Goal: Information Seeking & Learning: Learn about a topic

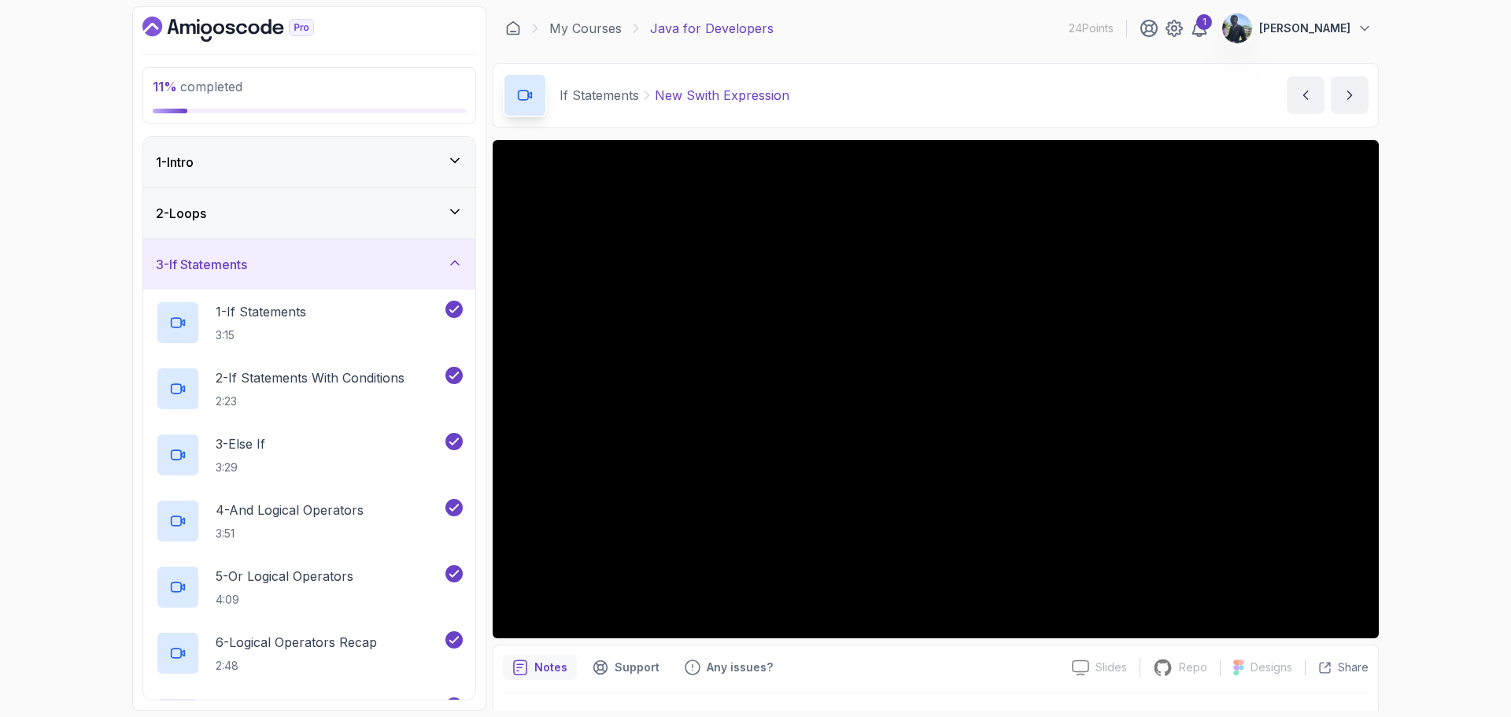
scroll to position [565, 0]
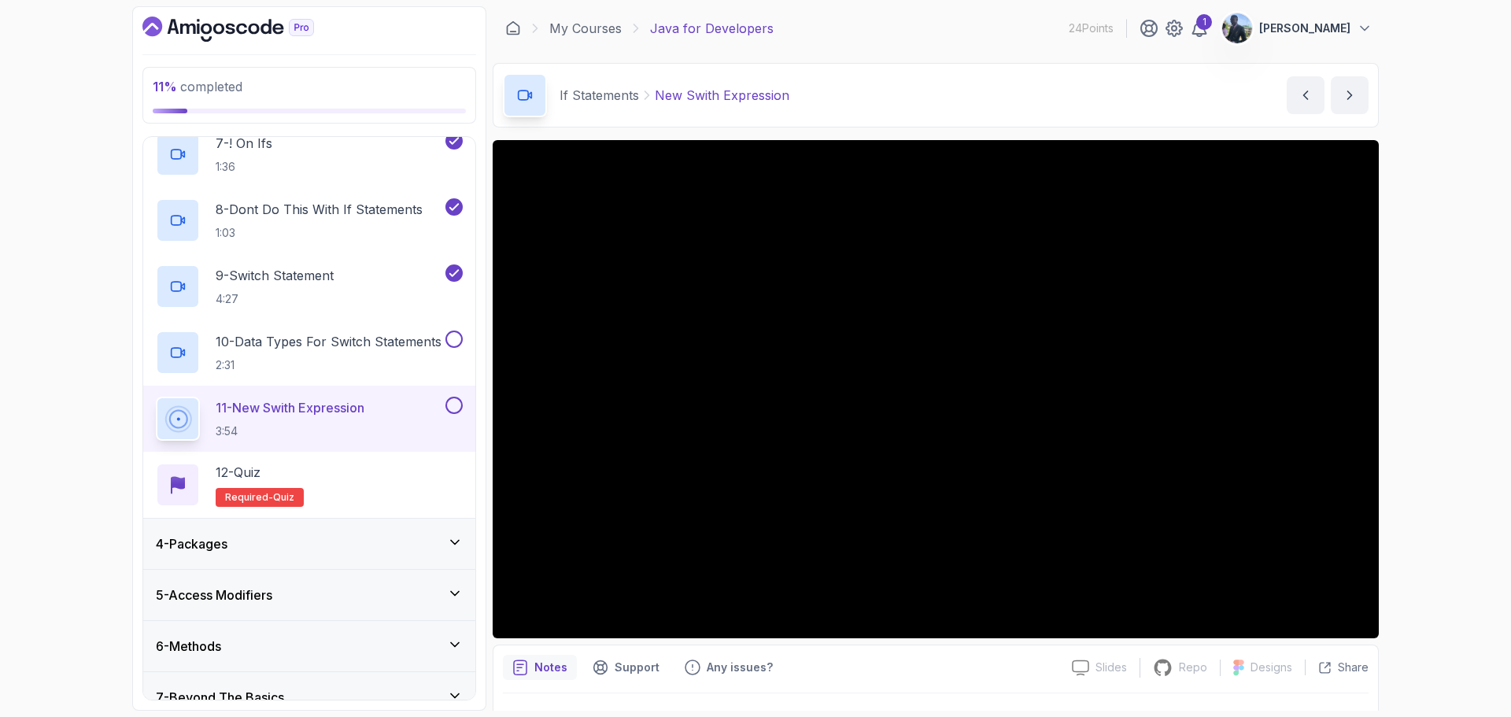
click at [818, 245] on div at bounding box center [936, 389] width 886 height 498
click at [590, 376] on div at bounding box center [936, 389] width 886 height 498
click at [453, 340] on button at bounding box center [453, 338] width 17 height 17
click at [681, 374] on div at bounding box center [936, 389] width 886 height 498
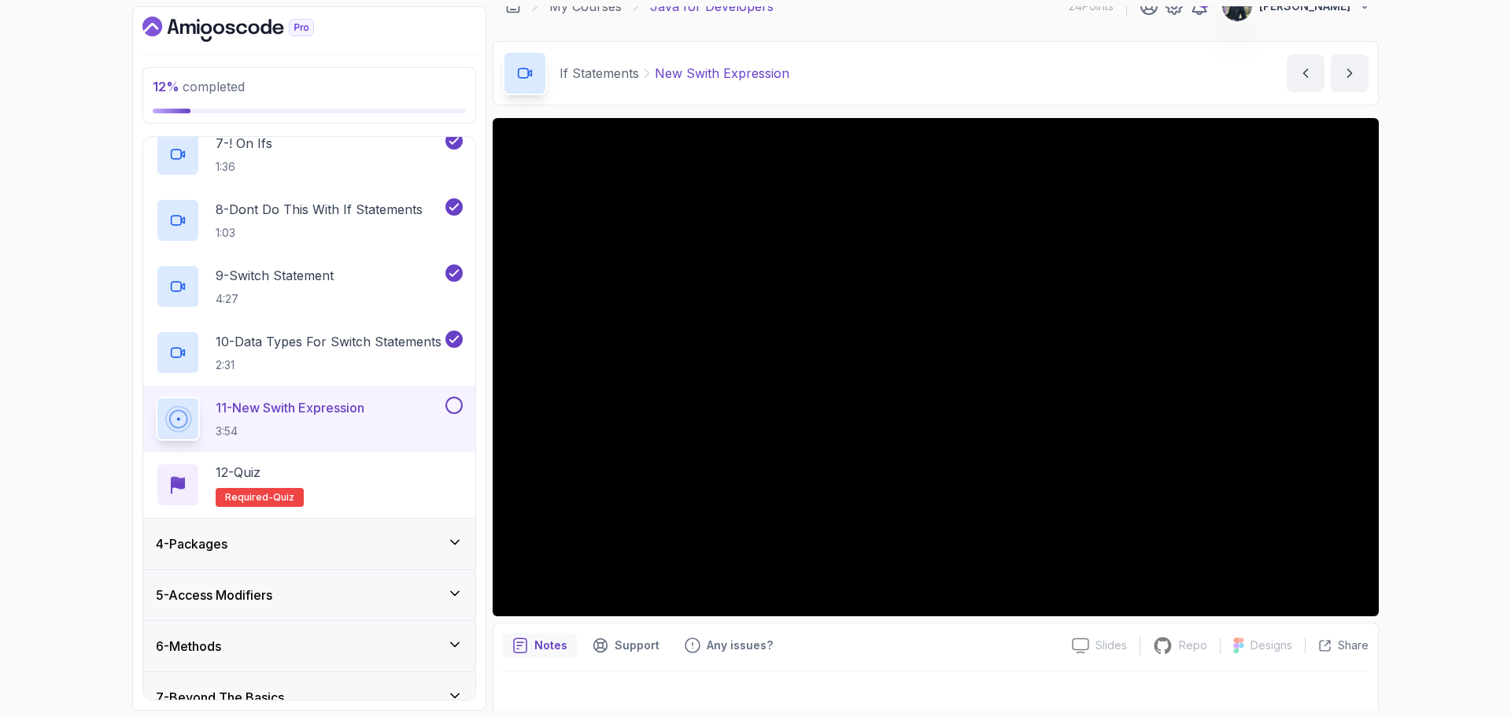
scroll to position [19, 0]
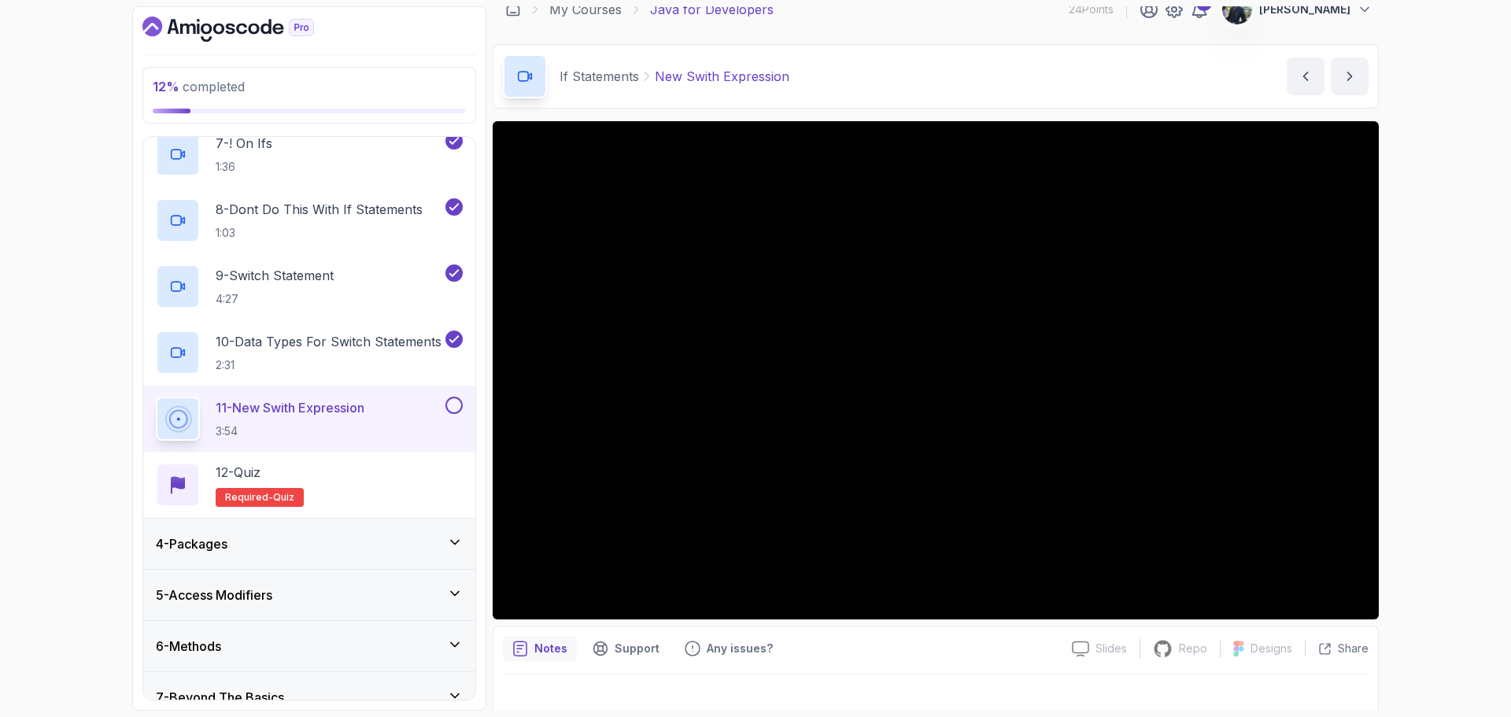
click at [308, 404] on p "11 - New Swith Expression" at bounding box center [290, 407] width 149 height 19
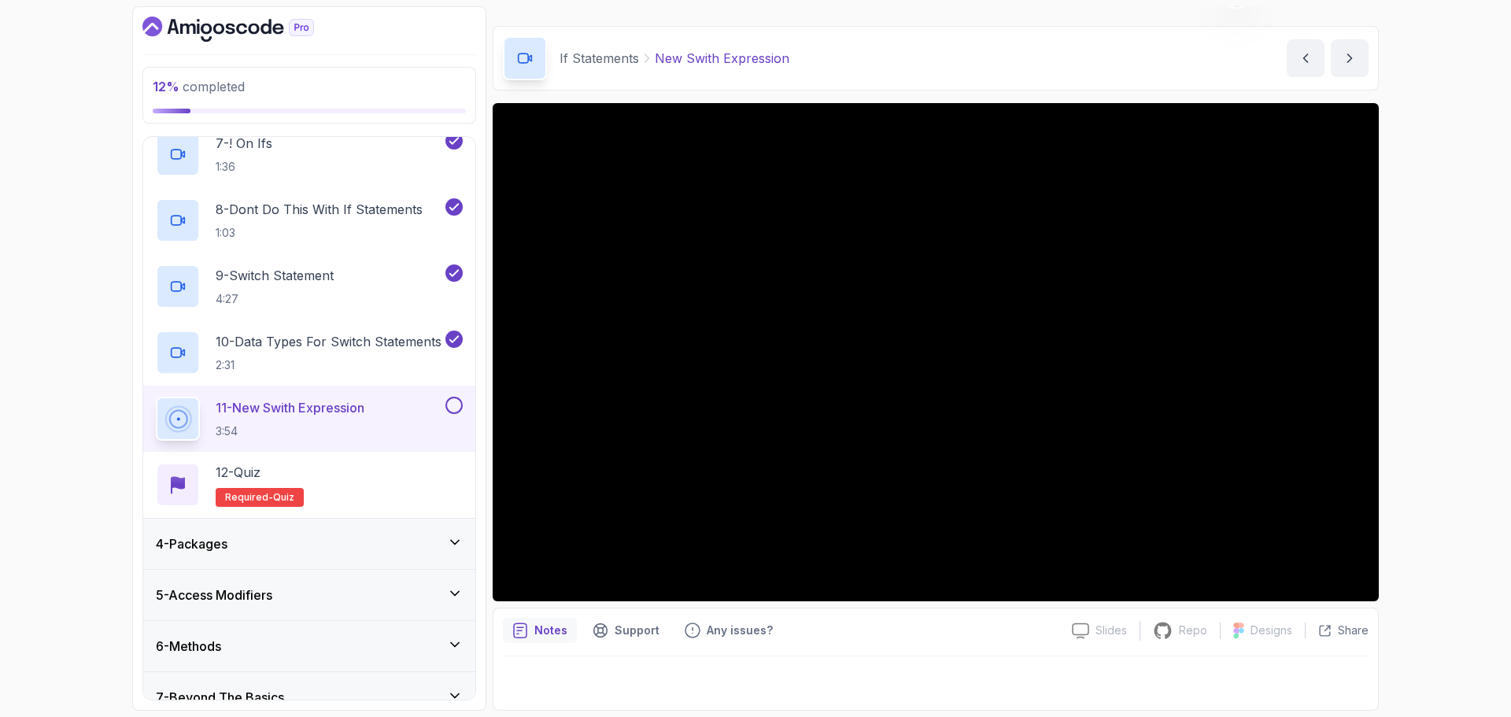
scroll to position [0, 0]
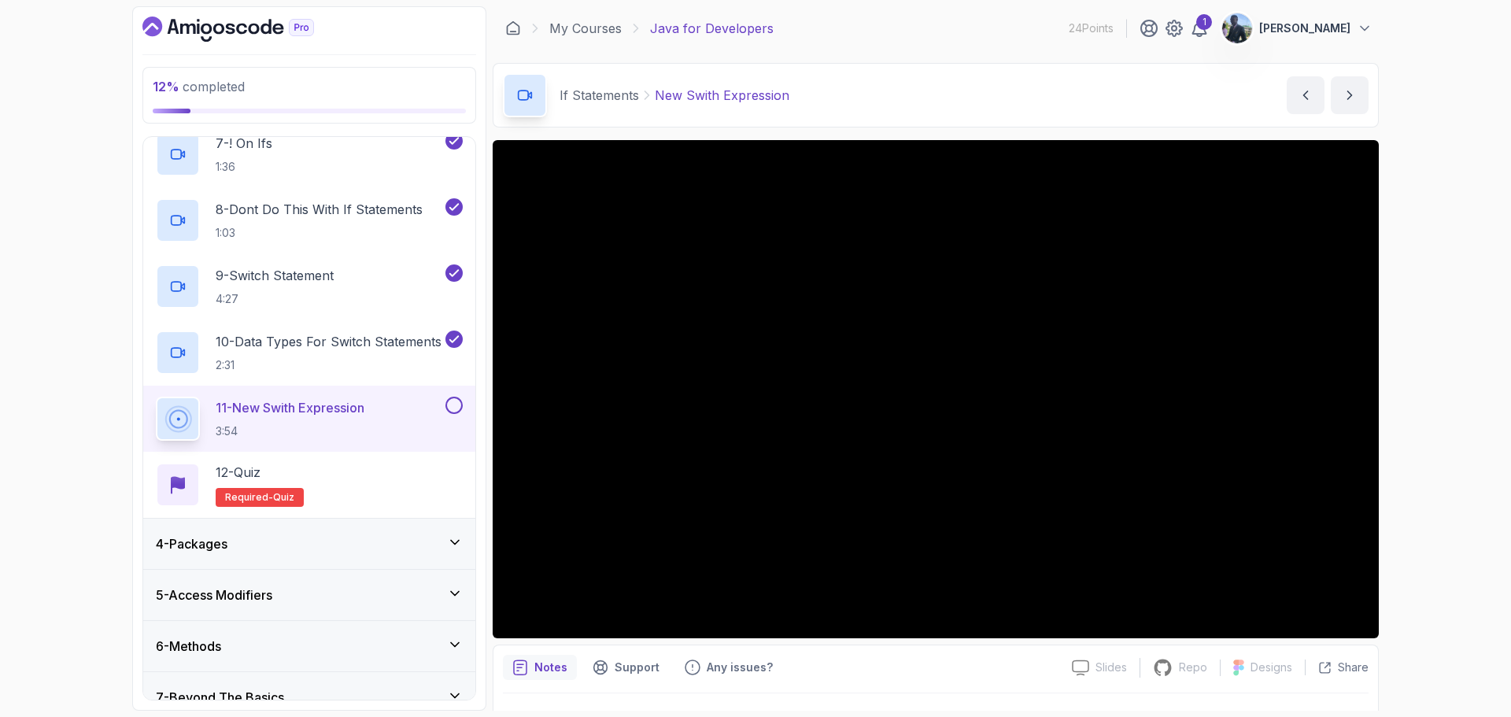
click at [1466, 138] on div "12 % completed 1 - Intro 2 - Loops 3 - If Statements 1 - If Statements 3:15 2 -…" at bounding box center [755, 358] width 1511 height 717
click at [1345, 94] on icon "next content" at bounding box center [1350, 95] width 16 height 16
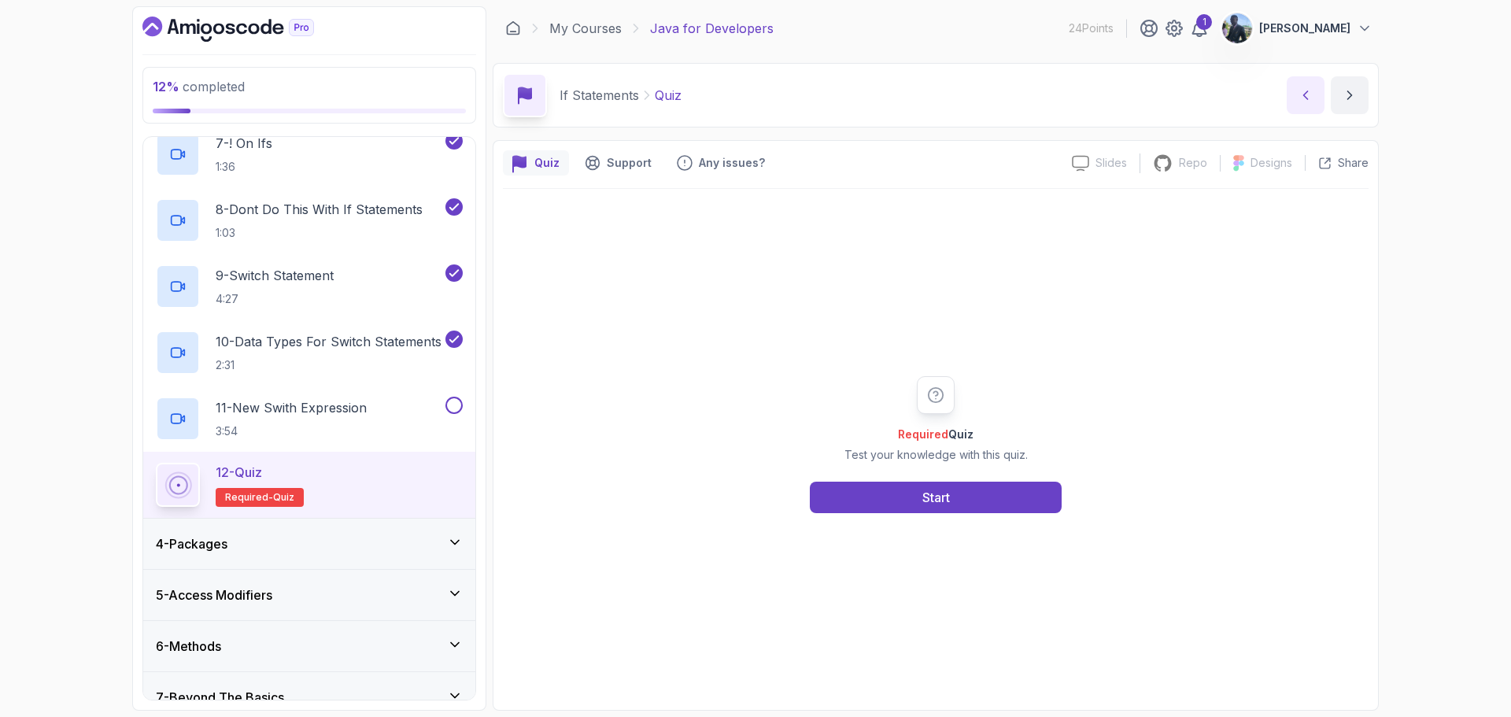
click at [1301, 90] on icon "previous content" at bounding box center [1306, 95] width 16 height 16
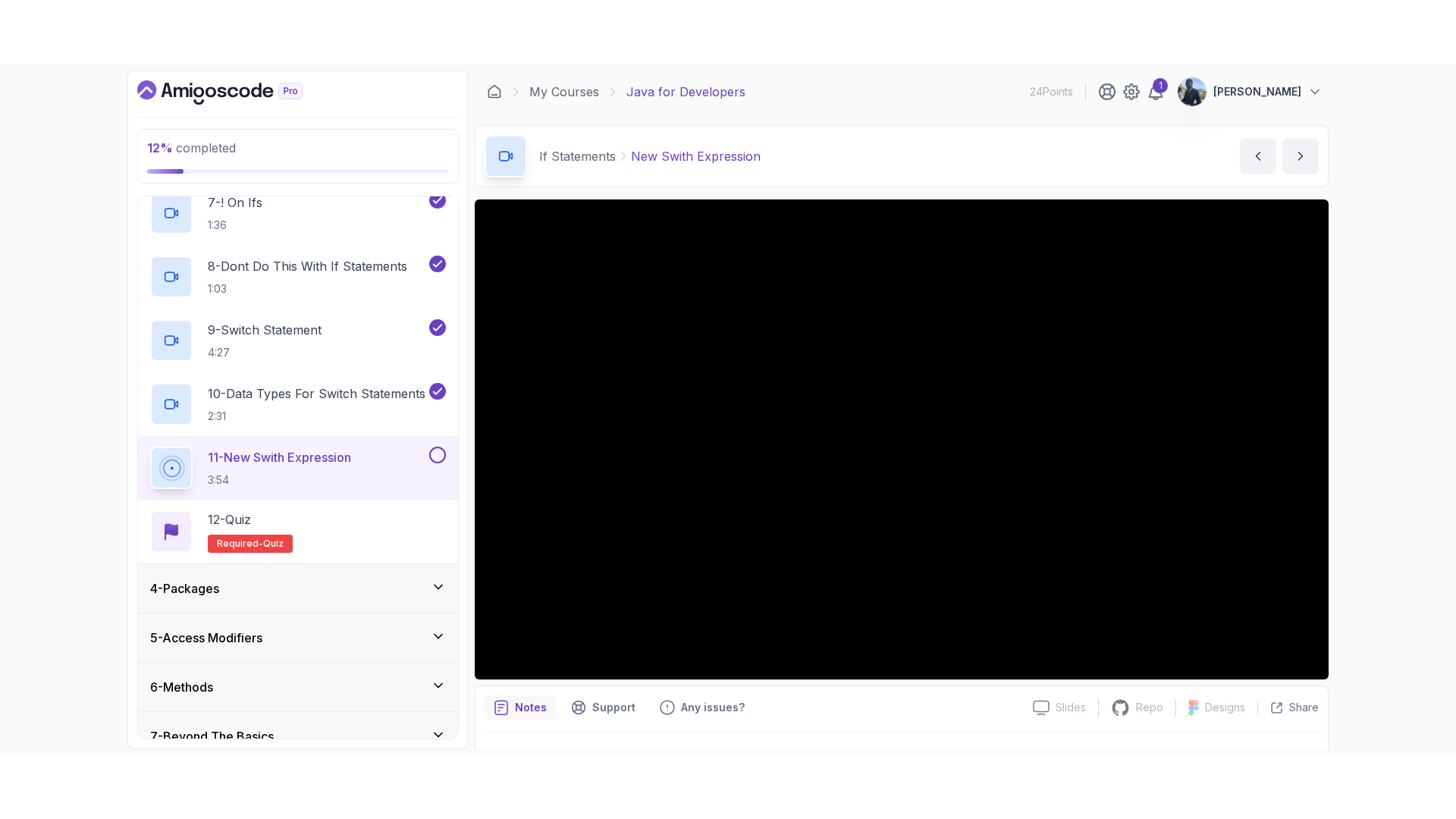
scroll to position [36, 0]
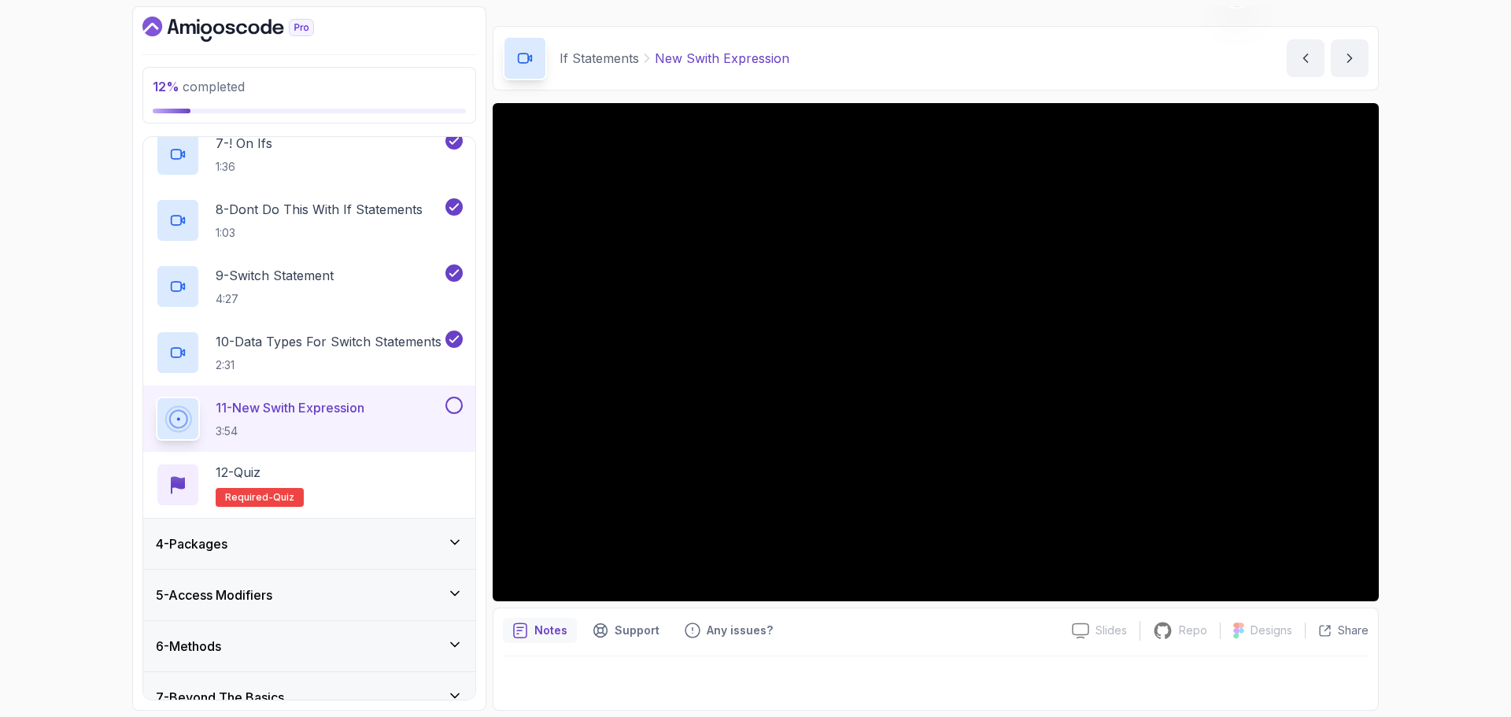
click at [1286, 39] on button "previous content" at bounding box center [1305, 58] width 38 height 38
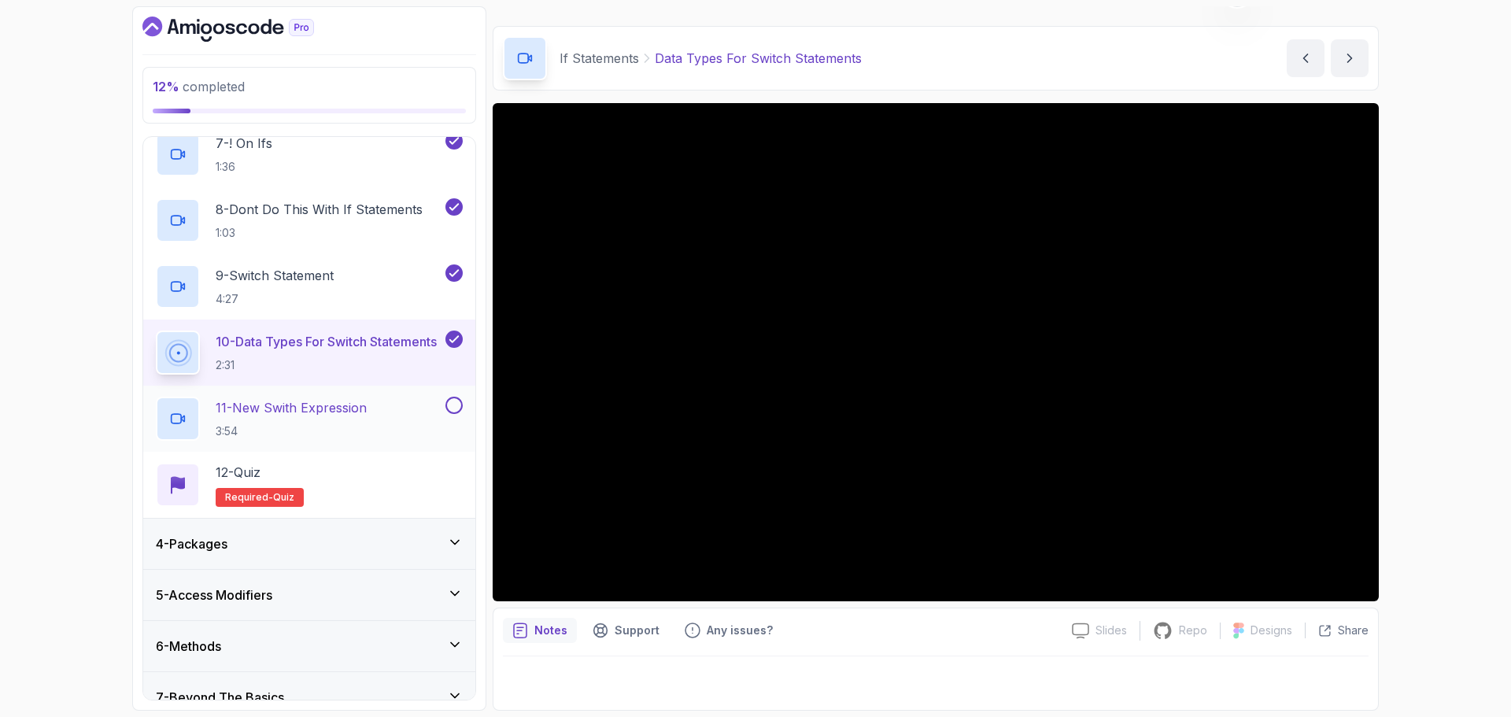
click at [367, 400] on p "11 - New Swith Expression" at bounding box center [291, 407] width 151 height 19
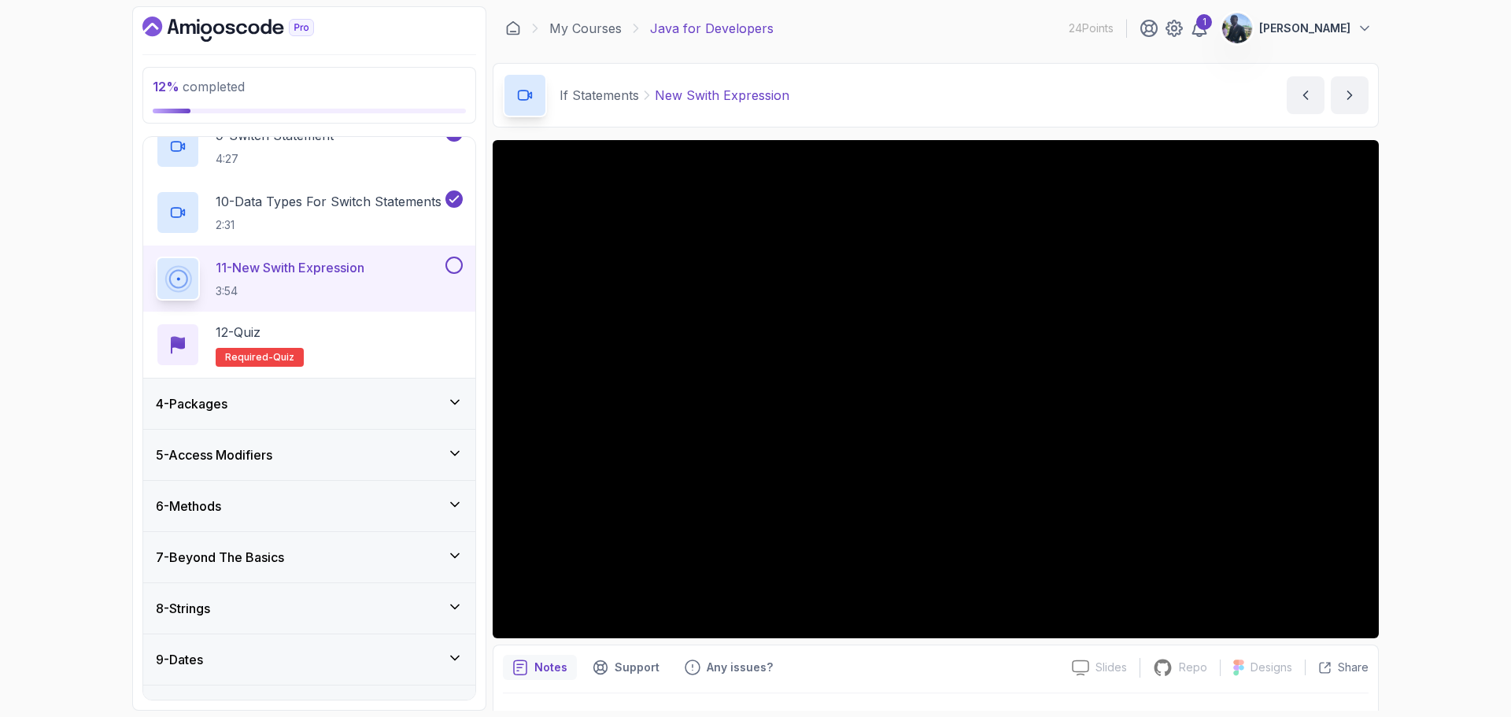
scroll to position [706, 0]
click at [443, 400] on div "4 - Packages" at bounding box center [309, 402] width 307 height 19
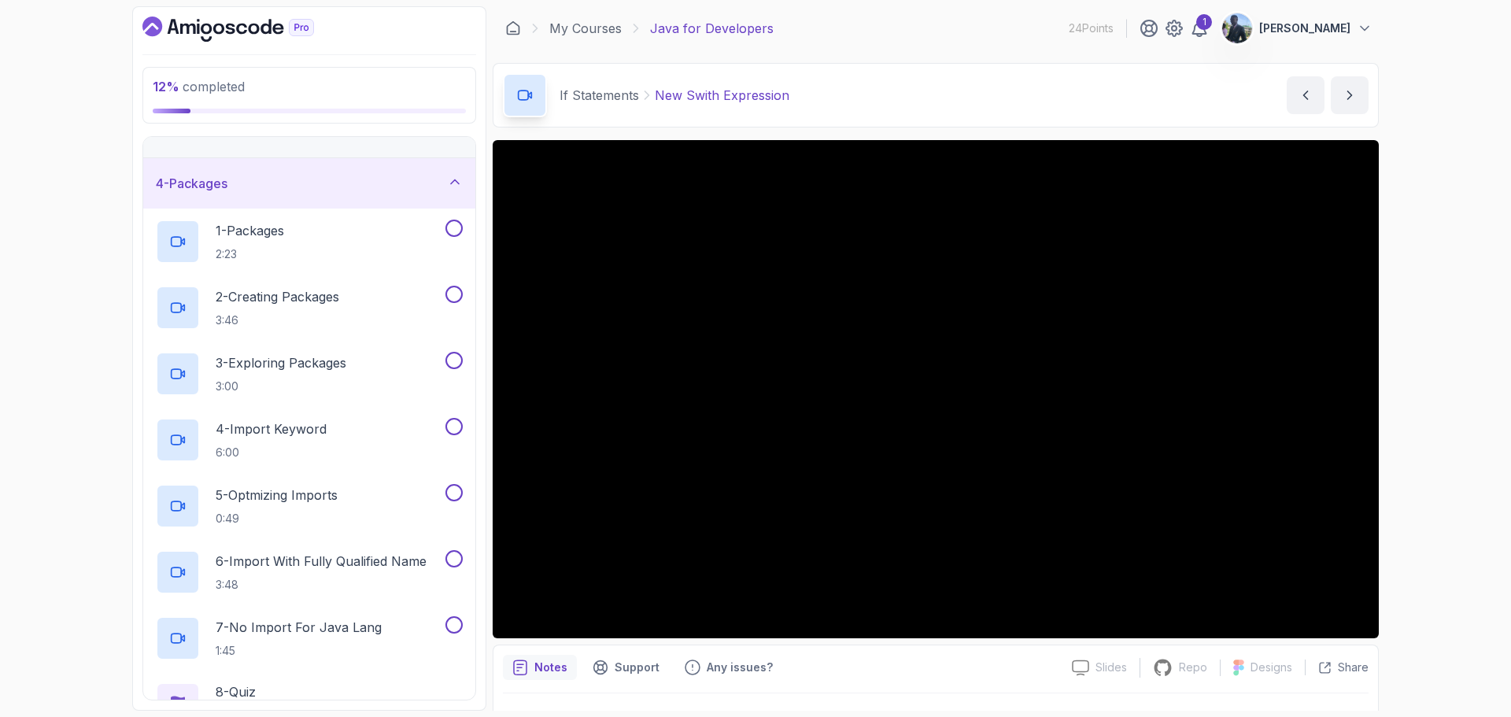
scroll to position [131, 0]
click at [437, 238] on div "1 - Packages 2:23" at bounding box center [299, 242] width 286 height 44
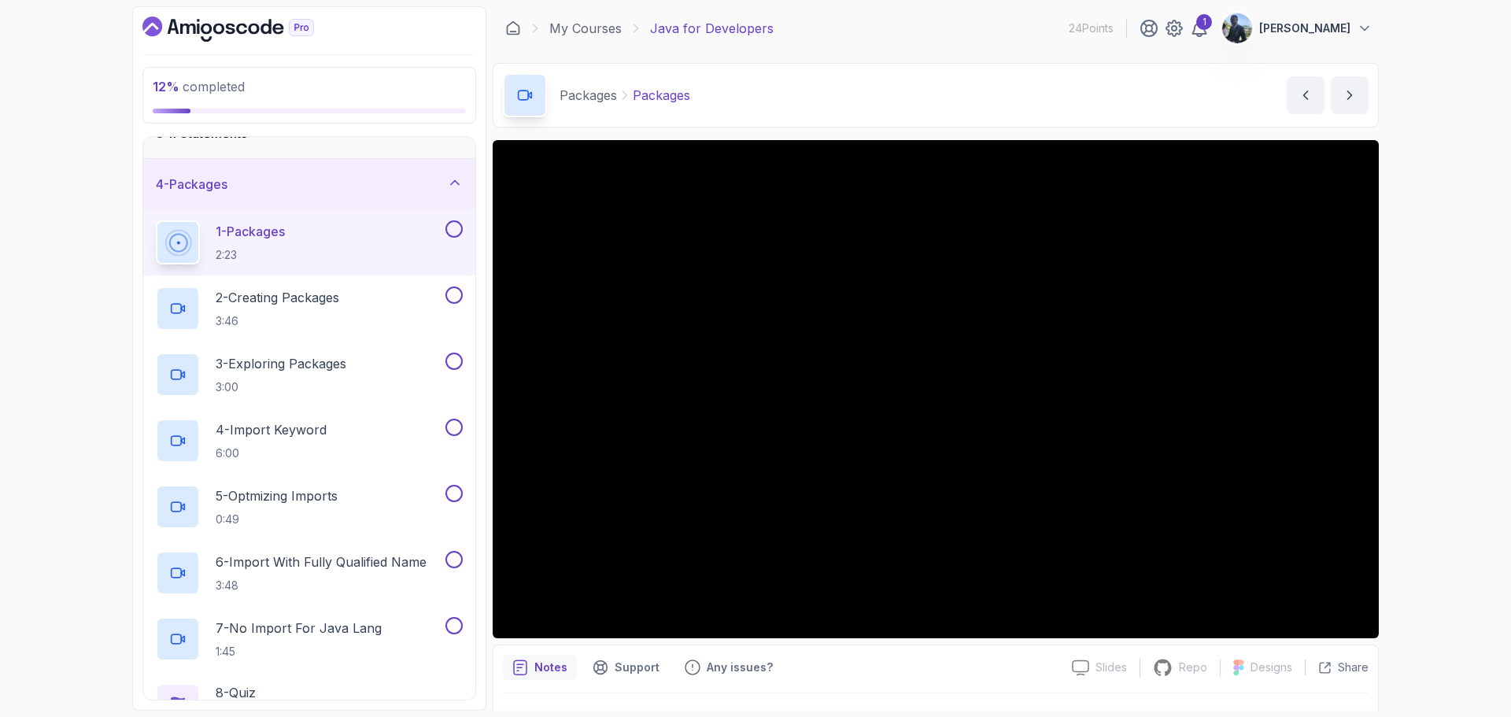
click at [1128, 128] on main "My Courses Java for Developers 24 Points 1 rachid sahane 10 - Packages 12 % com…" at bounding box center [936, 358] width 886 height 704
click at [1356, 90] on icon "next content" at bounding box center [1350, 95] width 16 height 16
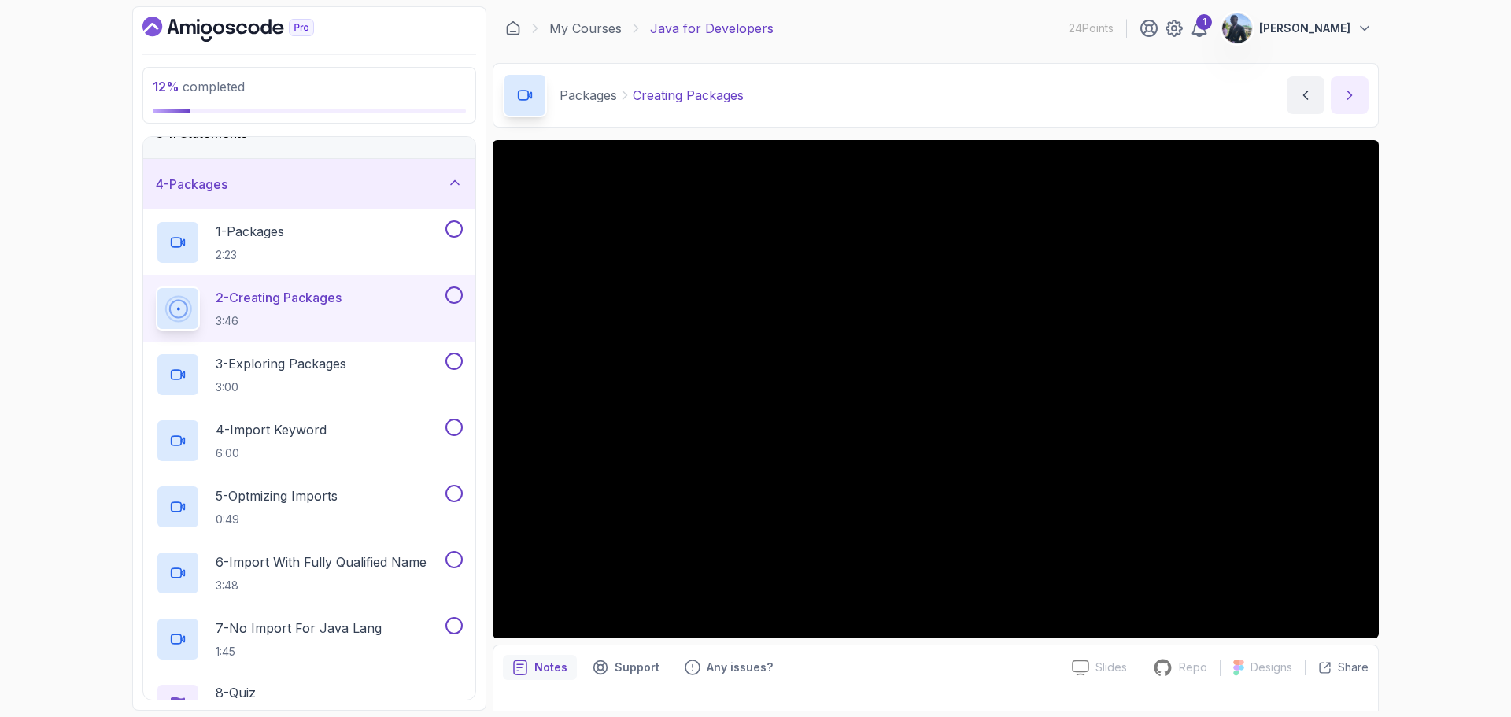
click at [1352, 94] on icon "next content" at bounding box center [1350, 95] width 16 height 16
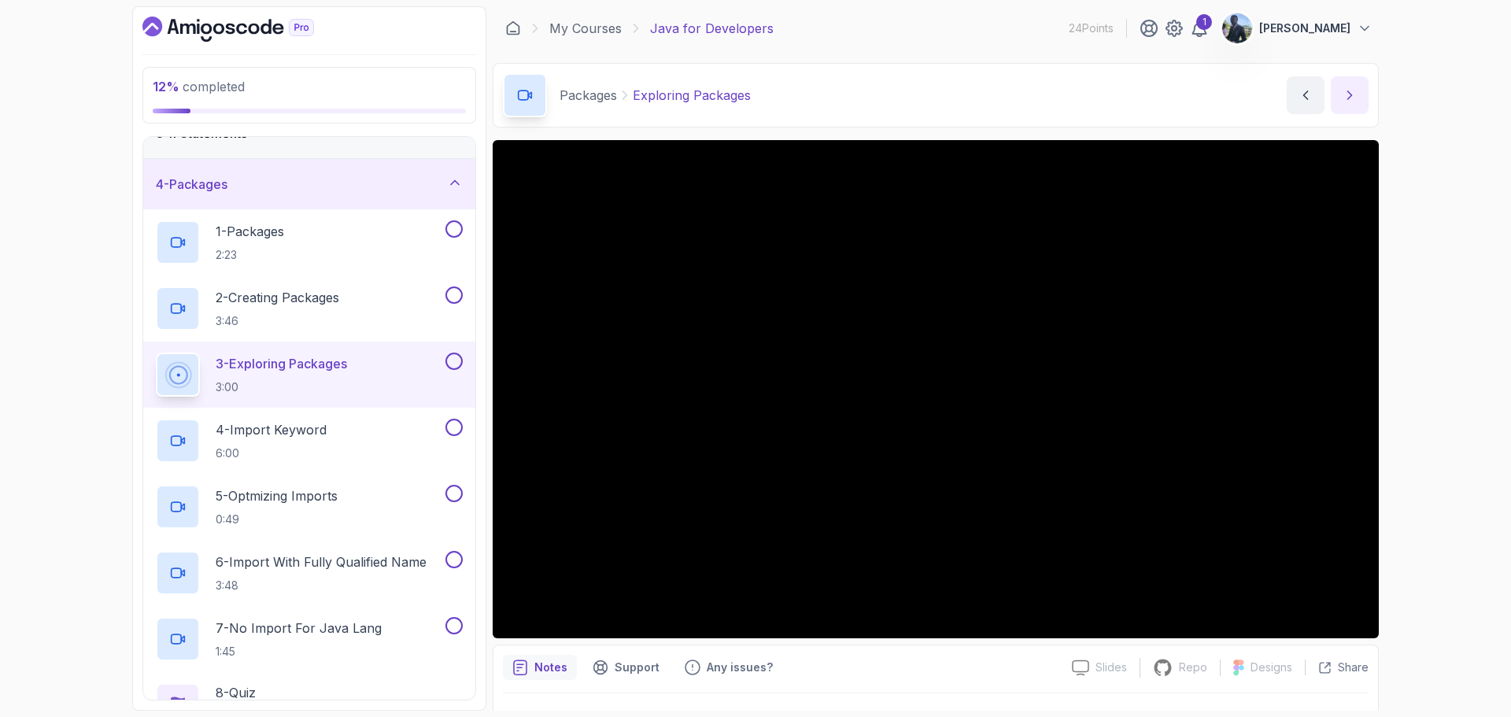
click at [1355, 91] on icon "next content" at bounding box center [1350, 95] width 16 height 16
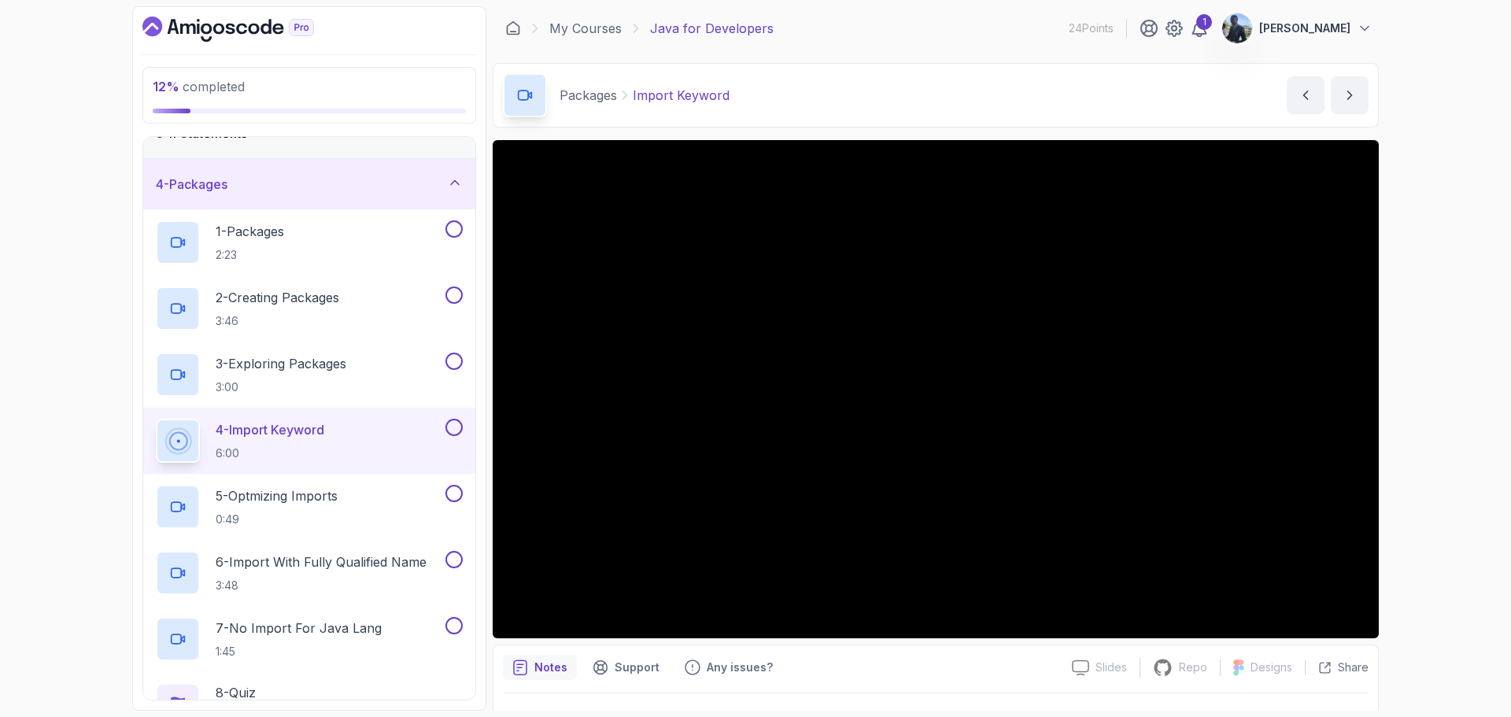
click at [1456, 313] on div "12 % completed 1 - Intro 2 - Loops 3 - If Statements 4 - Packages 1 - Packages …" at bounding box center [755, 358] width 1511 height 717
click at [1416, 297] on div "12 % completed 1 - Intro 2 - Loops 3 - If Statements 4 - Packages 1 - Packages …" at bounding box center [755, 358] width 1511 height 717
click at [1342, 78] on button "next content" at bounding box center [1350, 95] width 38 height 38
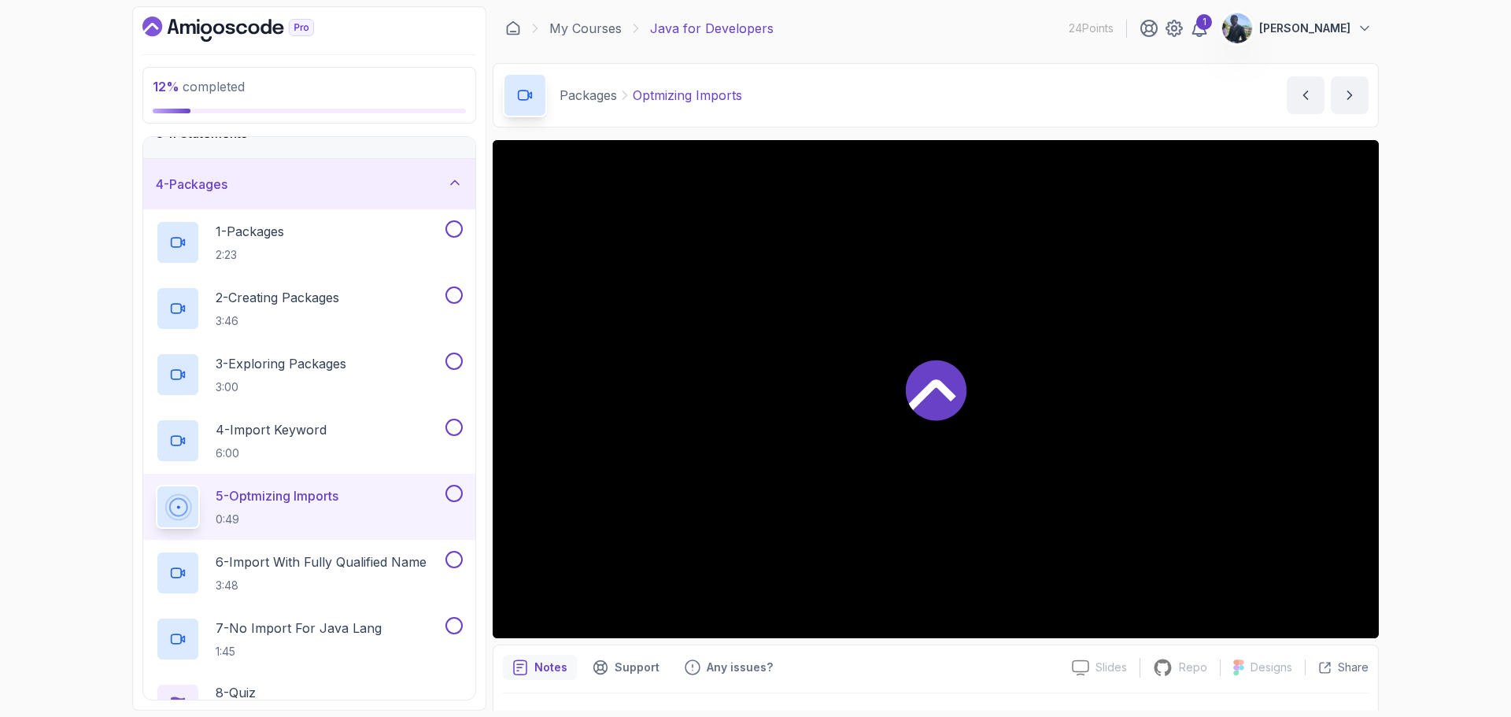
click at [923, 343] on div at bounding box center [936, 389] width 886 height 498
click at [1360, 96] on button "next content" at bounding box center [1350, 95] width 38 height 38
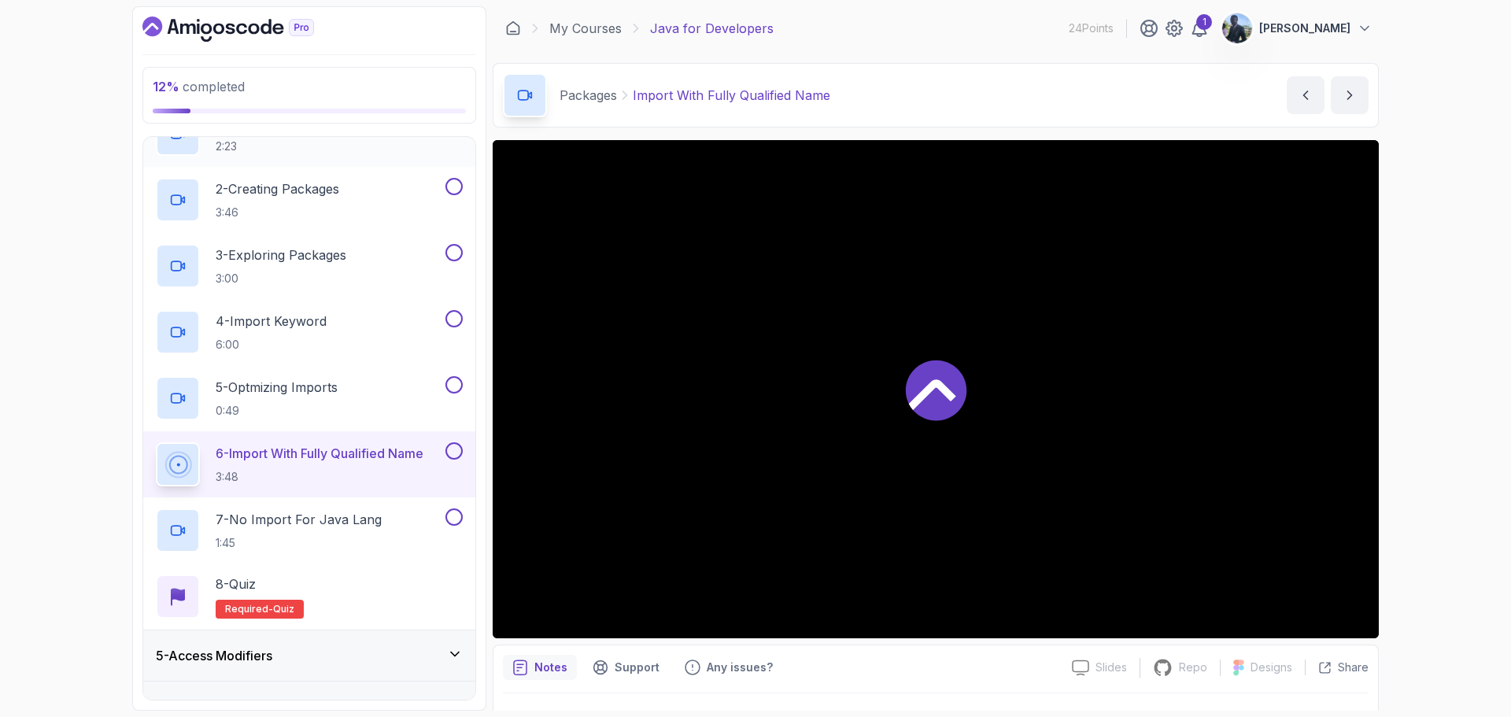
scroll to position [241, 0]
click at [1342, 89] on icon "next content" at bounding box center [1350, 95] width 16 height 16
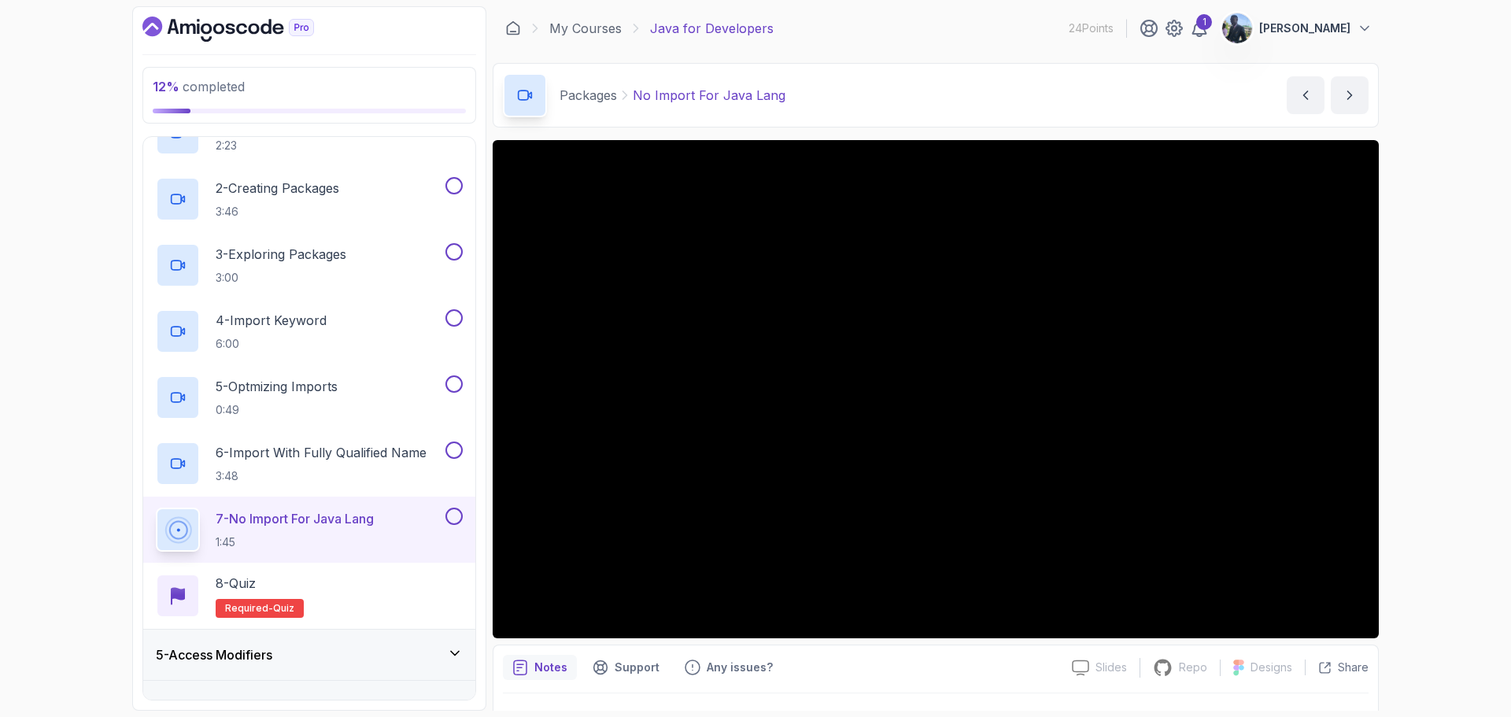
click at [42, 400] on div "12 % completed 1 - Intro 2 - Loops 3 - If Statements 4 - Packages 1 - Packages …" at bounding box center [755, 358] width 1511 height 717
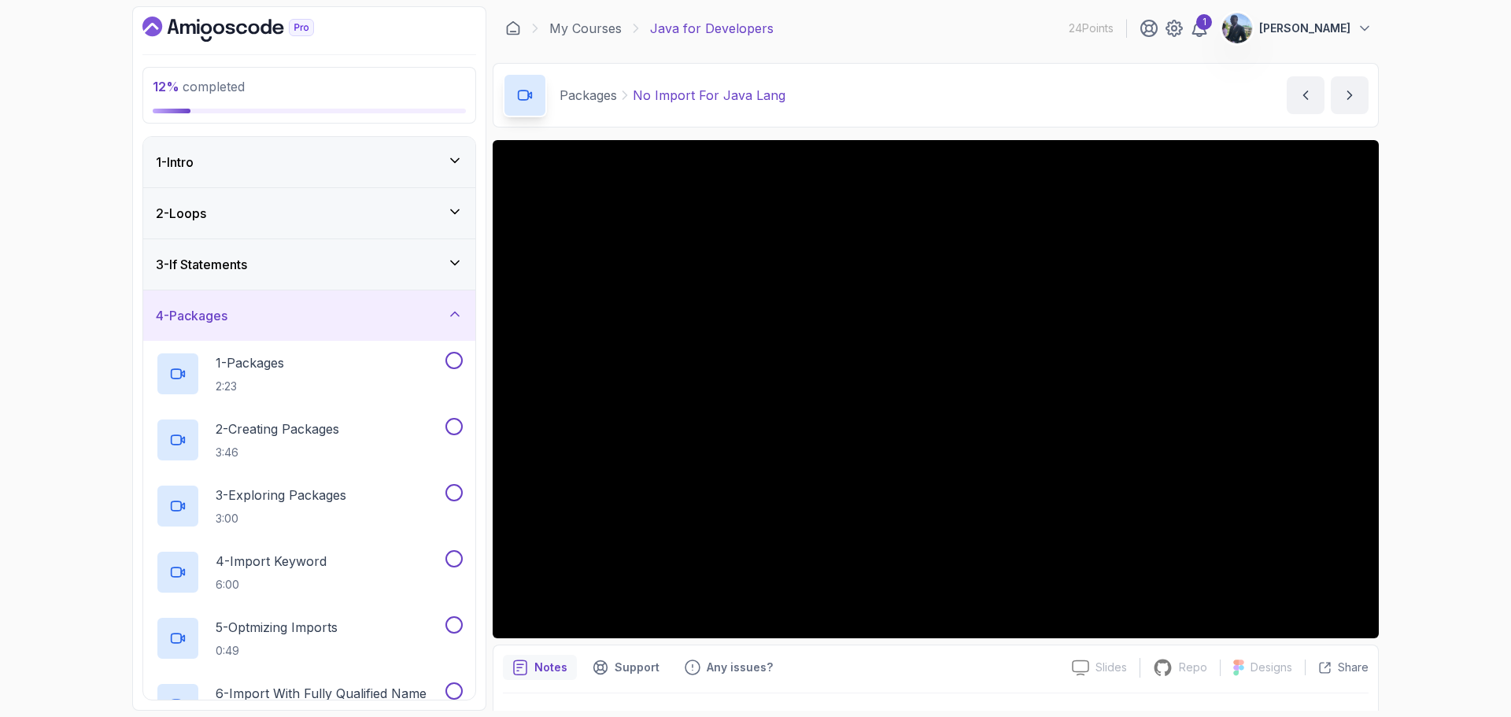
click at [410, 263] on div "3 - If Statements" at bounding box center [309, 264] width 307 height 19
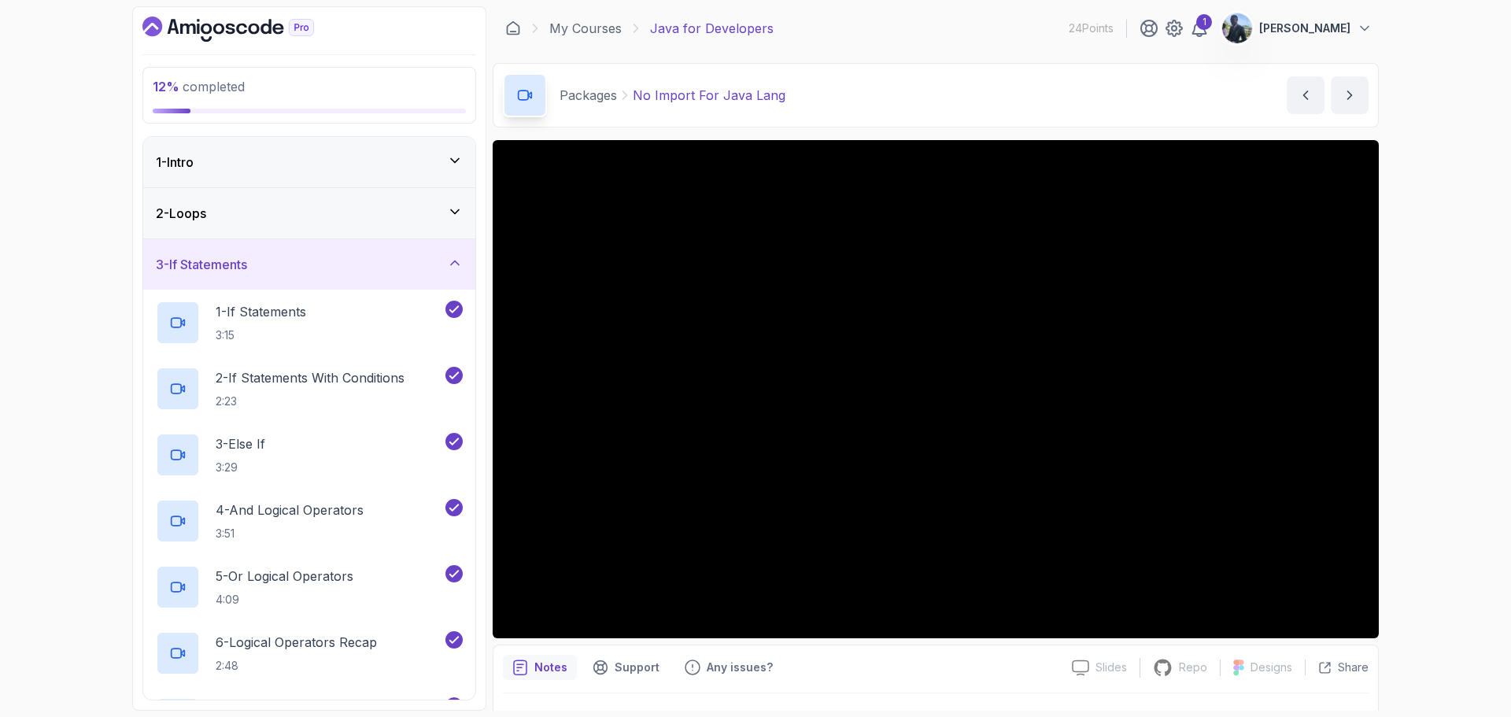
click at [367, 249] on div "3 - If Statements" at bounding box center [309, 264] width 332 height 50
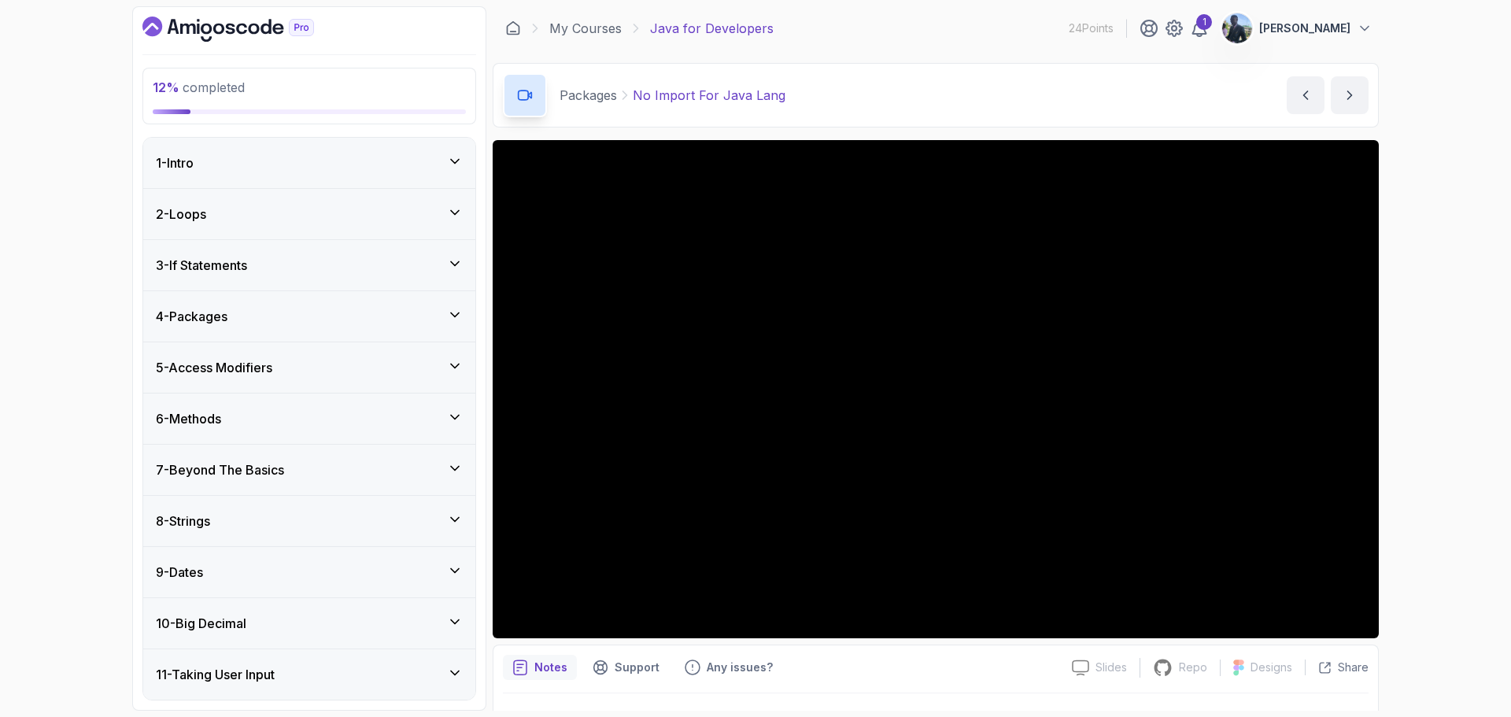
click at [335, 307] on div "4 - Packages" at bounding box center [309, 316] width 307 height 19
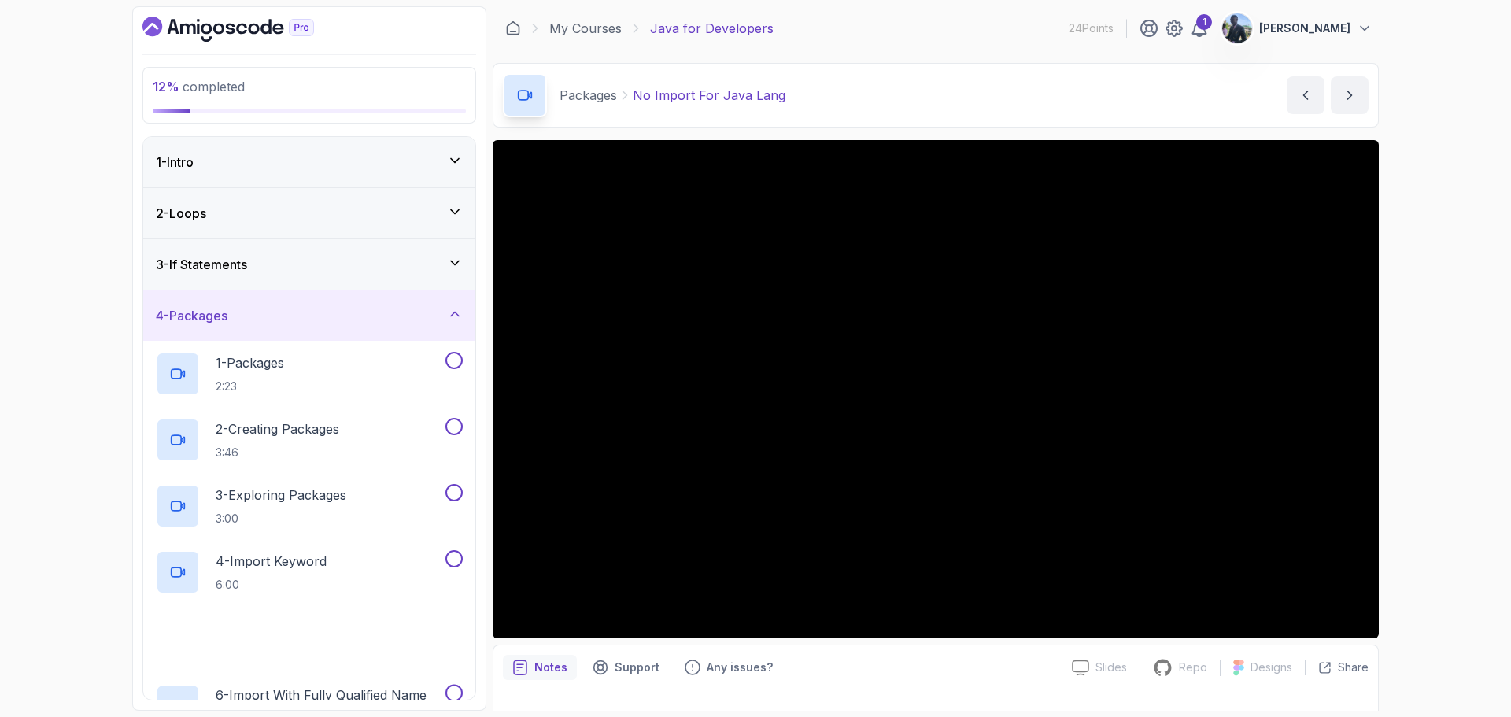
click at [338, 304] on div "4 - Packages" at bounding box center [309, 315] width 332 height 50
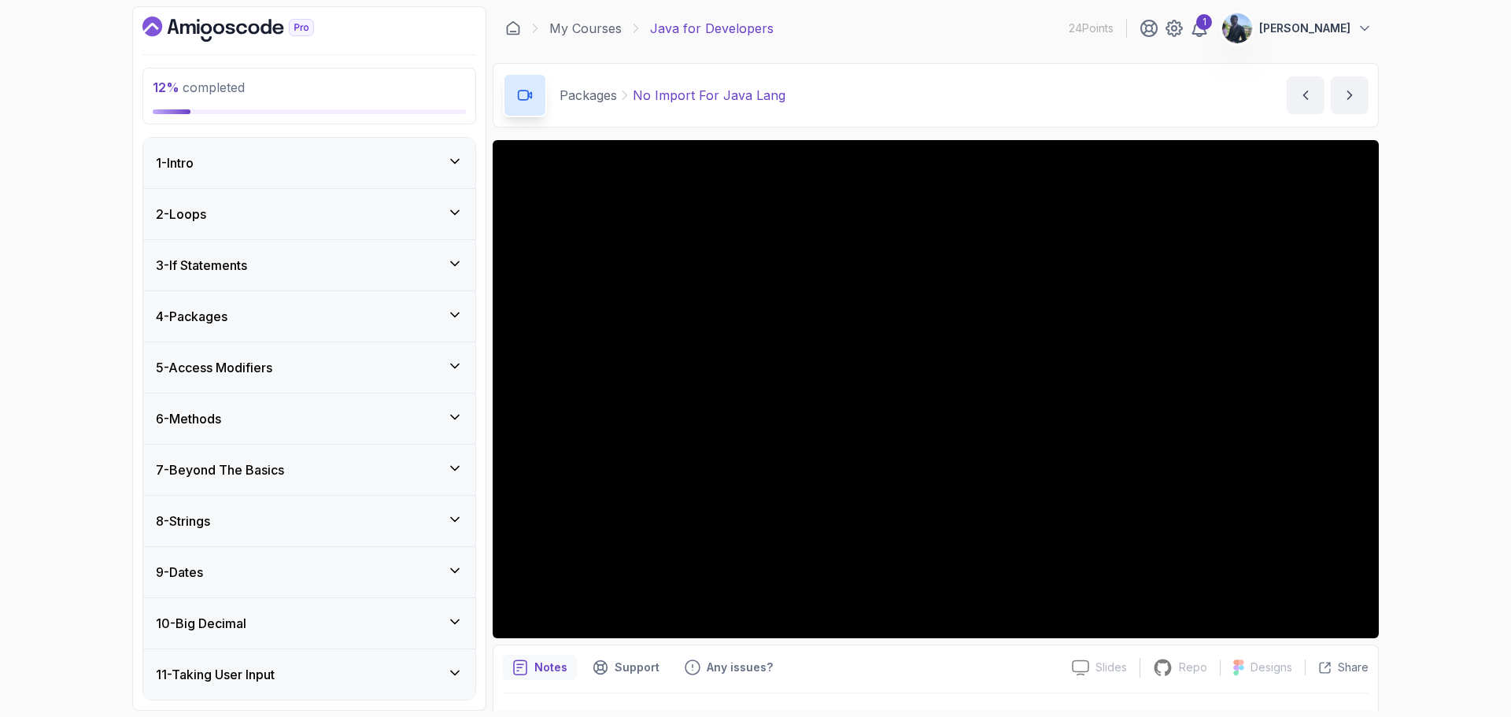
click at [364, 273] on div "3 - If Statements" at bounding box center [309, 265] width 307 height 19
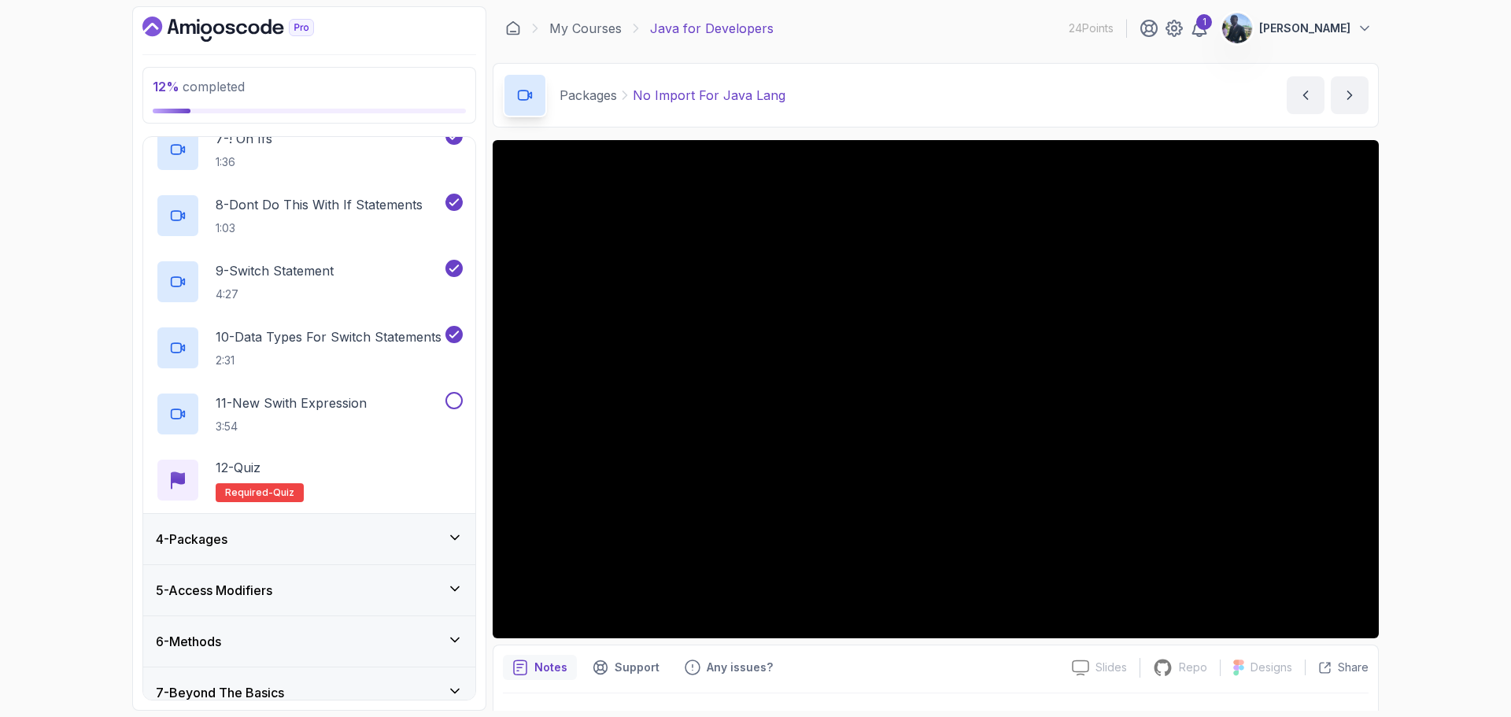
scroll to position [578, 0]
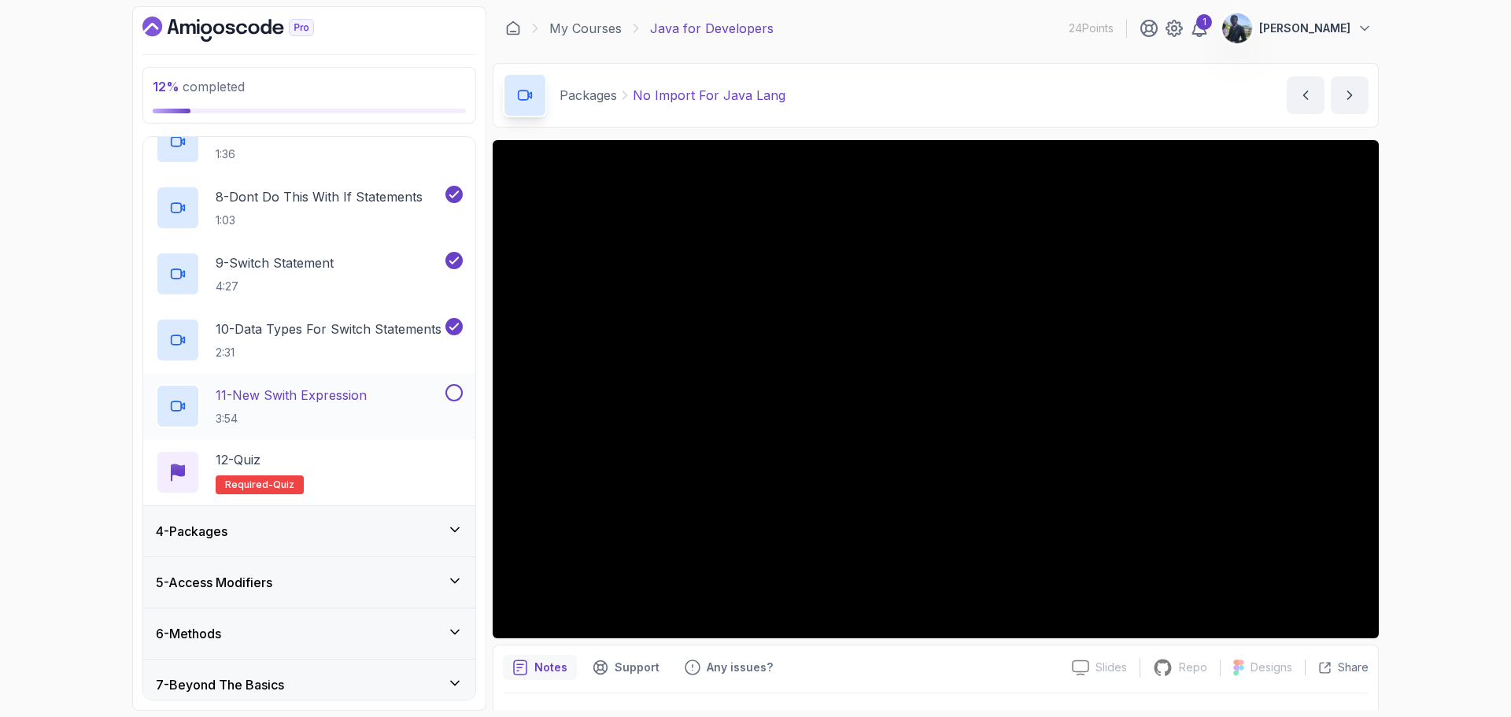
click at [345, 408] on h2 "11 - New Swith Expression 3:54" at bounding box center [291, 406] width 151 height 41
click at [1423, 341] on div "12 % completed 1 - Intro 2 - Loops 3 - If Statements 1 - If Statements 3:15 2 -…" at bounding box center [755, 358] width 1511 height 717
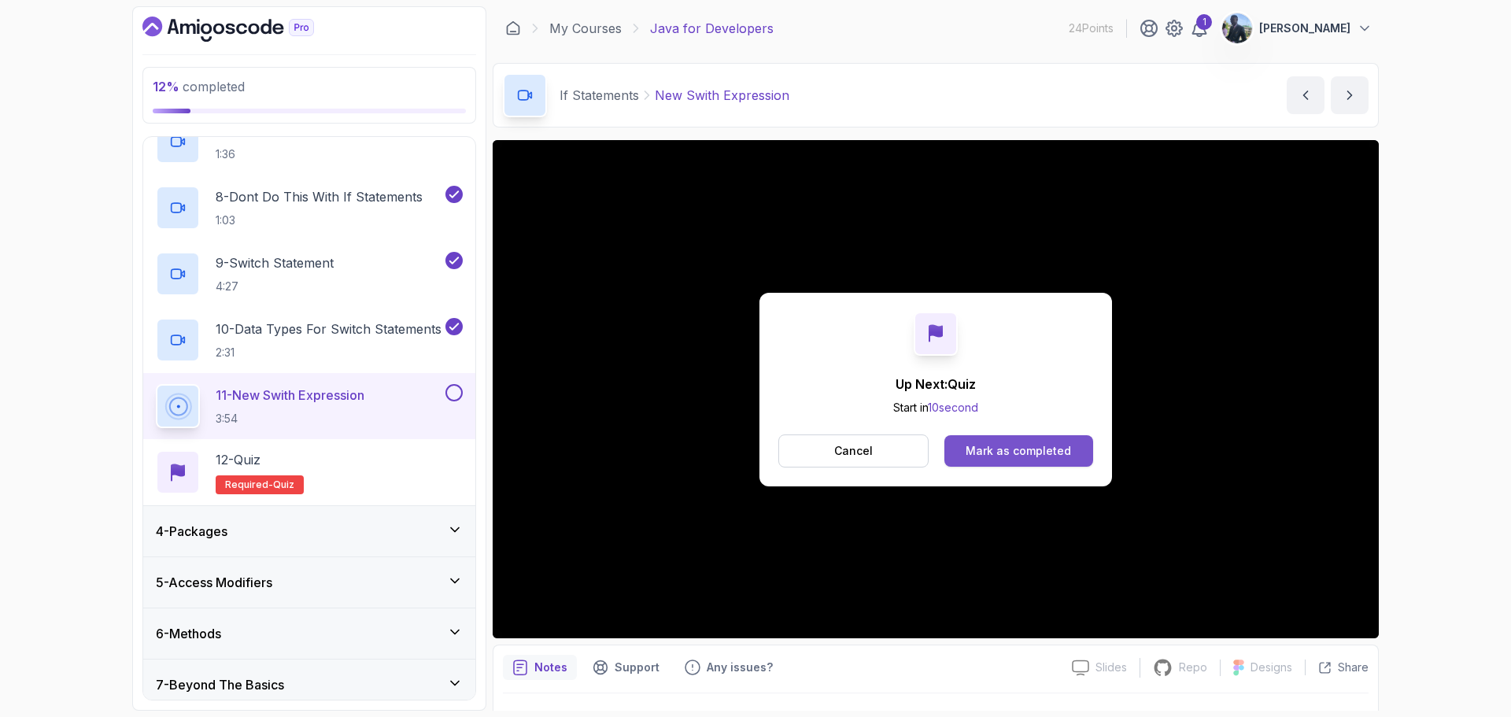
click at [1061, 462] on button "Mark as completed" at bounding box center [1018, 450] width 149 height 31
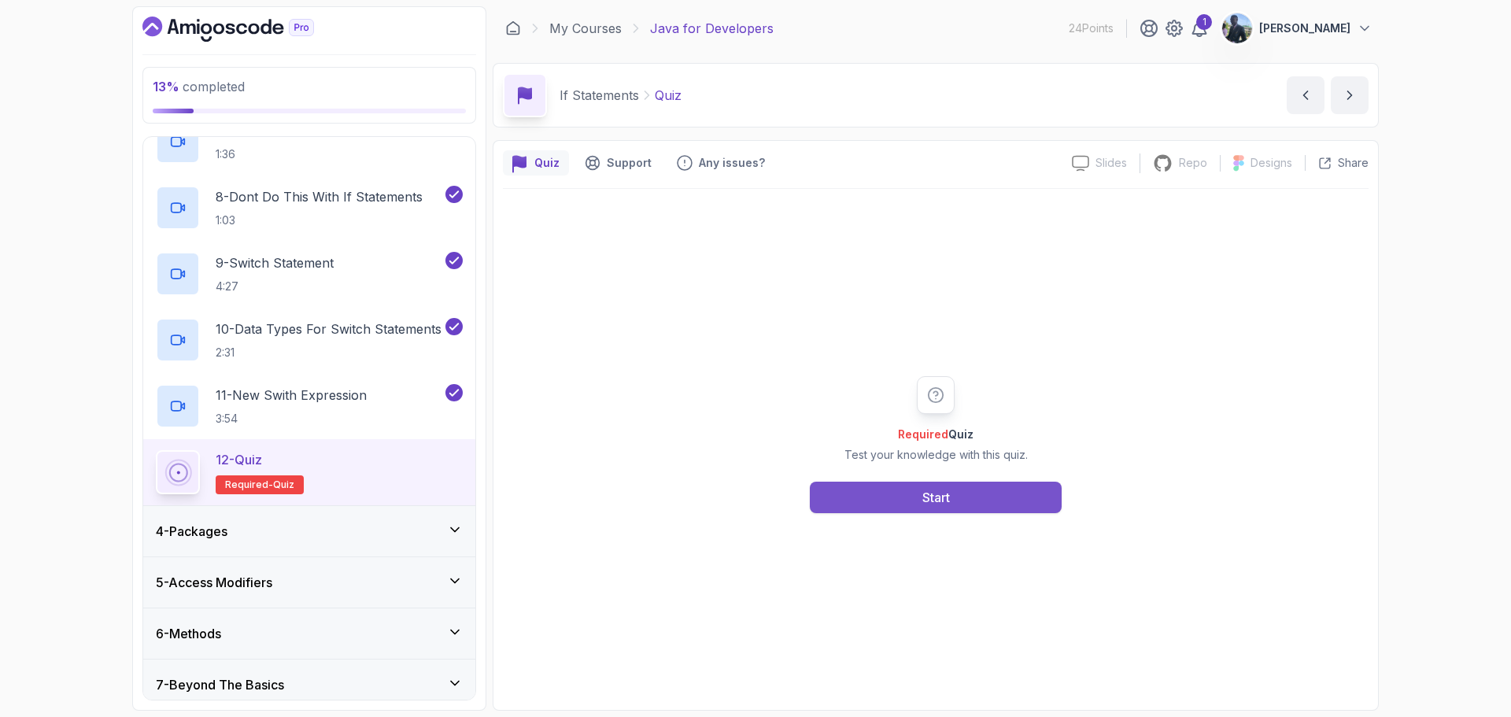
click at [989, 501] on button "Start" at bounding box center [936, 497] width 252 height 31
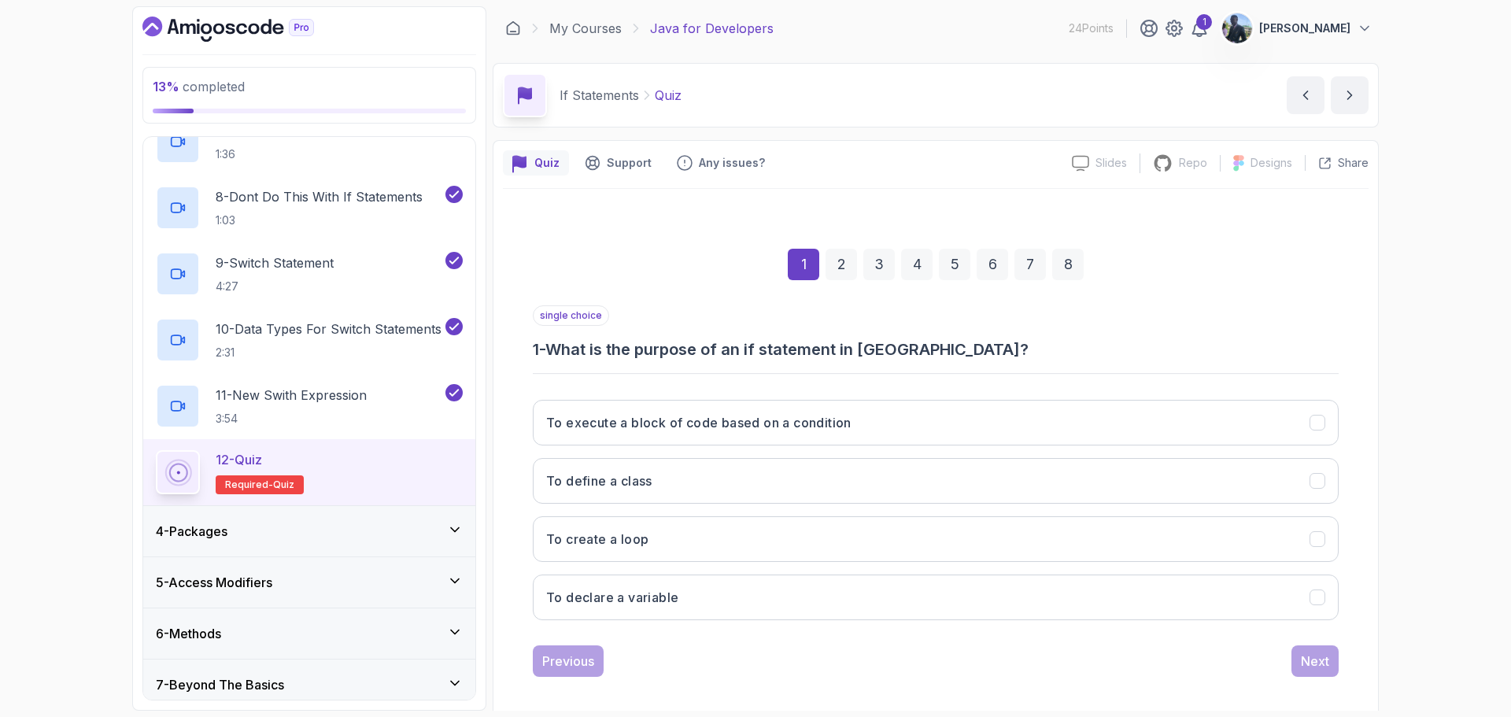
scroll to position [11, 0]
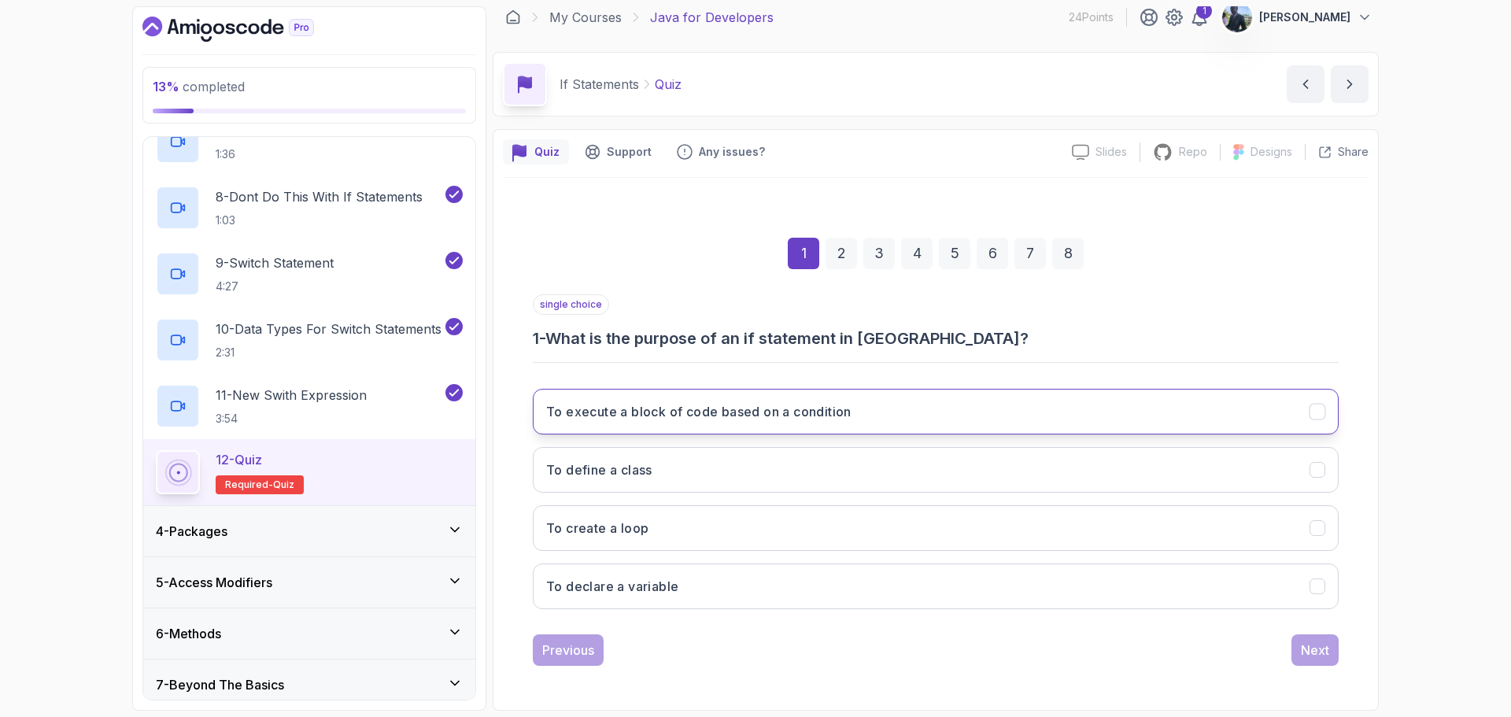
click at [980, 401] on button "To execute a block of code based on a condition" at bounding box center [936, 412] width 806 height 46
click at [1324, 640] on button "Next" at bounding box center [1314, 649] width 47 height 31
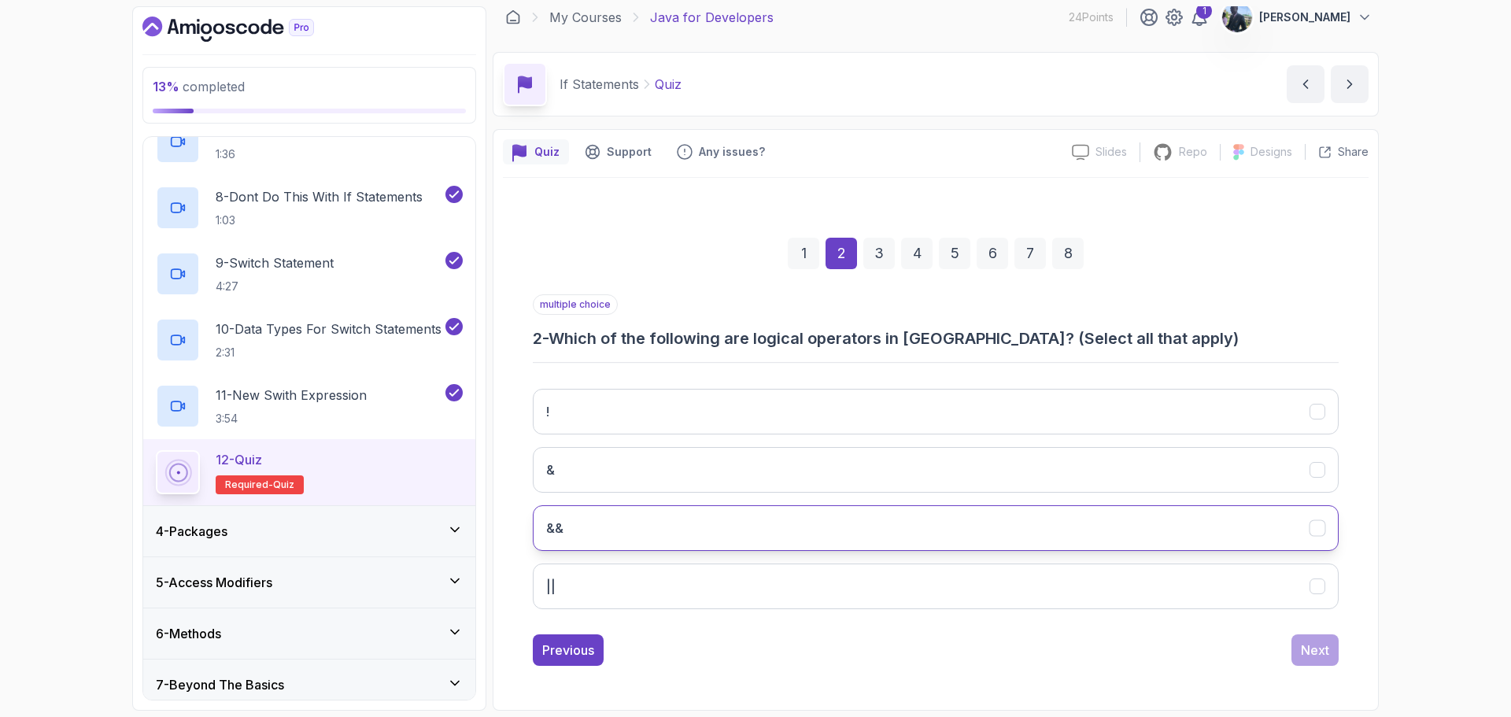
click at [1100, 531] on button "&&" at bounding box center [936, 528] width 806 height 46
click at [1098, 576] on button "||" at bounding box center [936, 586] width 806 height 46
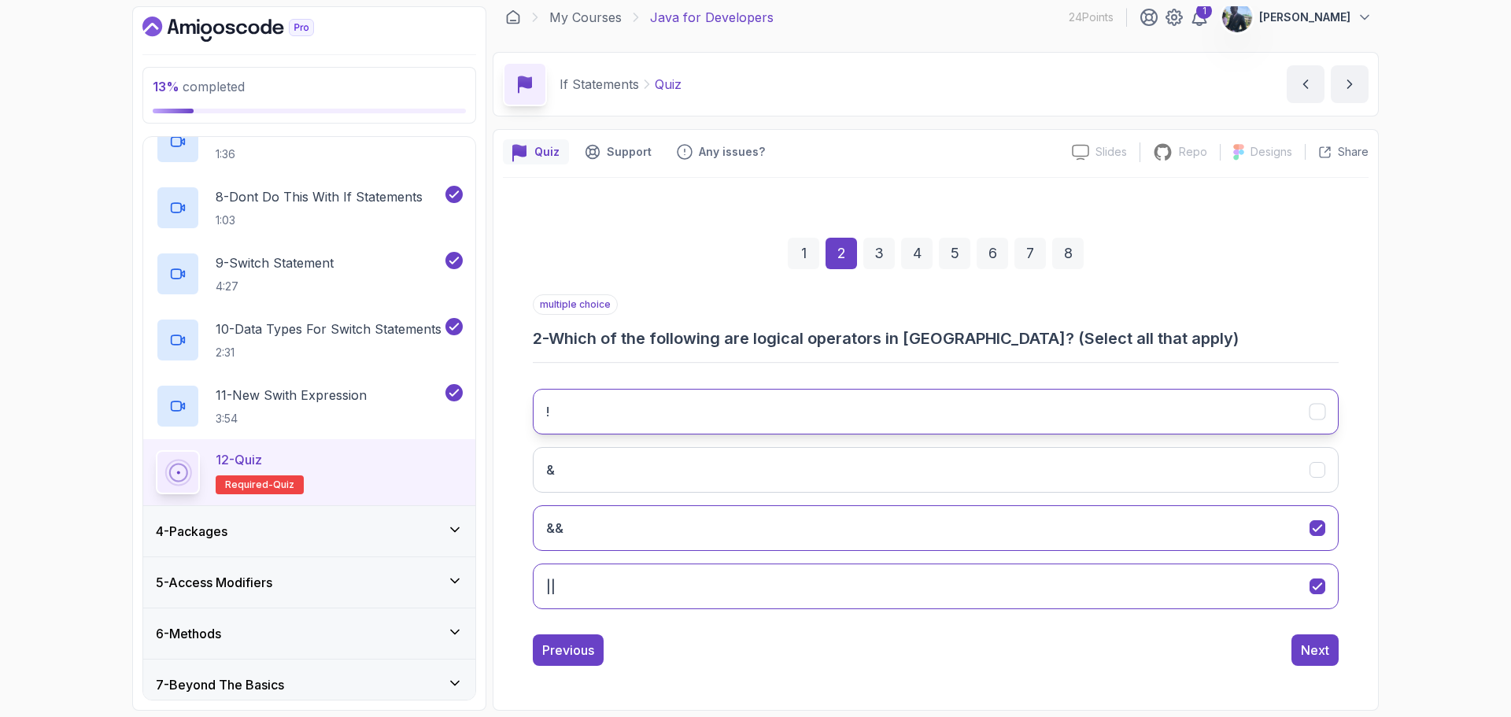
click at [730, 401] on button "!" at bounding box center [936, 412] width 806 height 46
click at [1314, 644] on div "Next" at bounding box center [1315, 649] width 28 height 19
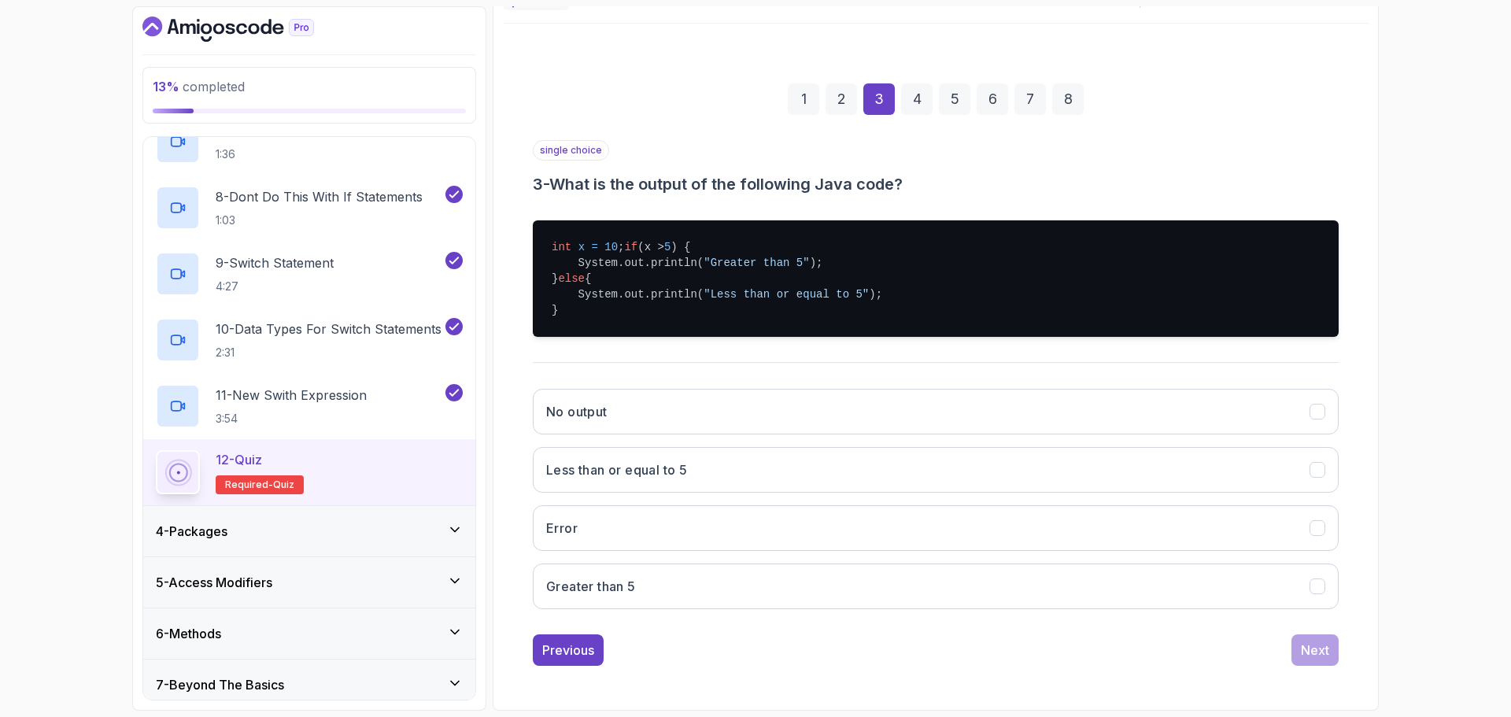
scroll to position [181, 0]
click at [935, 600] on button "Greater than 5" at bounding box center [936, 586] width 806 height 46
click at [1324, 660] on button "Next" at bounding box center [1314, 649] width 47 height 31
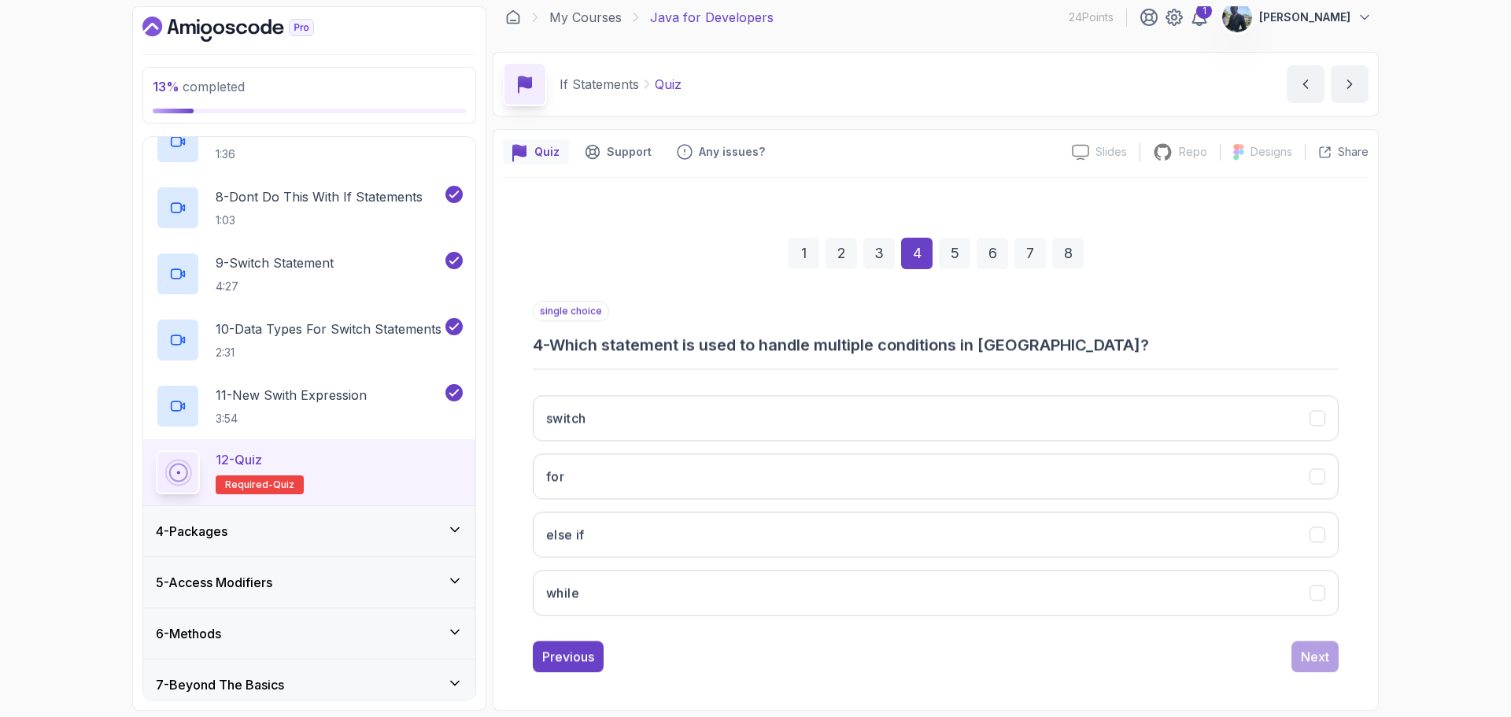
scroll to position [11, 0]
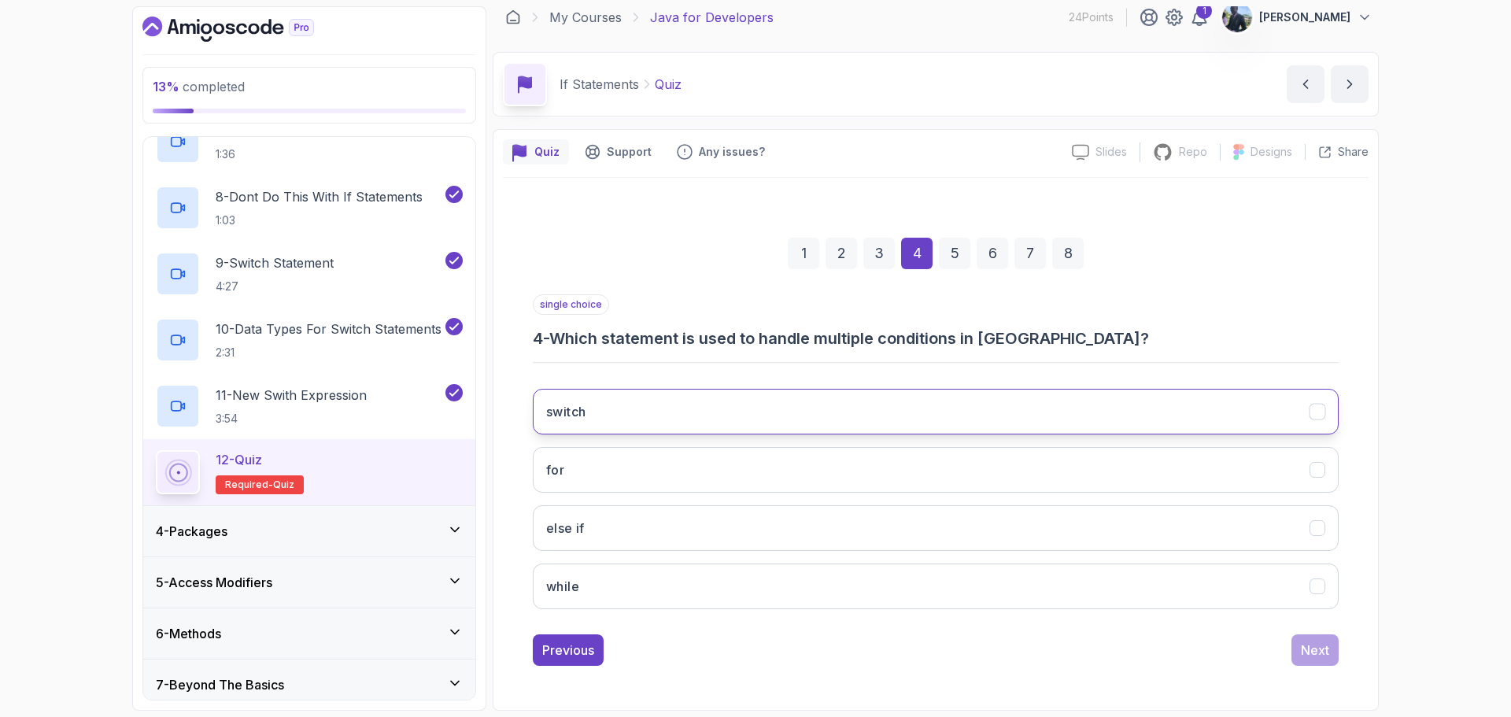
click at [1108, 413] on button "switch" at bounding box center [936, 412] width 806 height 46
click at [1186, 531] on button "else if" at bounding box center [936, 528] width 806 height 46
click at [1238, 409] on button "switch" at bounding box center [936, 412] width 806 height 46
click at [1320, 646] on div "Next" at bounding box center [1315, 649] width 28 height 19
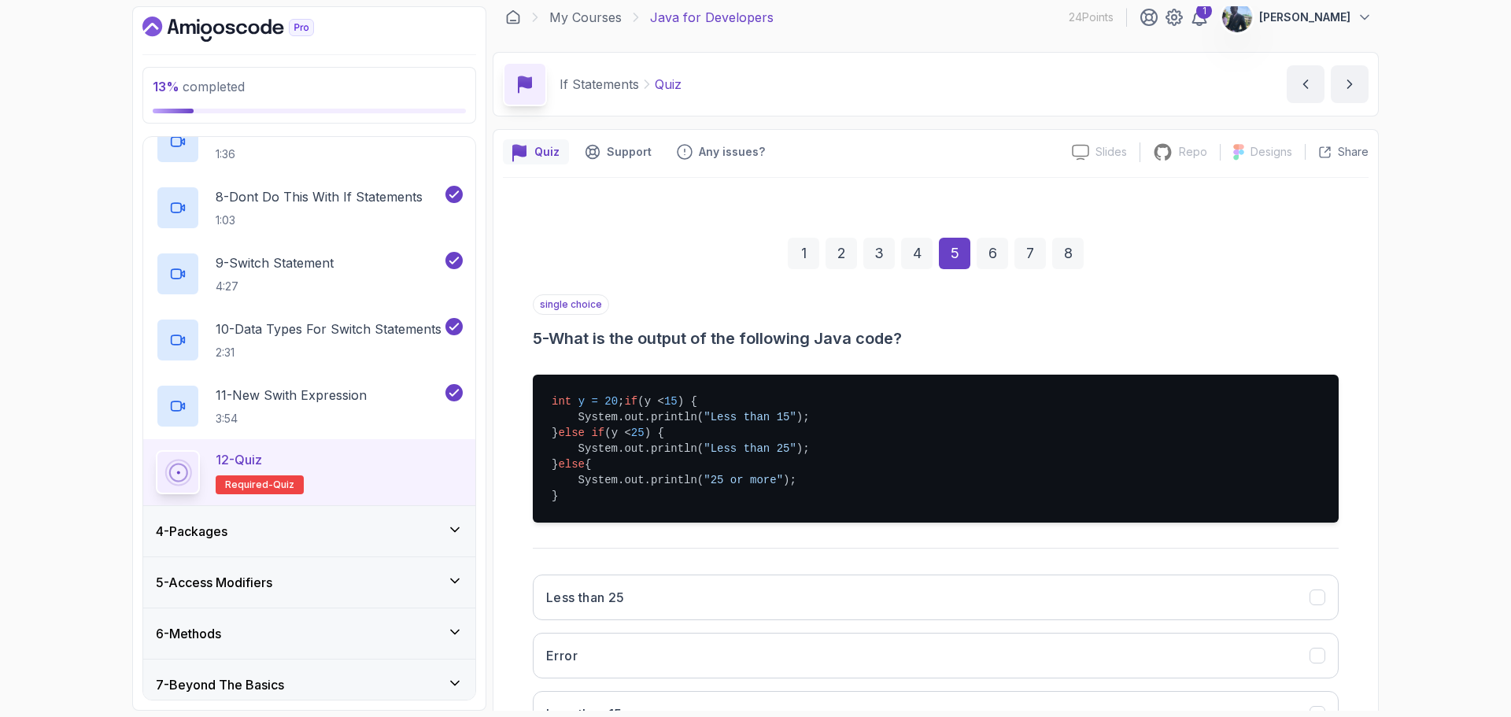
scroll to position [212, 0]
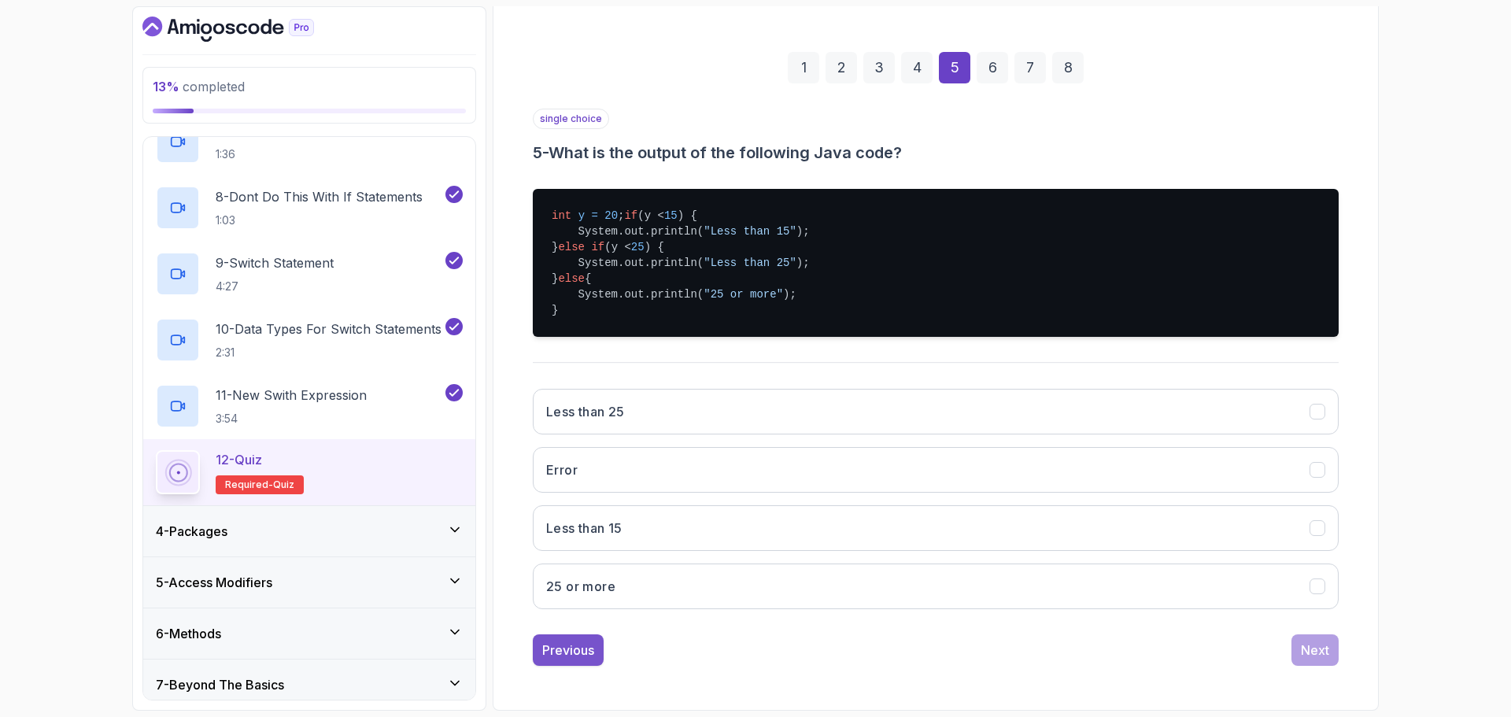
click at [574, 648] on div "Previous" at bounding box center [568, 649] width 52 height 19
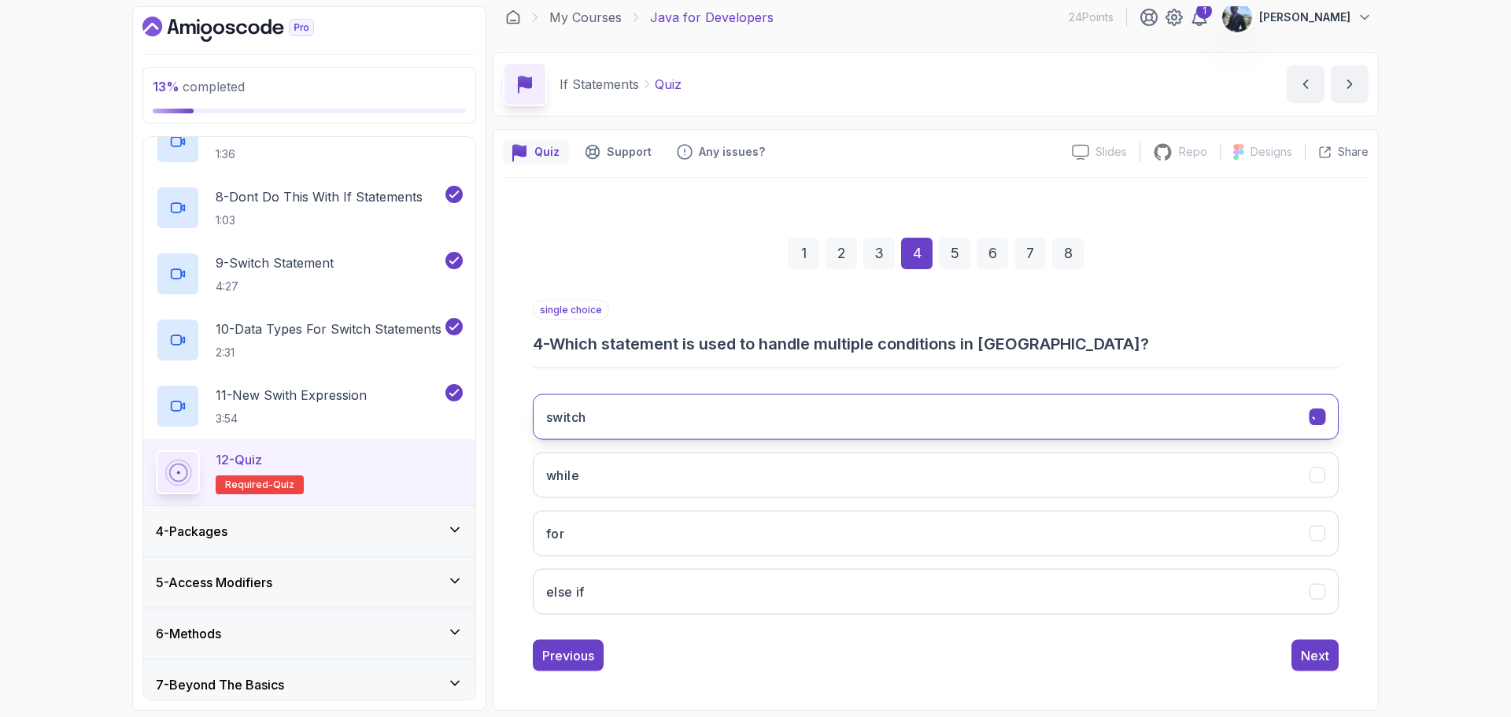
scroll to position [11, 0]
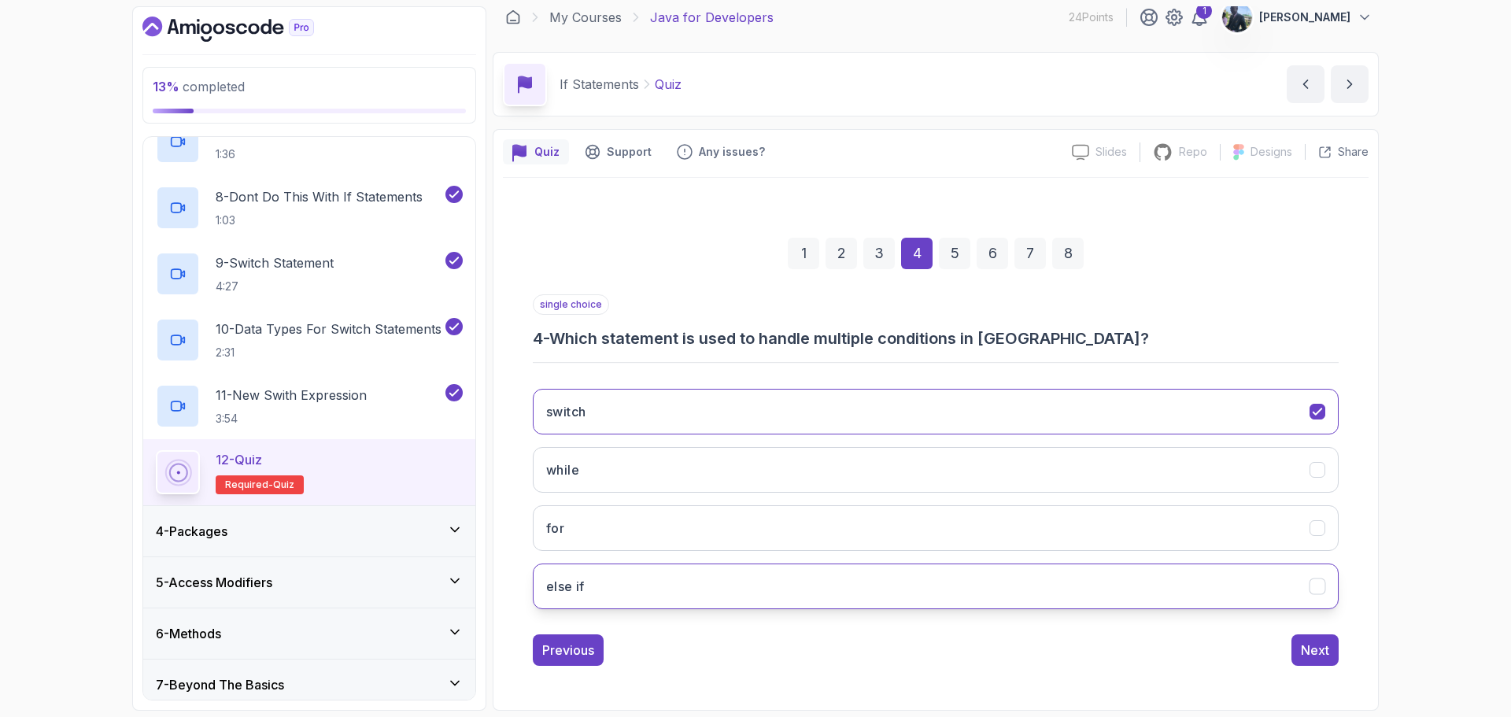
click at [1125, 581] on button "else if" at bounding box center [936, 586] width 806 height 46
click at [1330, 663] on button "Next" at bounding box center [1314, 649] width 47 height 31
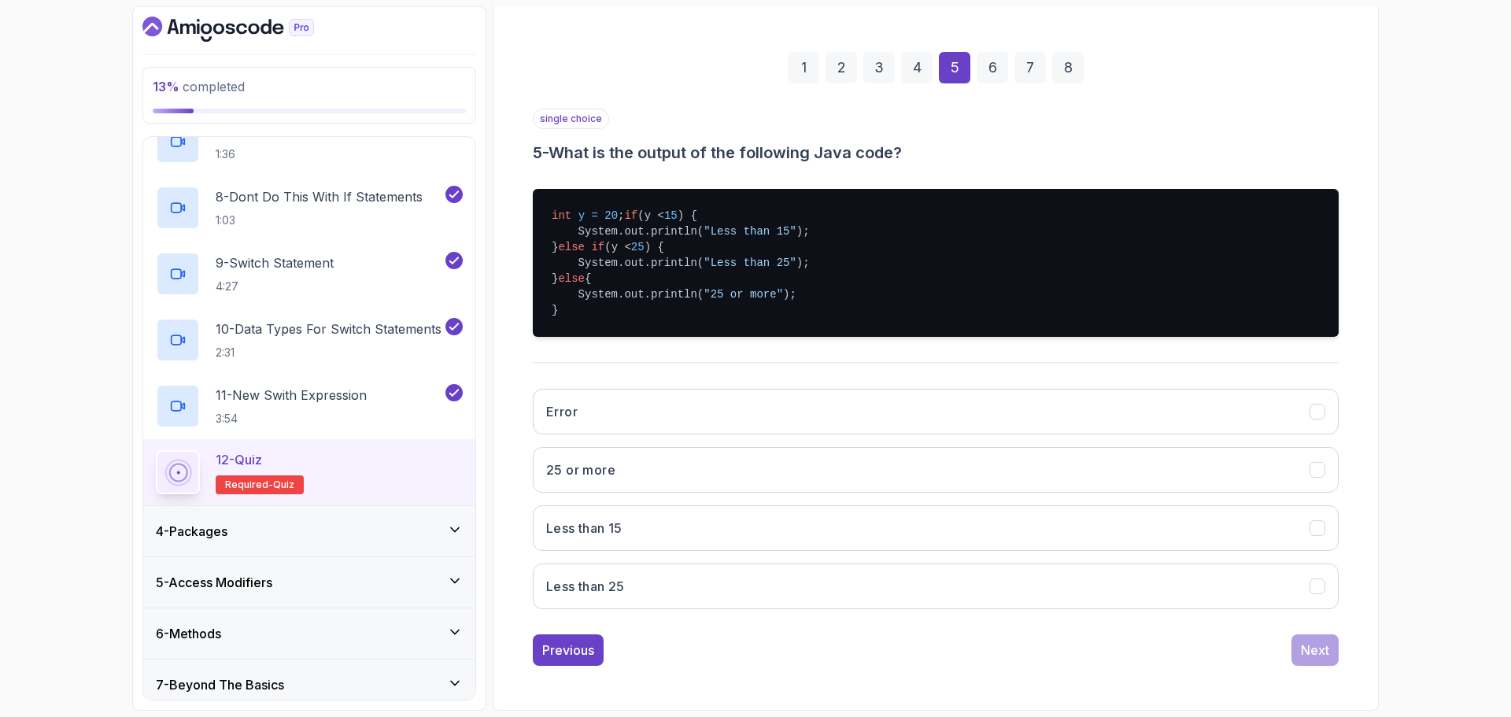
scroll to position [212, 0]
click at [796, 597] on button "Less than 25" at bounding box center [936, 586] width 806 height 46
click at [1331, 661] on button "Next" at bounding box center [1314, 649] width 47 height 31
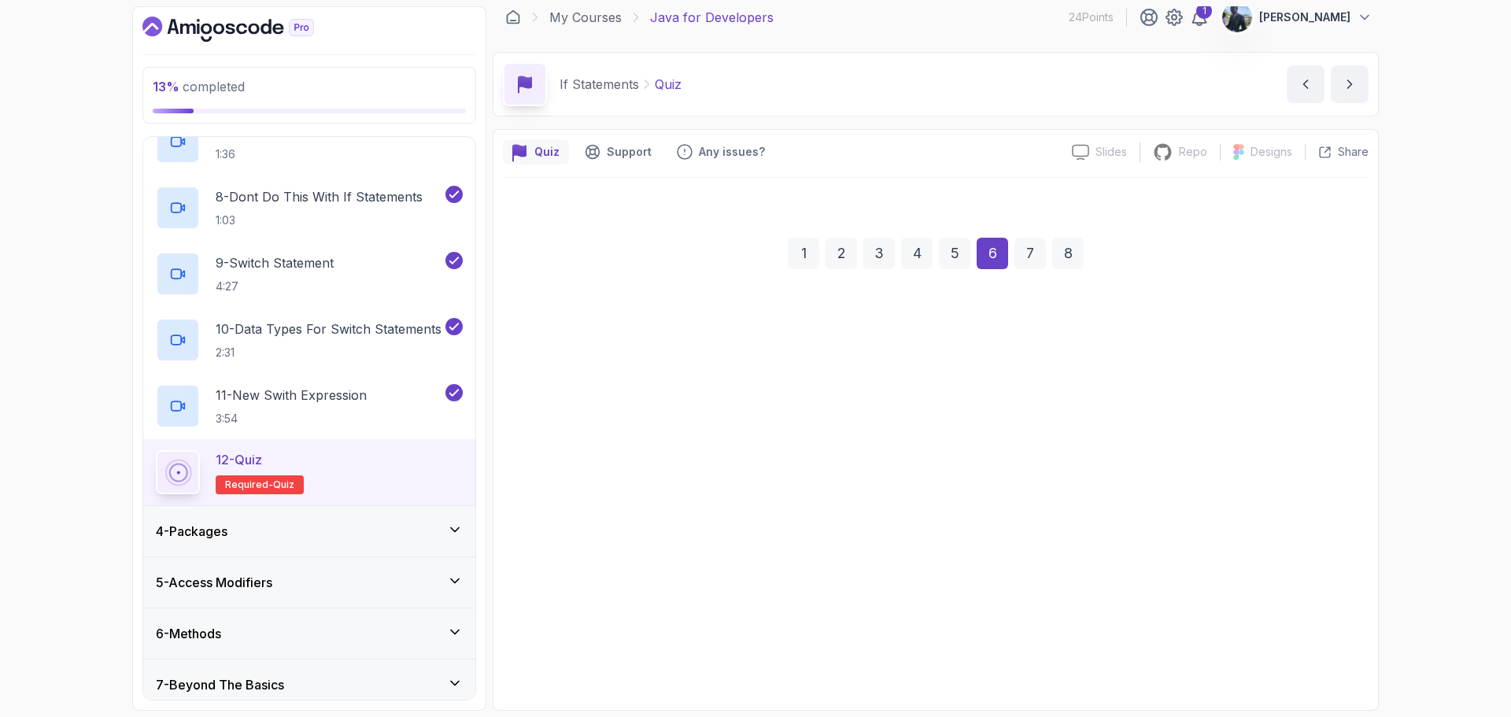
scroll to position [11, 0]
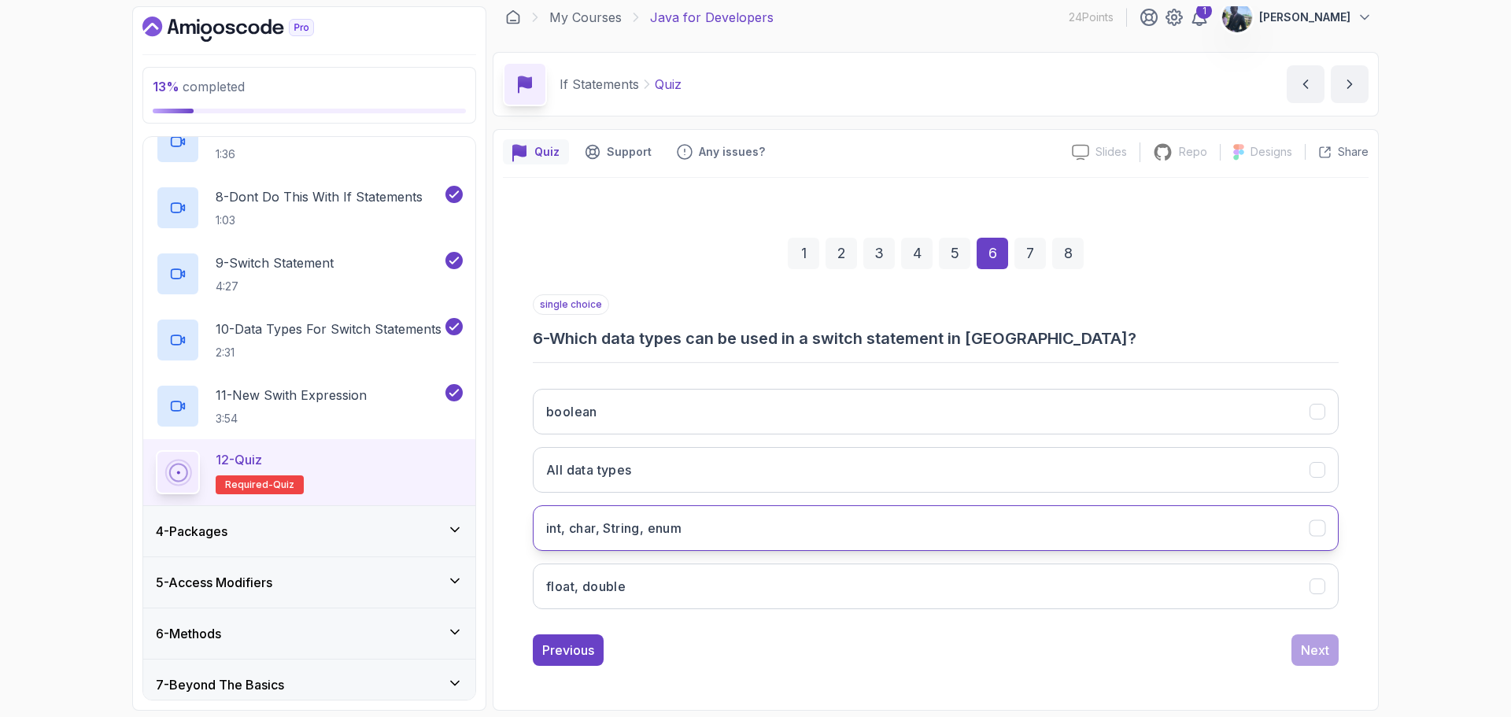
click at [1151, 532] on button "int, char, String, enum" at bounding box center [936, 528] width 806 height 46
click at [1312, 659] on button "Next" at bounding box center [1314, 649] width 47 height 31
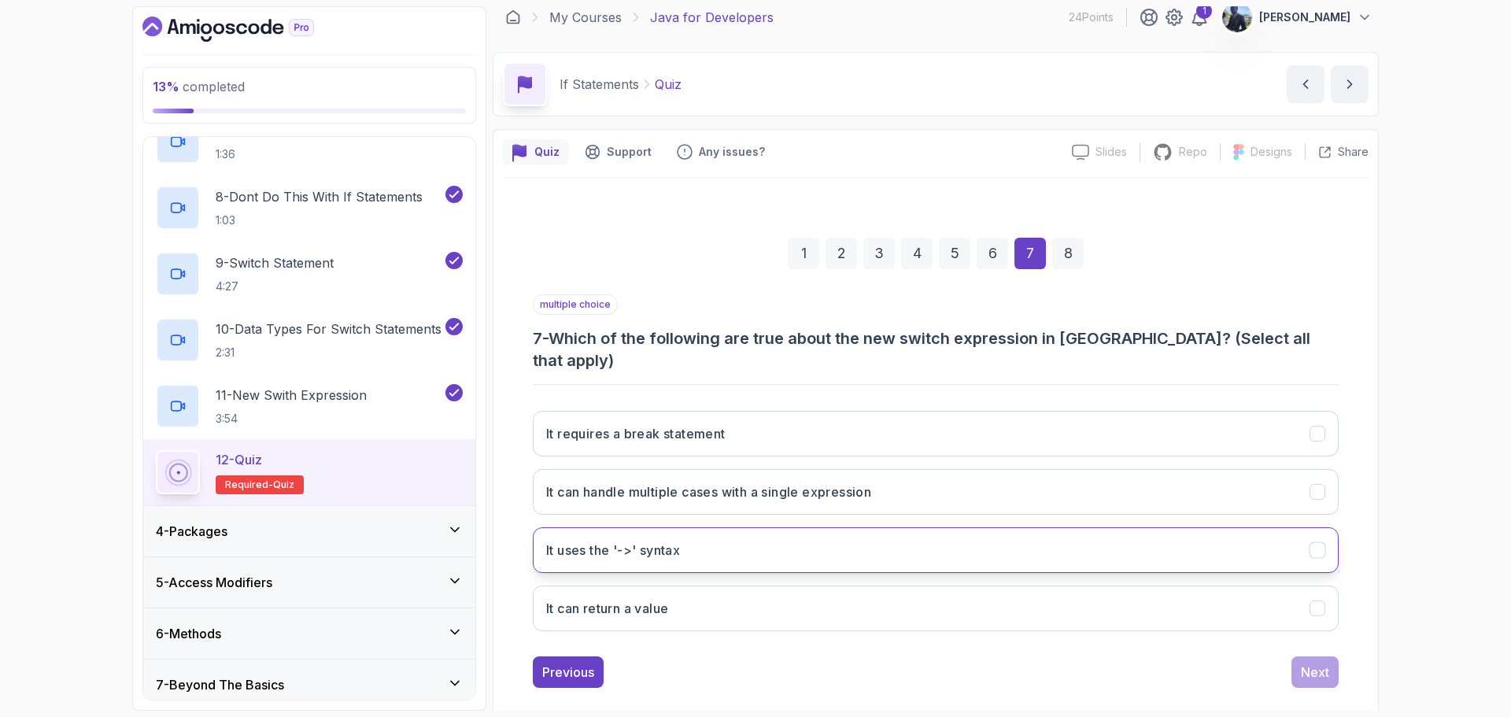
click at [987, 530] on button "It uses the '->' syntax" at bounding box center [936, 550] width 806 height 46
click at [1321, 663] on div "Next" at bounding box center [1315, 672] width 28 height 19
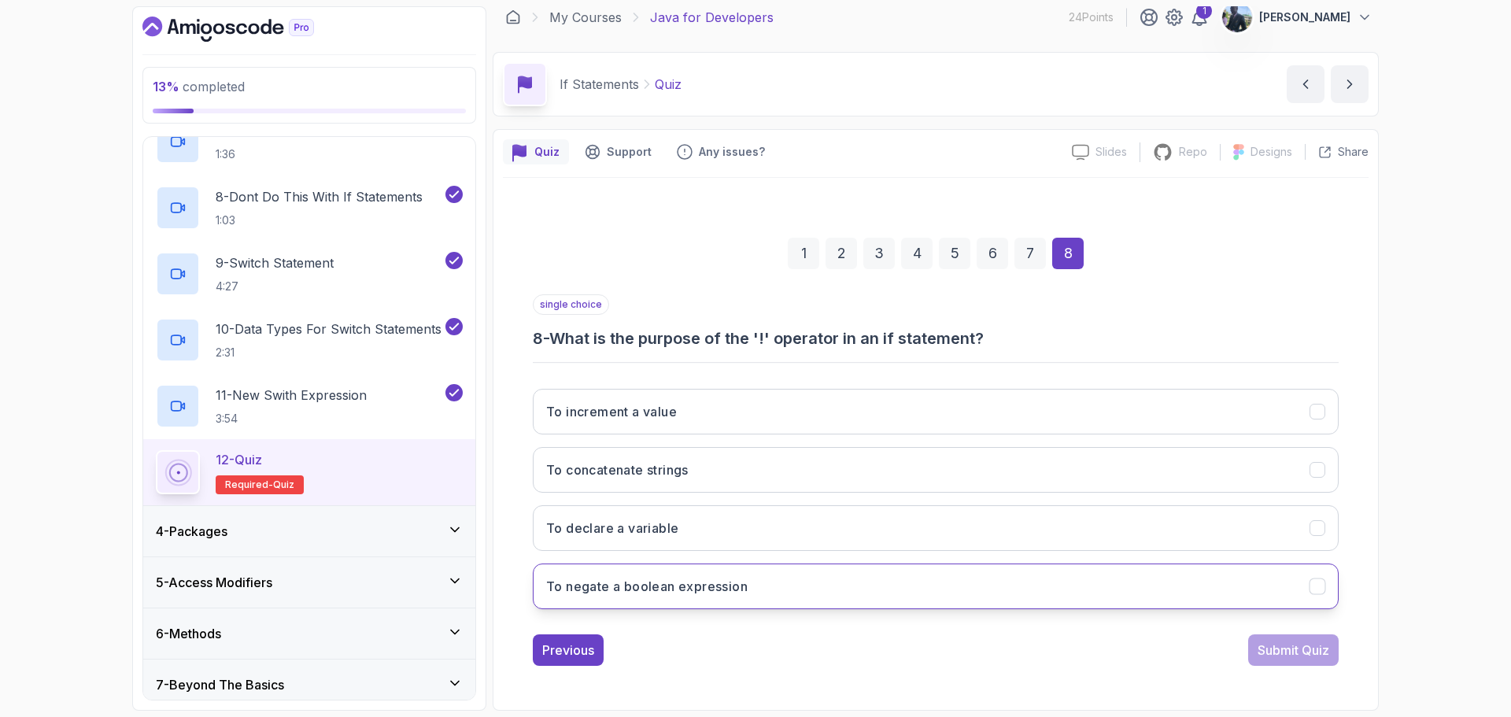
click at [1160, 570] on button "To negate a boolean expression" at bounding box center [936, 586] width 806 height 46
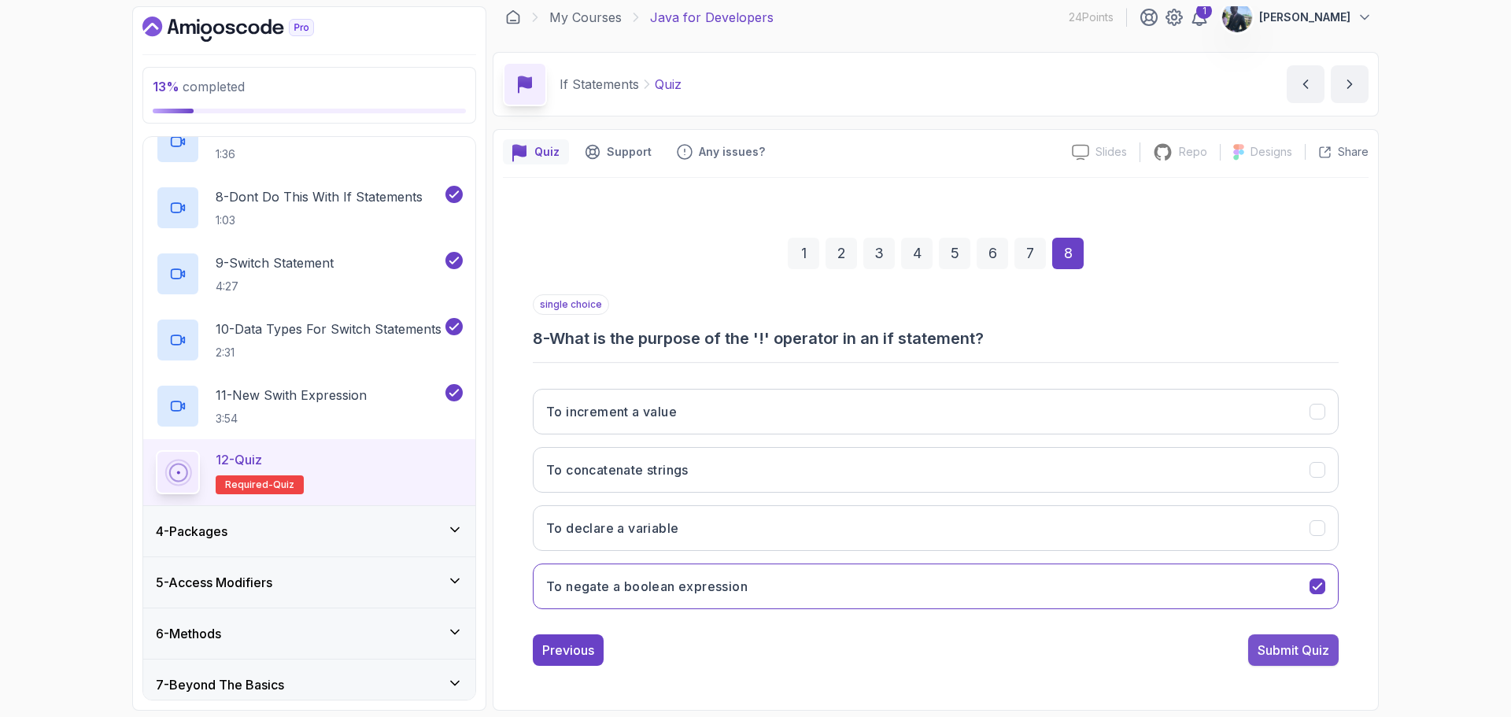
click at [1273, 651] on div "Submit Quiz" at bounding box center [1293, 649] width 72 height 19
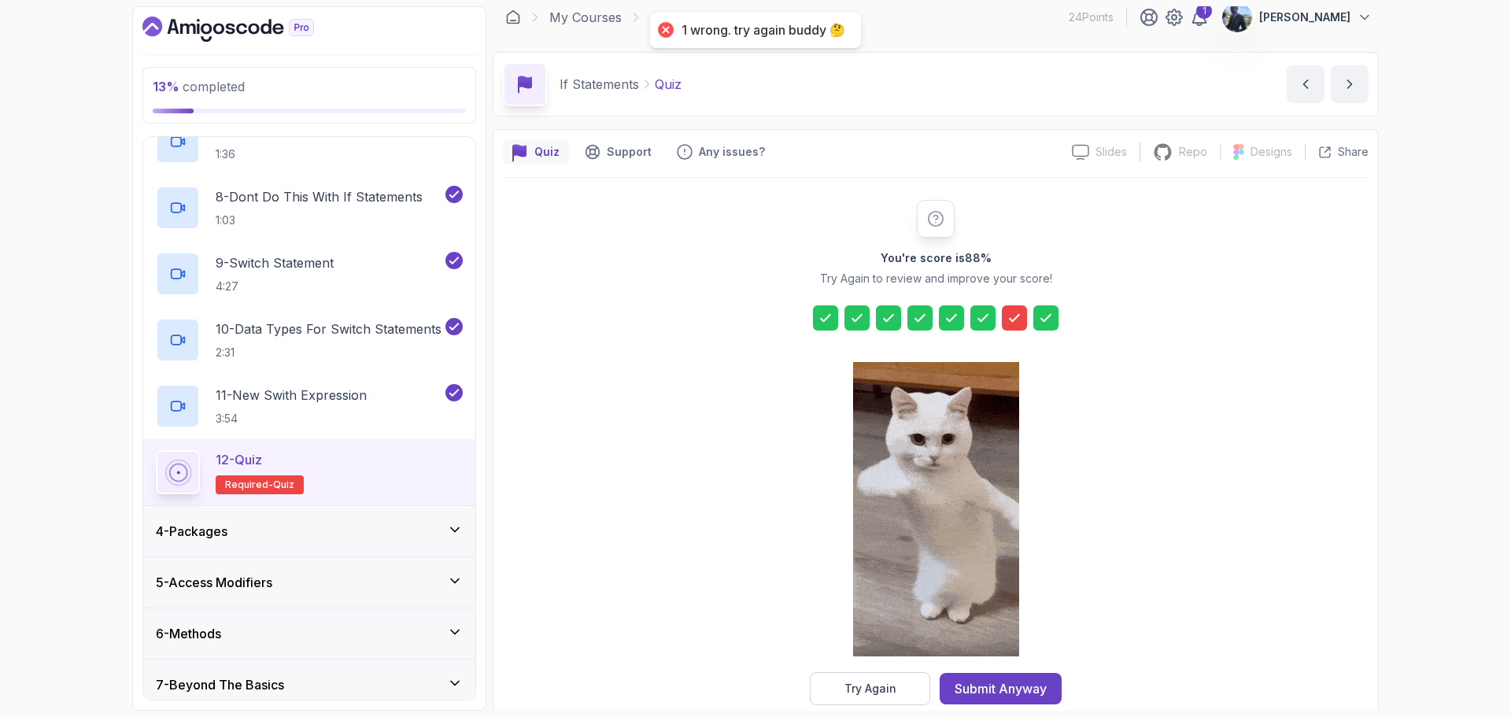
scroll to position [38, 0]
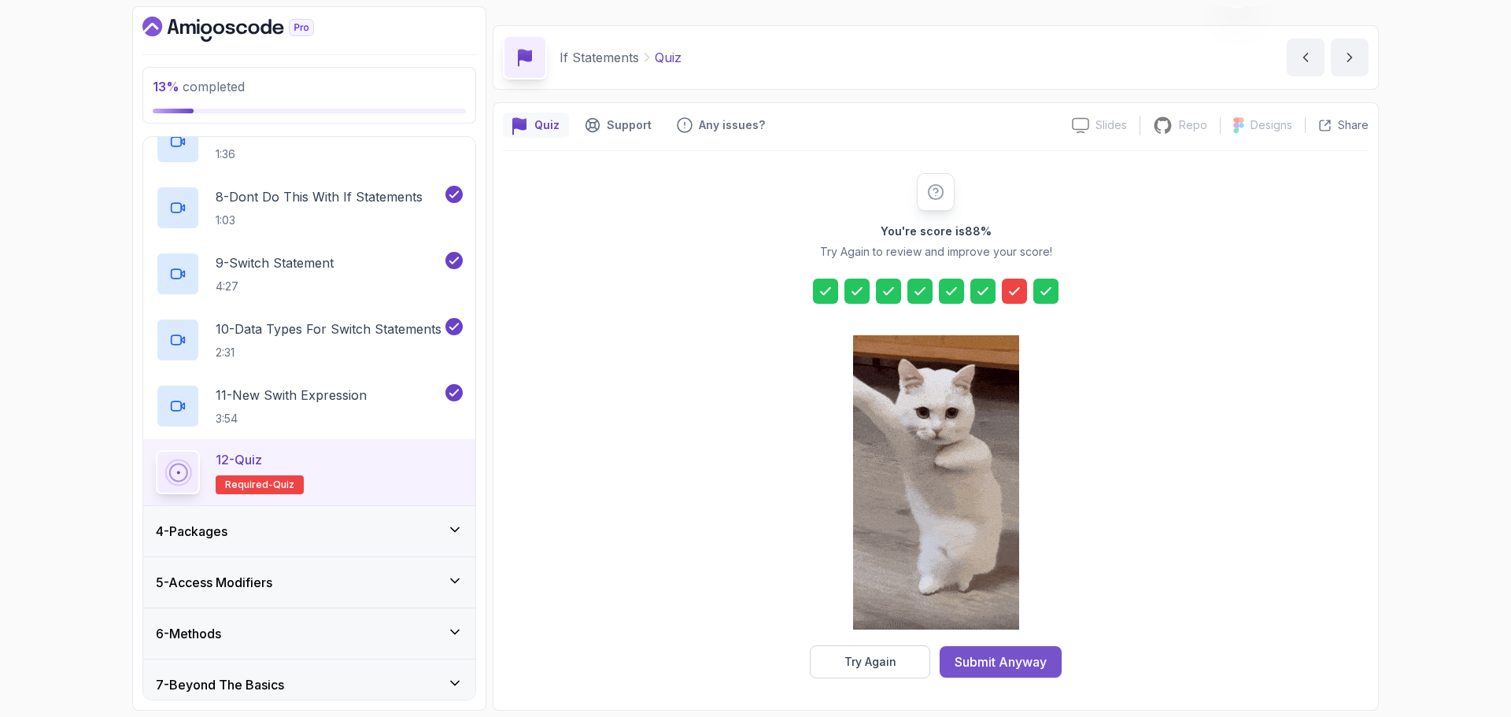
click at [1028, 661] on div "Submit Anyway" at bounding box center [1000, 661] width 92 height 19
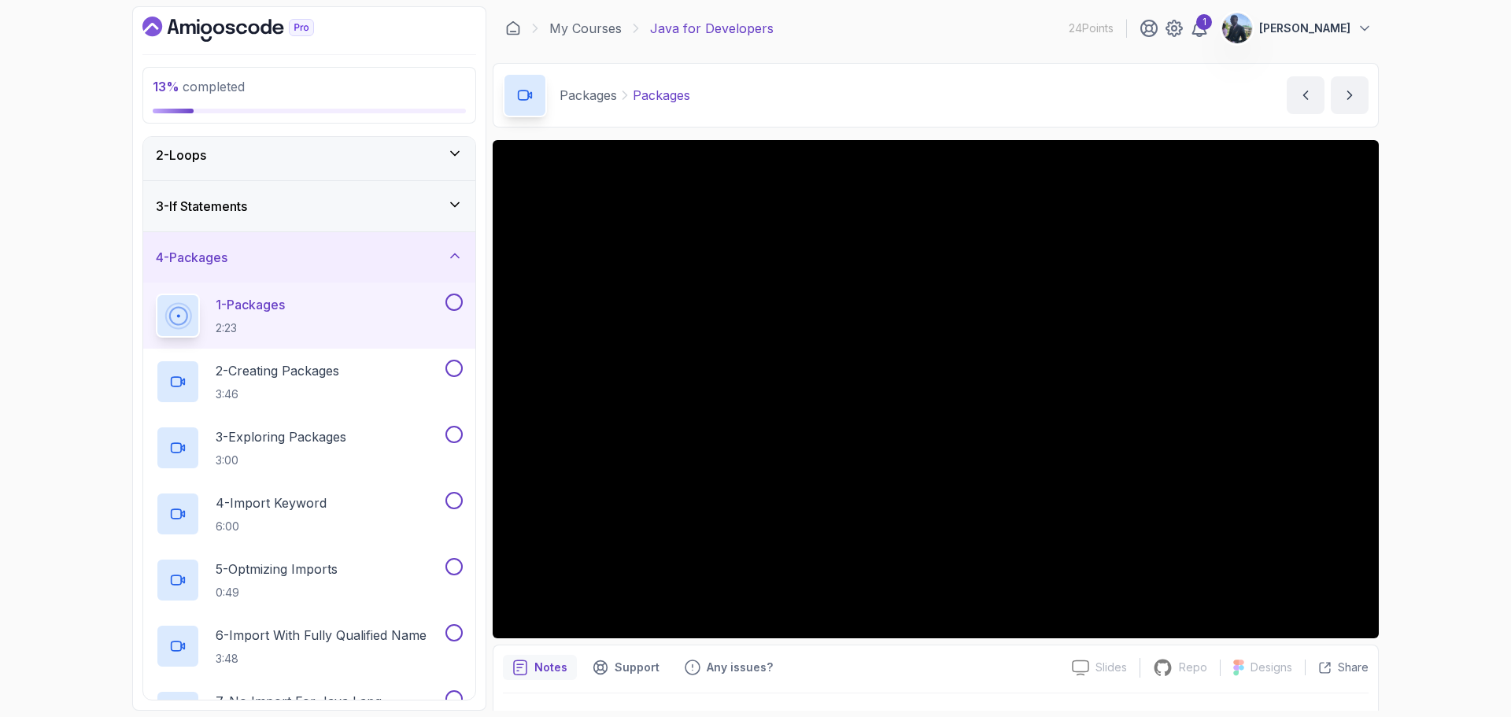
scroll to position [53, 0]
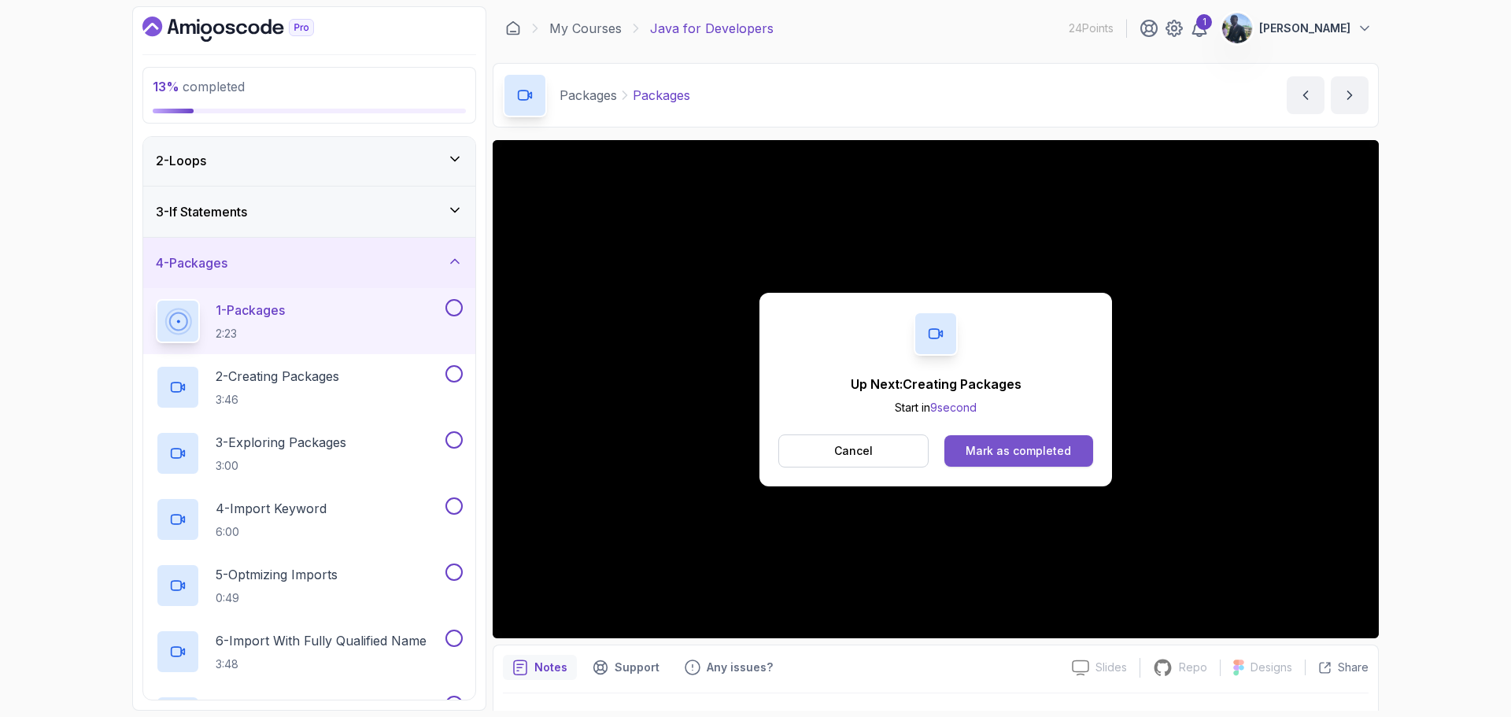
click at [981, 461] on button "Mark as completed" at bounding box center [1018, 450] width 149 height 31
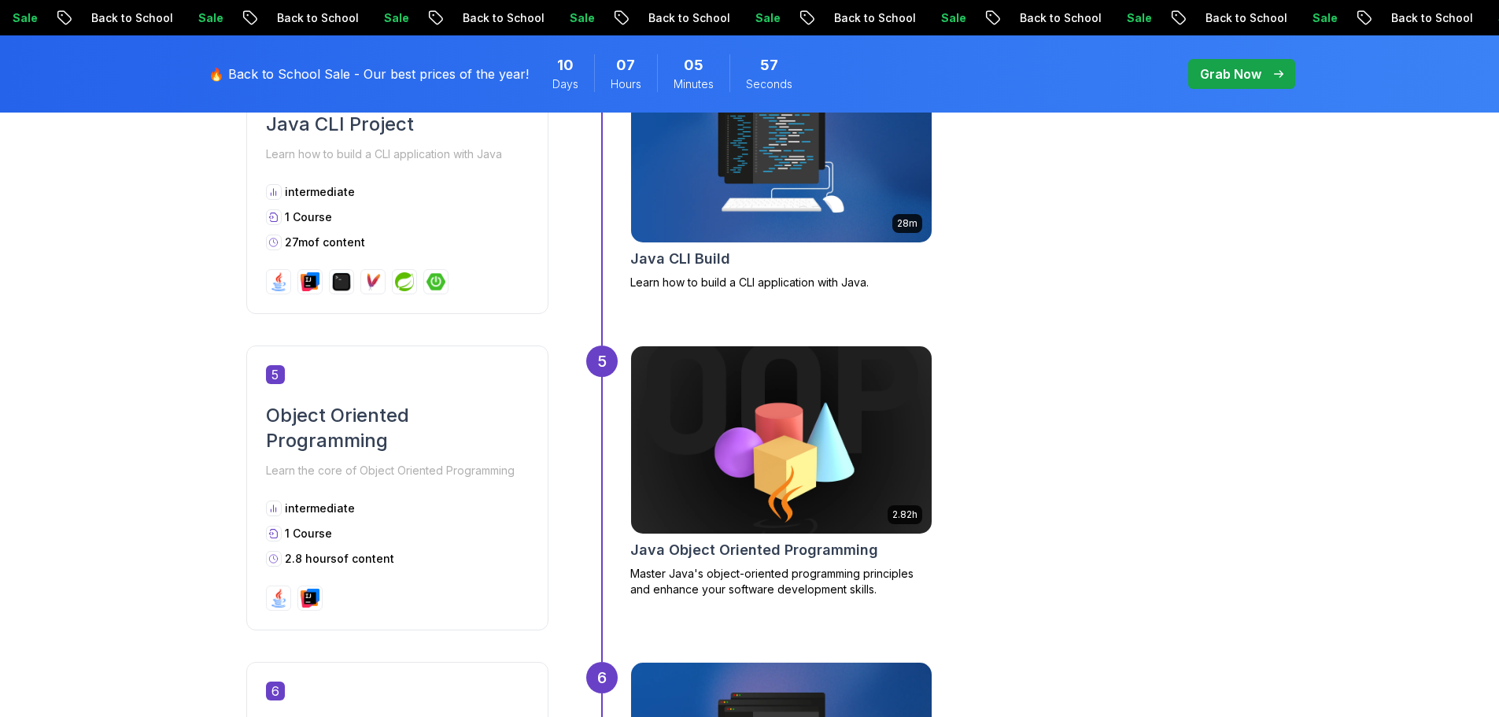
click at [1174, 339] on div "4 28m Java CLI Build Learn how to build a CLI application with Java." at bounding box center [919, 199] width 667 height 291
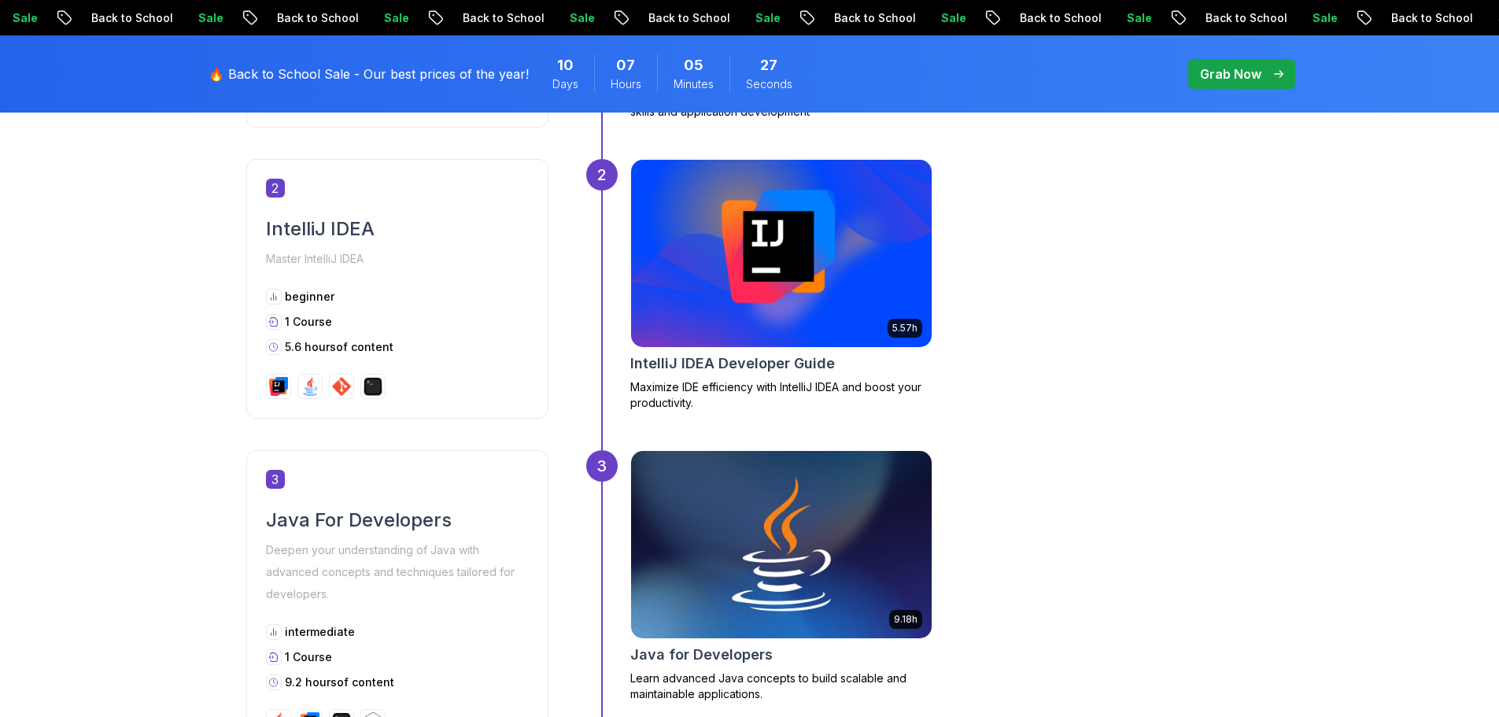
scroll to position [1374, 0]
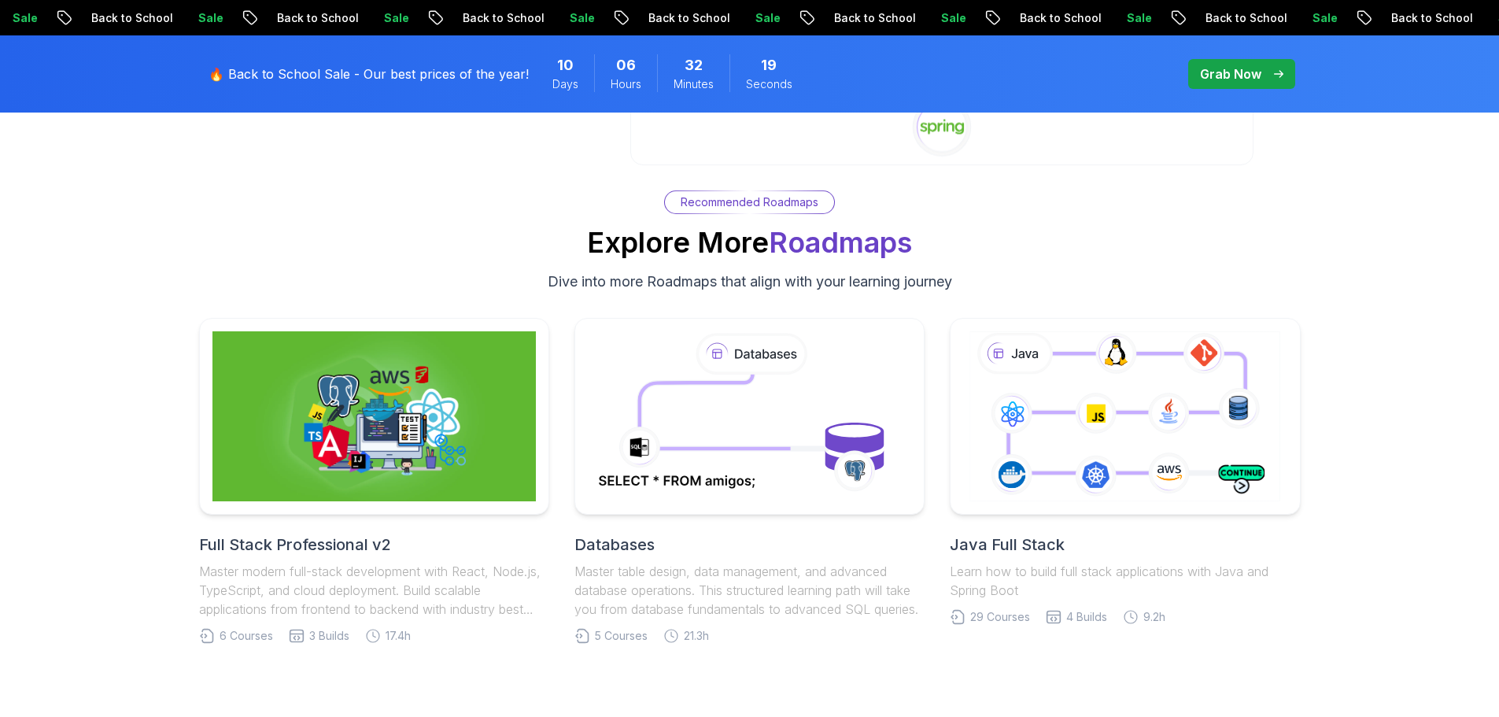
scroll to position [5543, 0]
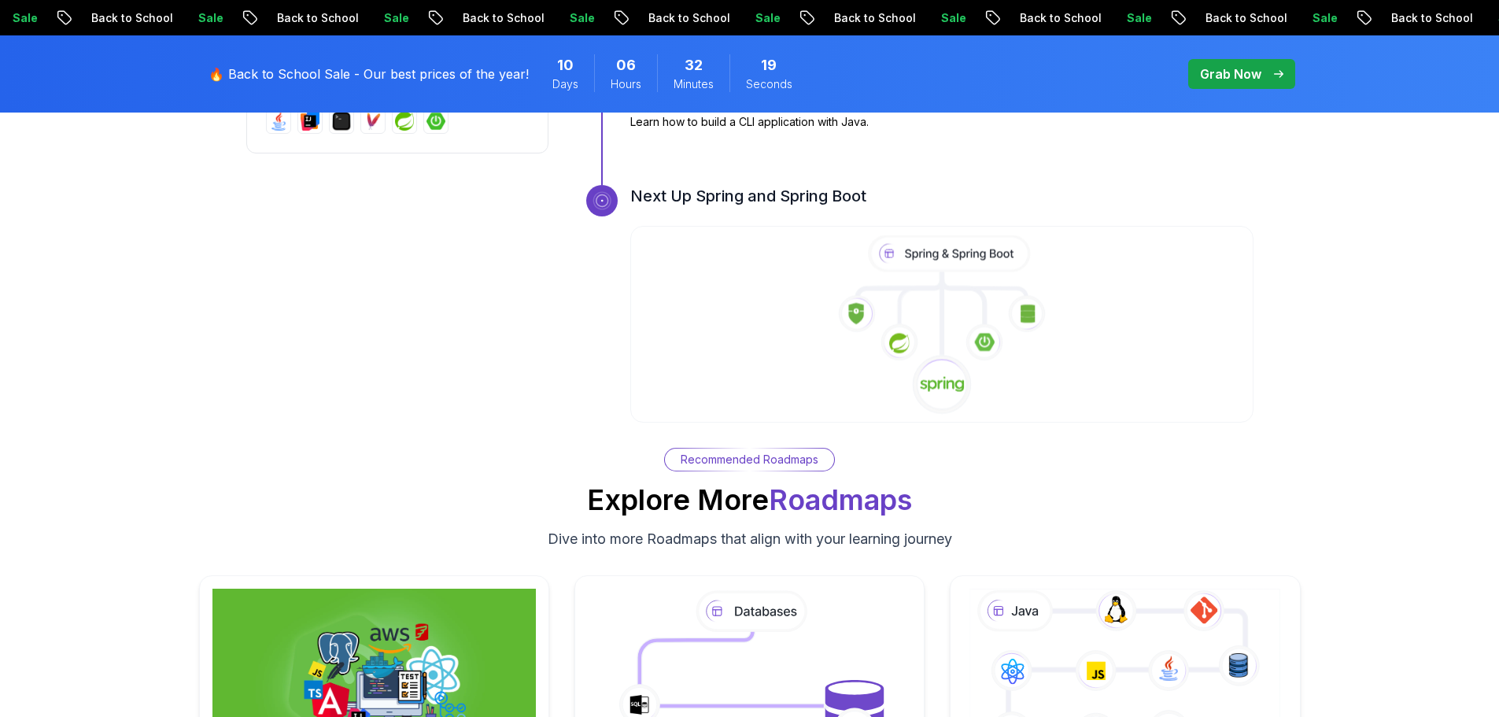
click at [928, 354] on icon at bounding box center [942, 325] width 626 height 180
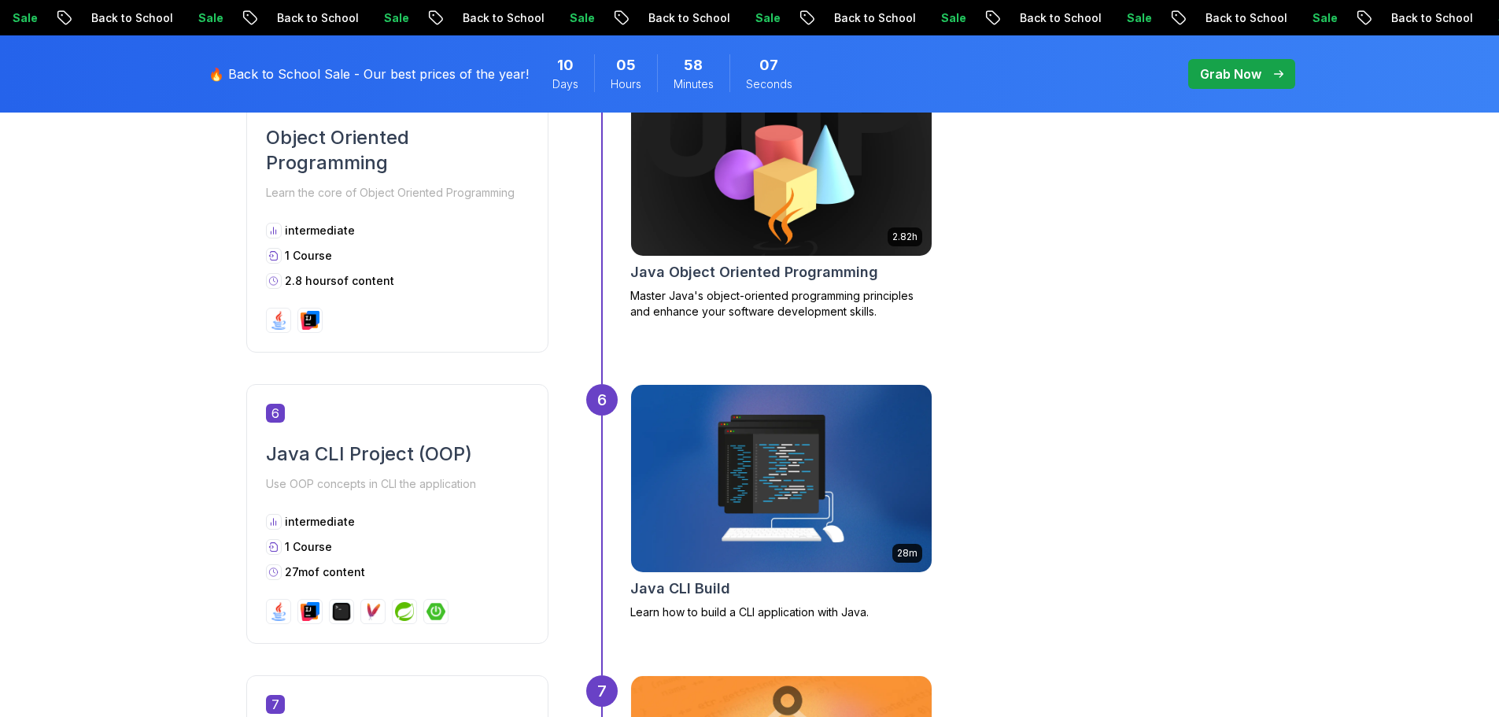
scroll to position [1496, 0]
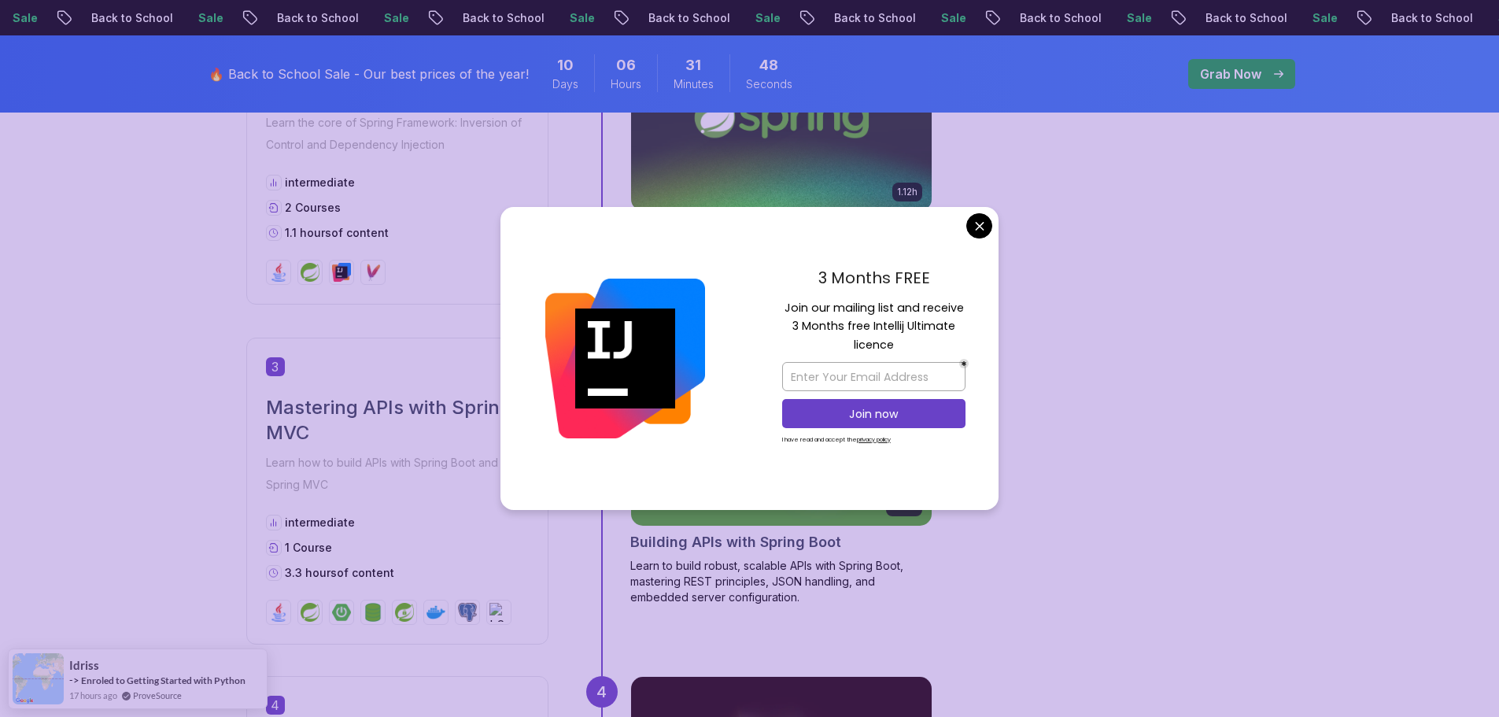
scroll to position [1209, 0]
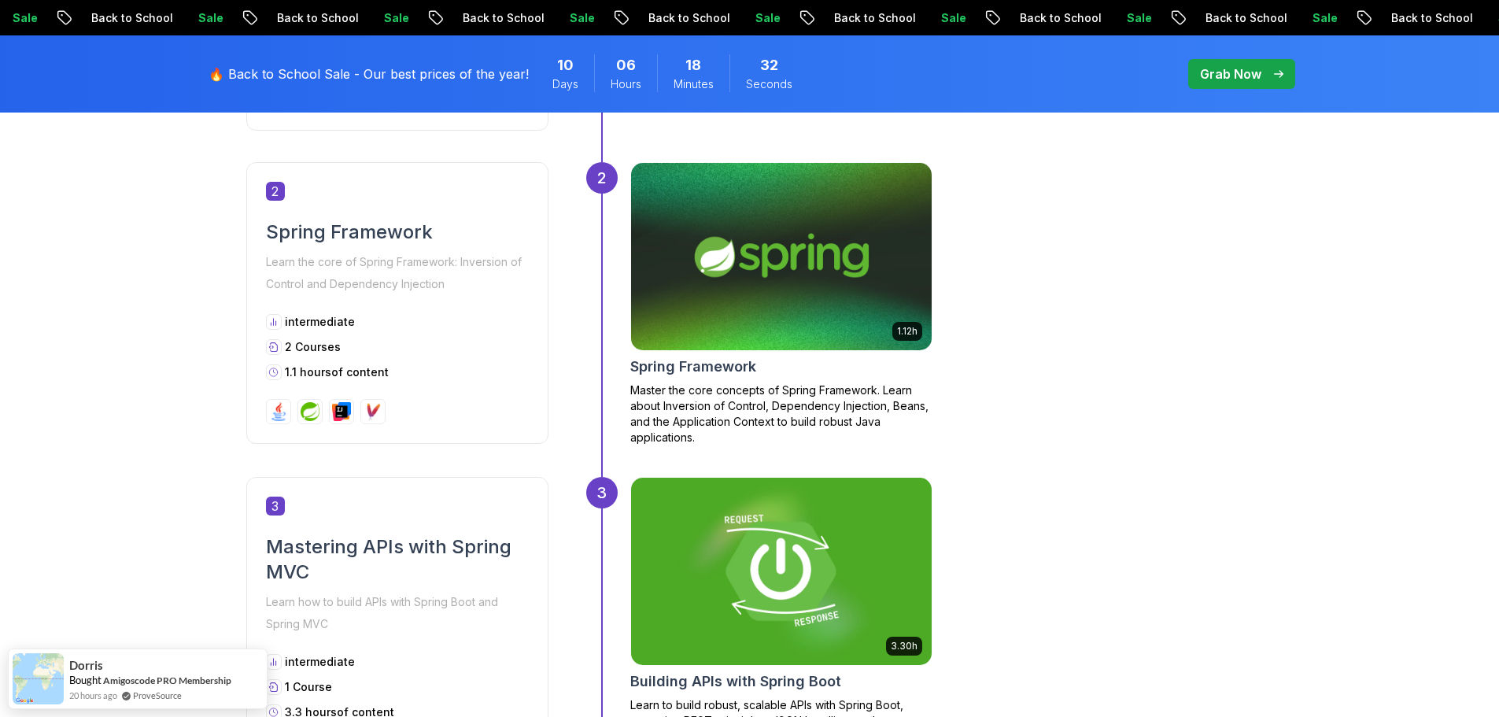
scroll to position [0, 0]
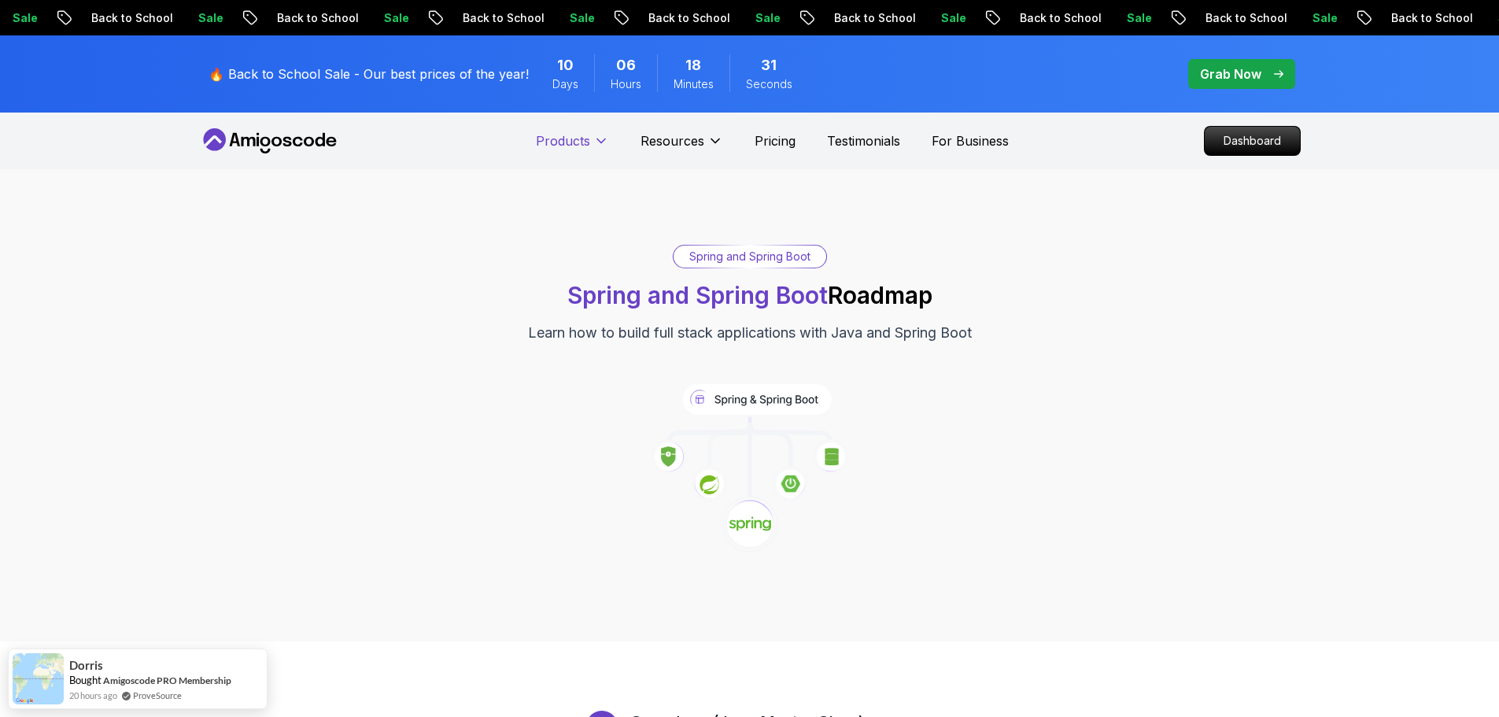
click at [590, 141] on button "Products" at bounding box center [572, 146] width 73 height 31
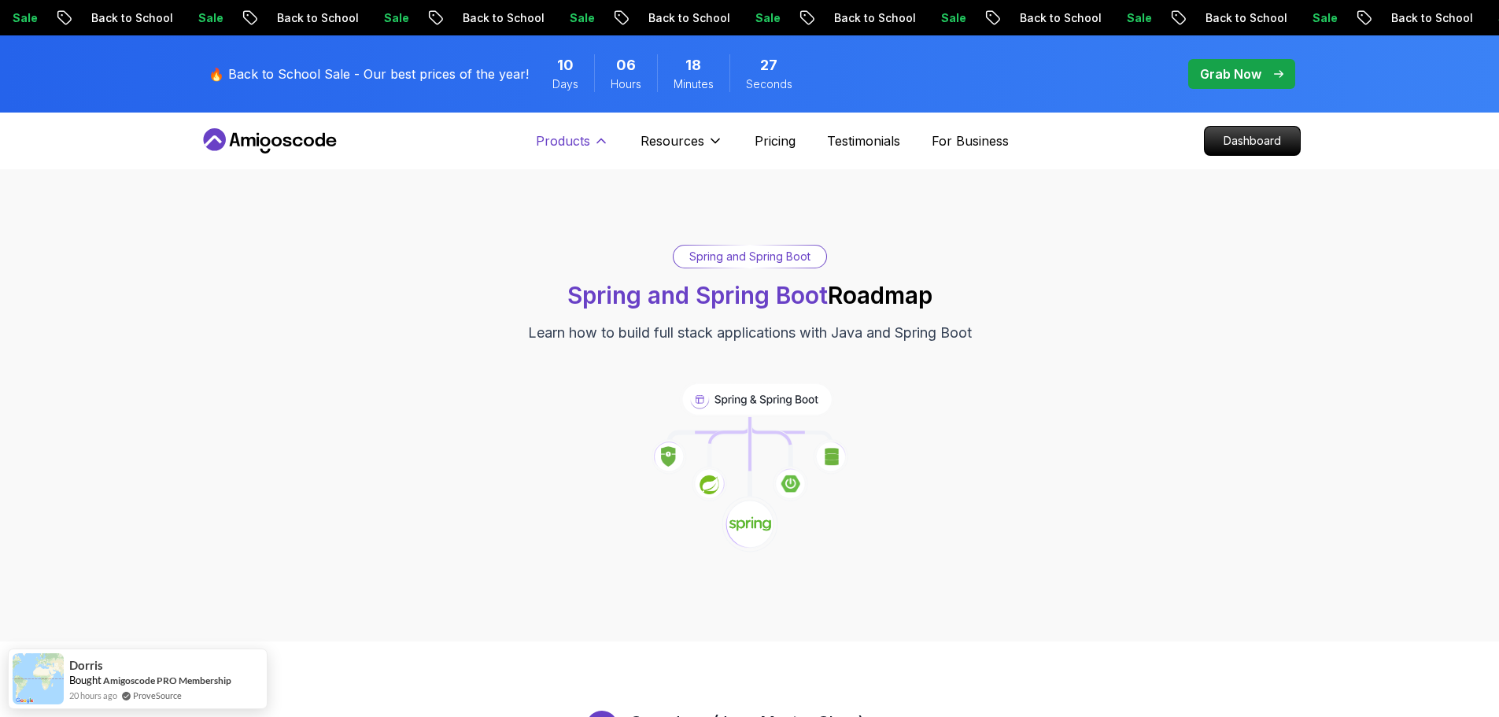
click at [596, 137] on icon at bounding box center [601, 141] width 16 height 16
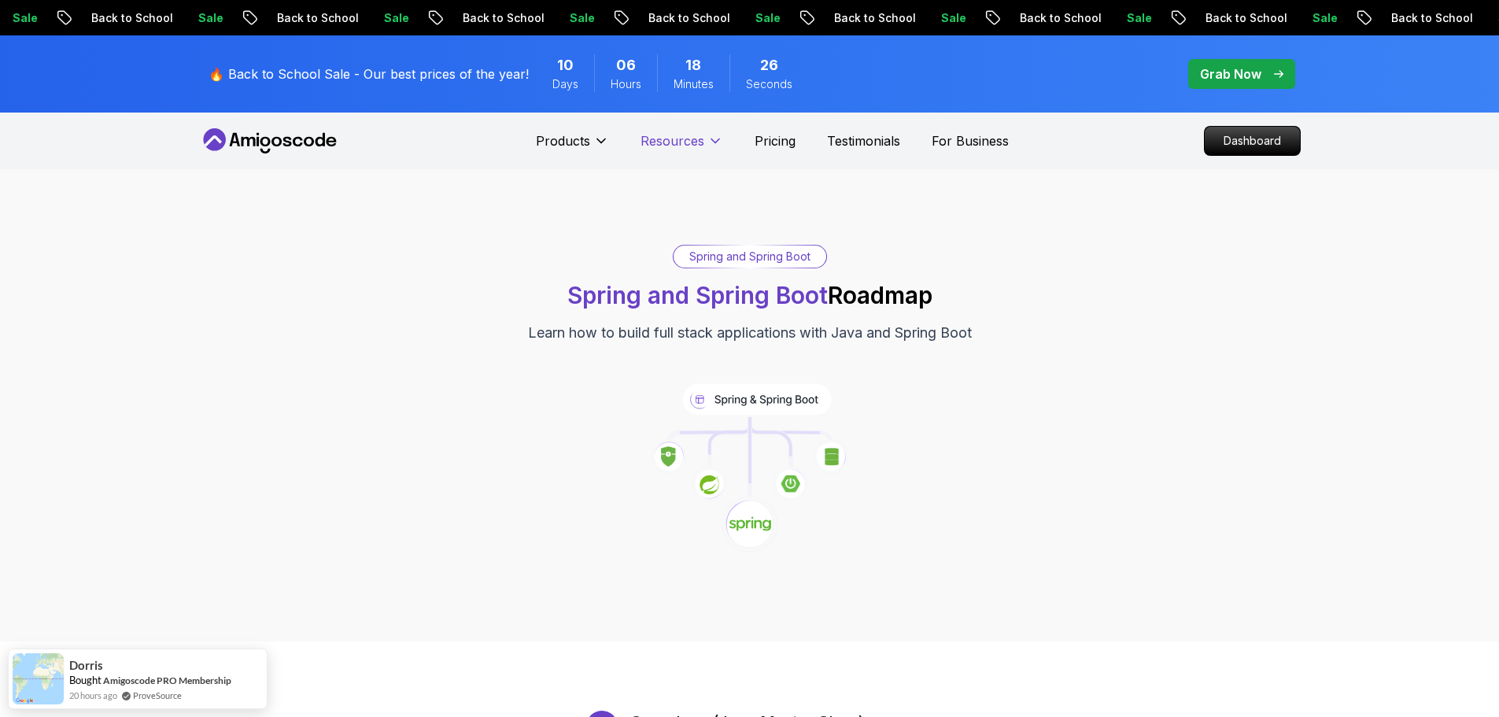
click at [717, 149] on button "Resources" at bounding box center [681, 146] width 83 height 31
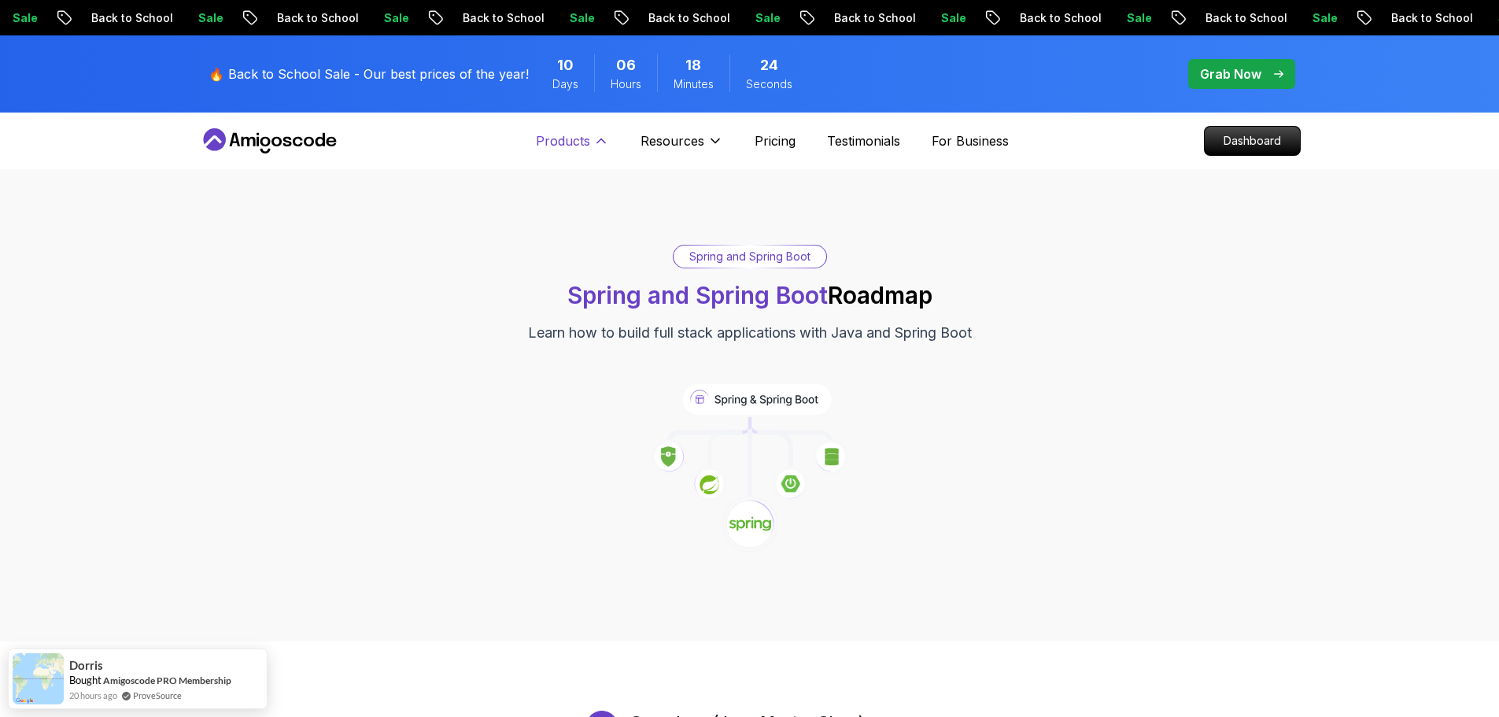
click at [592, 143] on button "Products" at bounding box center [572, 146] width 73 height 31
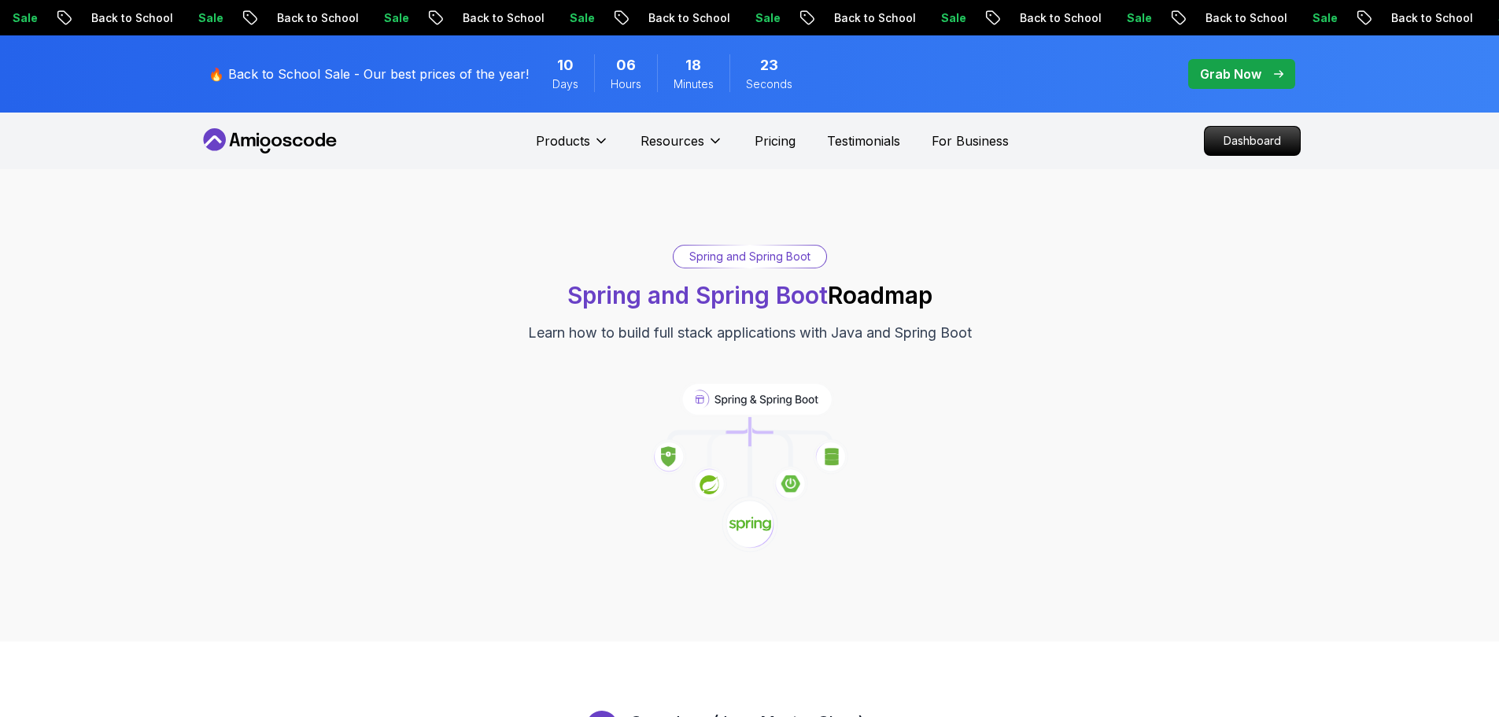
click at [722, 143] on div "Products Products Portfolly The one-click portfolio builder for developers Cour…" at bounding box center [772, 140] width 473 height 31
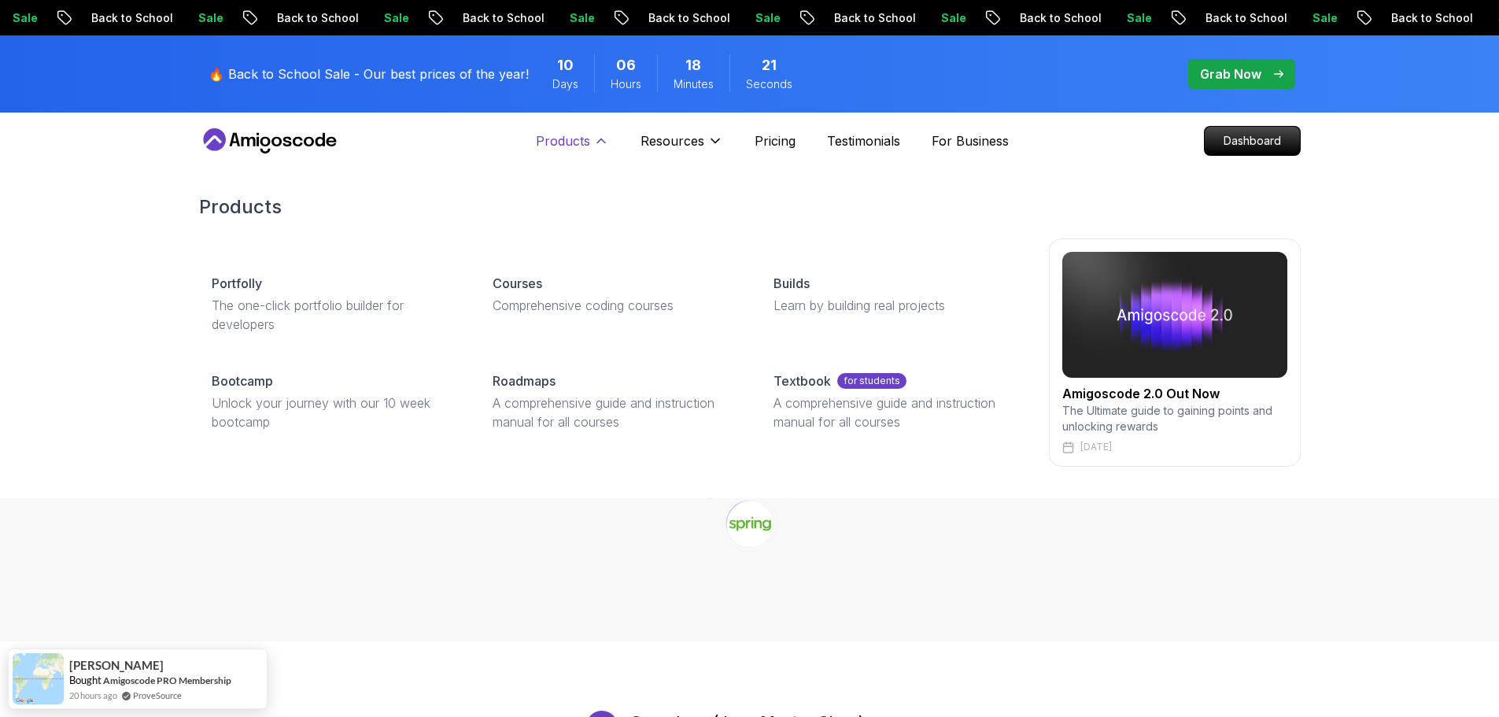
click at [600, 139] on icon at bounding box center [601, 141] width 16 height 16
click at [530, 384] on p "Roadmaps" at bounding box center [524, 380] width 63 height 19
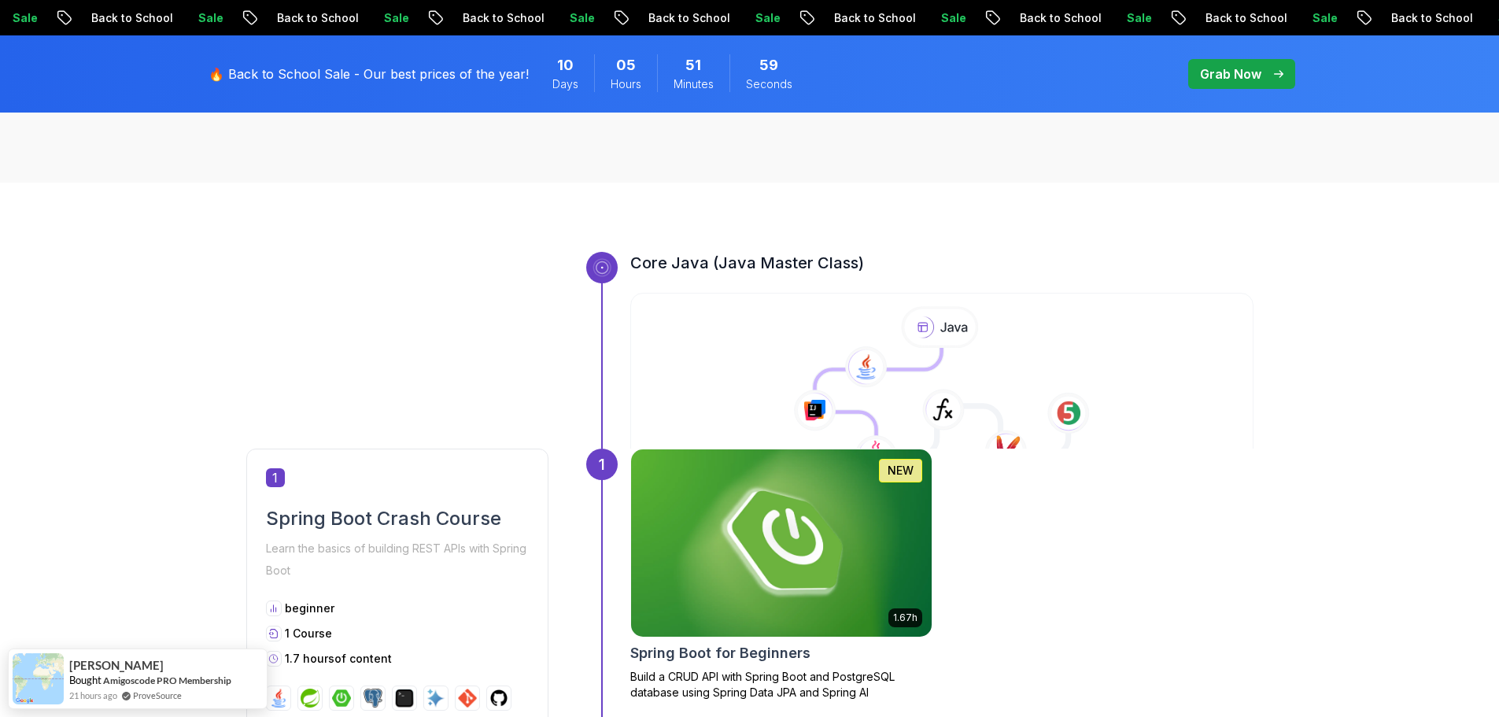
scroll to position [428, 0]
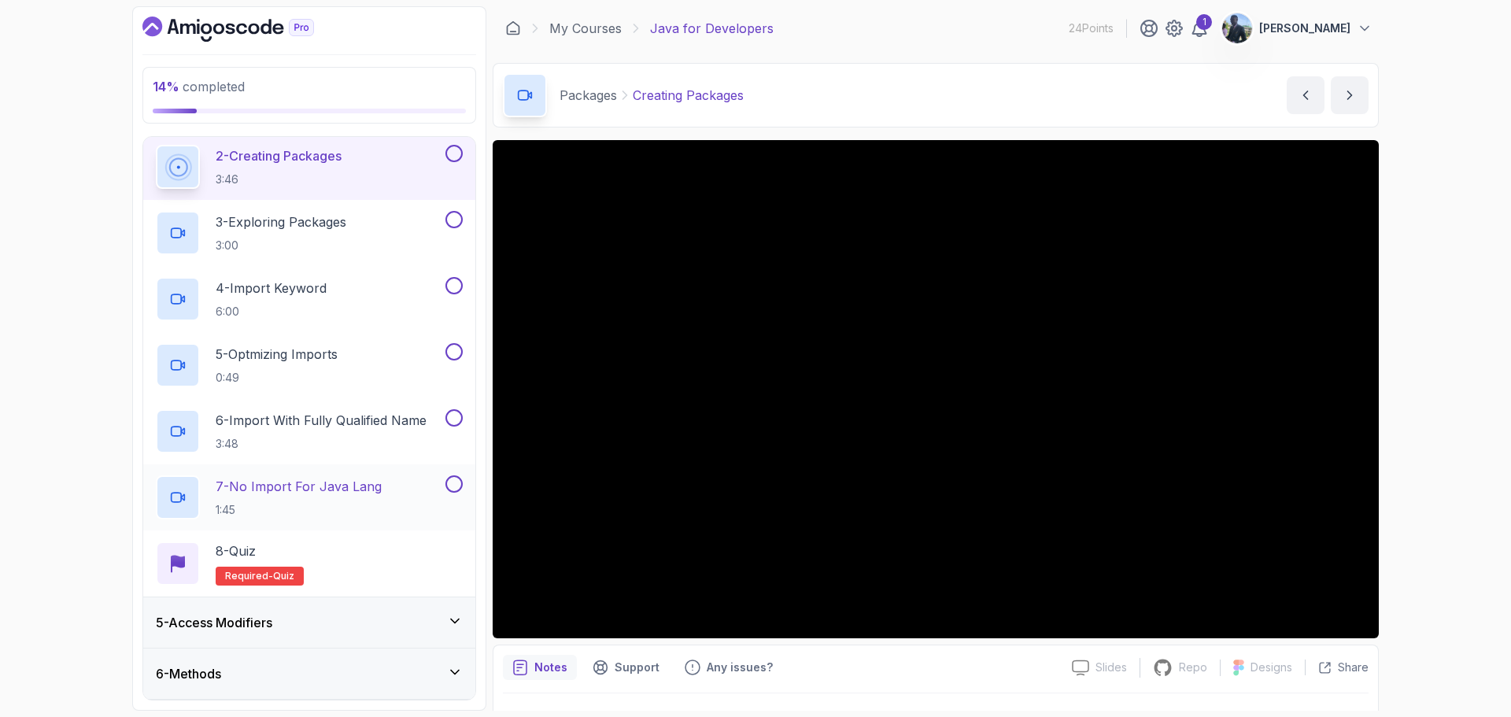
scroll to position [274, 0]
click at [353, 558] on div "8 - Quiz Required- quiz" at bounding box center [309, 563] width 307 height 44
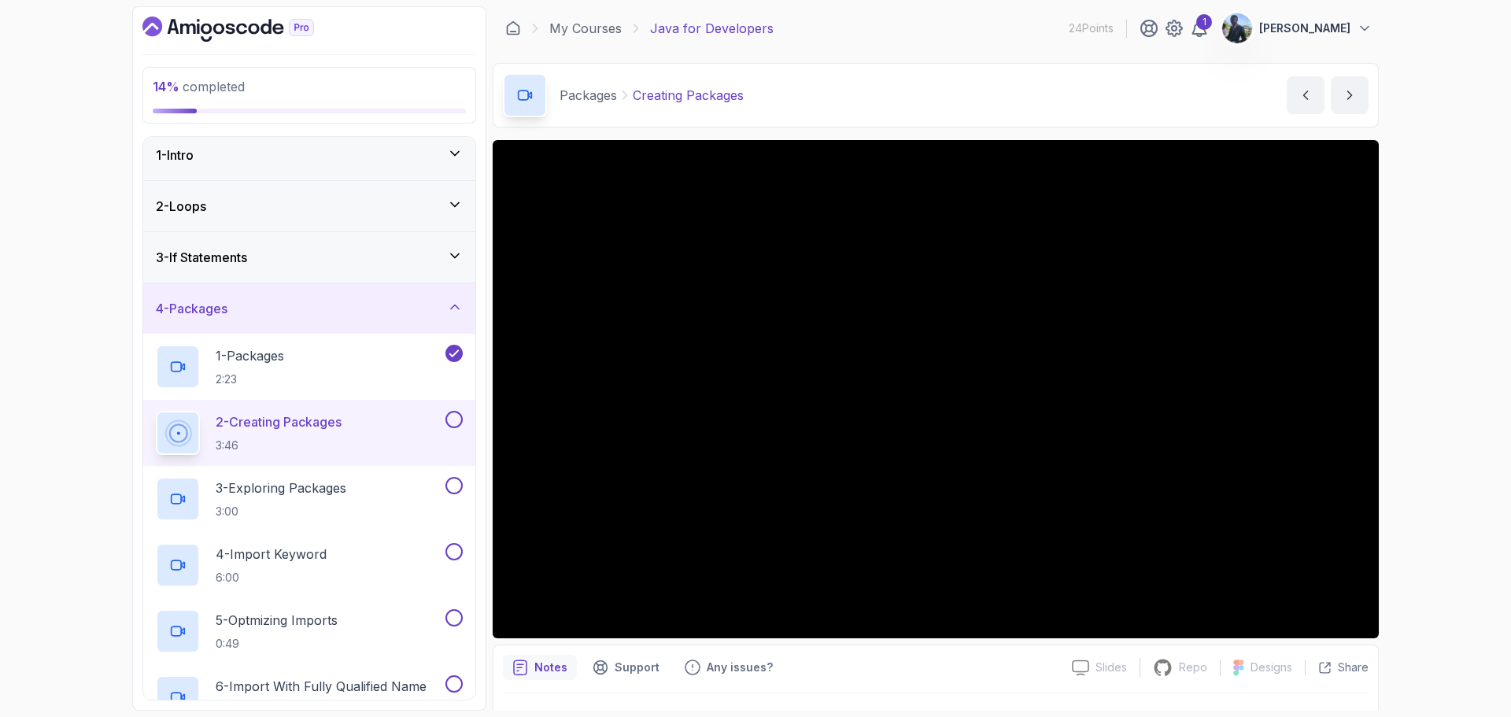
scroll to position [91, 0]
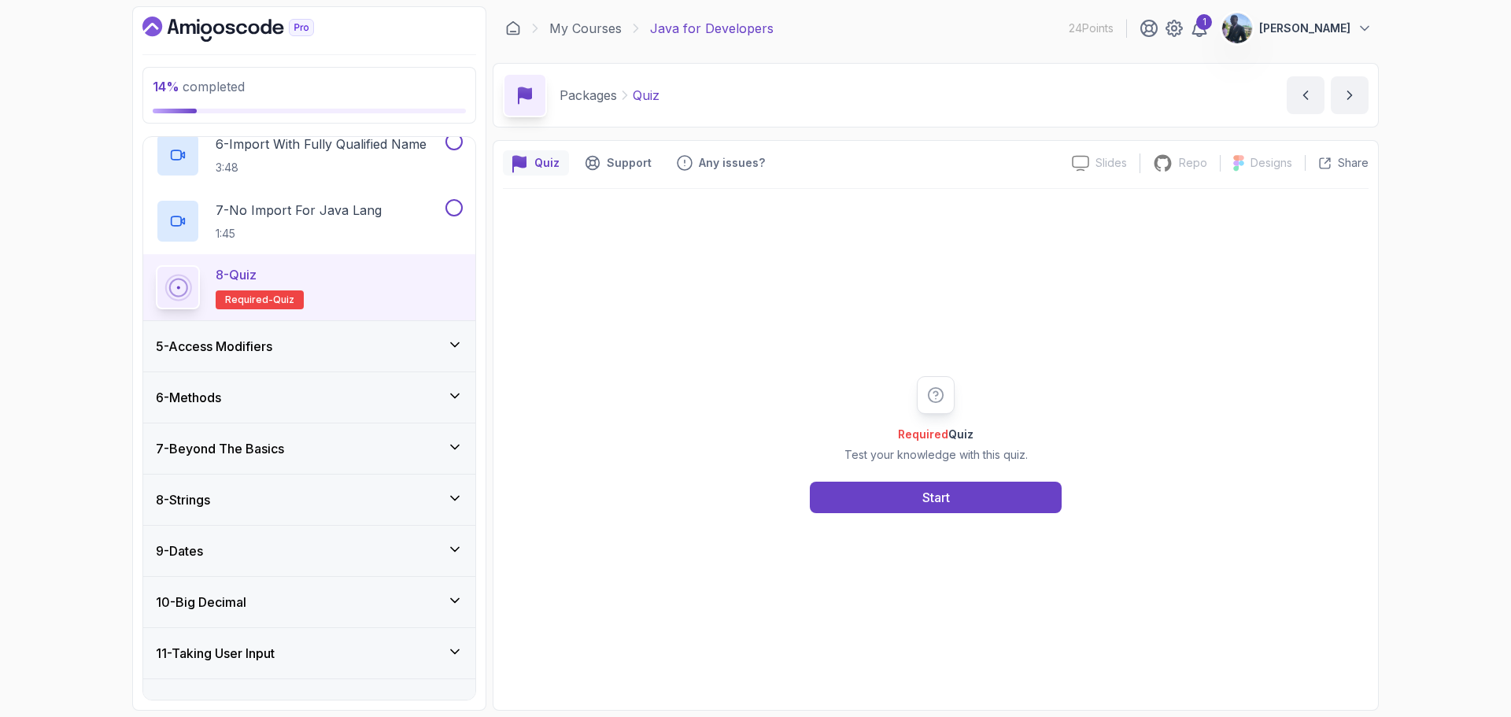
scroll to position [552, 0]
click at [412, 353] on div "5 - Access Modifiers" at bounding box center [309, 343] width 307 height 19
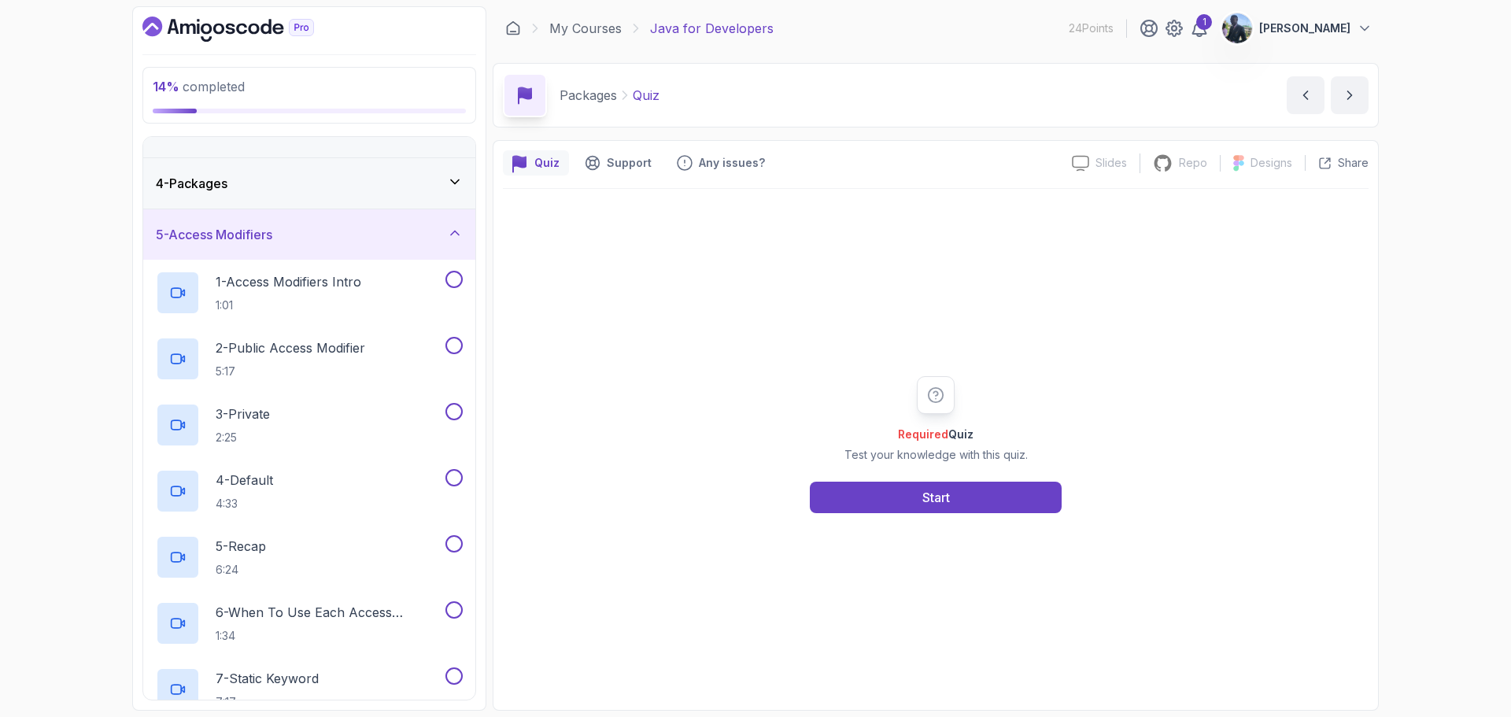
scroll to position [129, 0]
click at [382, 286] on div "1 - Access Modifiers Intro 1:01" at bounding box center [299, 296] width 286 height 44
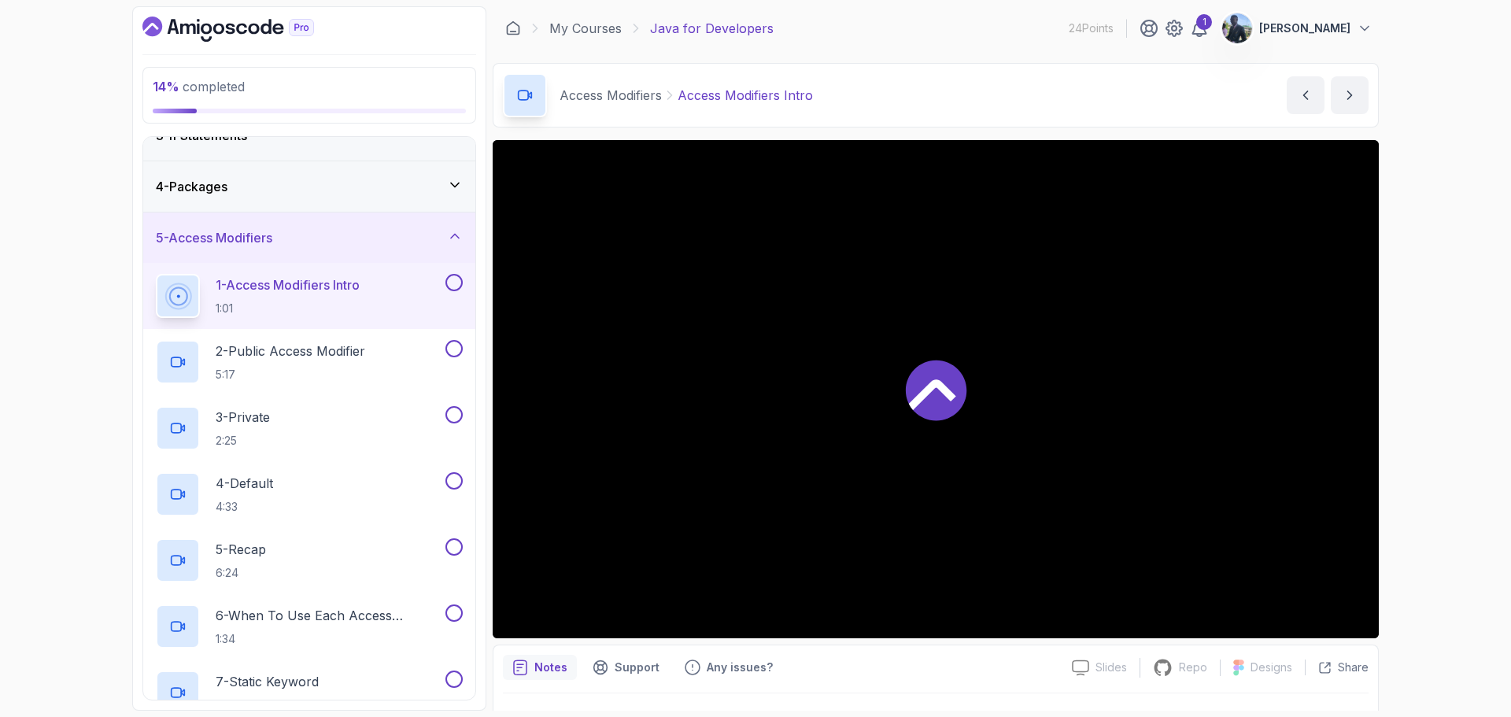
click at [432, 198] on div "4 - Packages" at bounding box center [309, 186] width 332 height 50
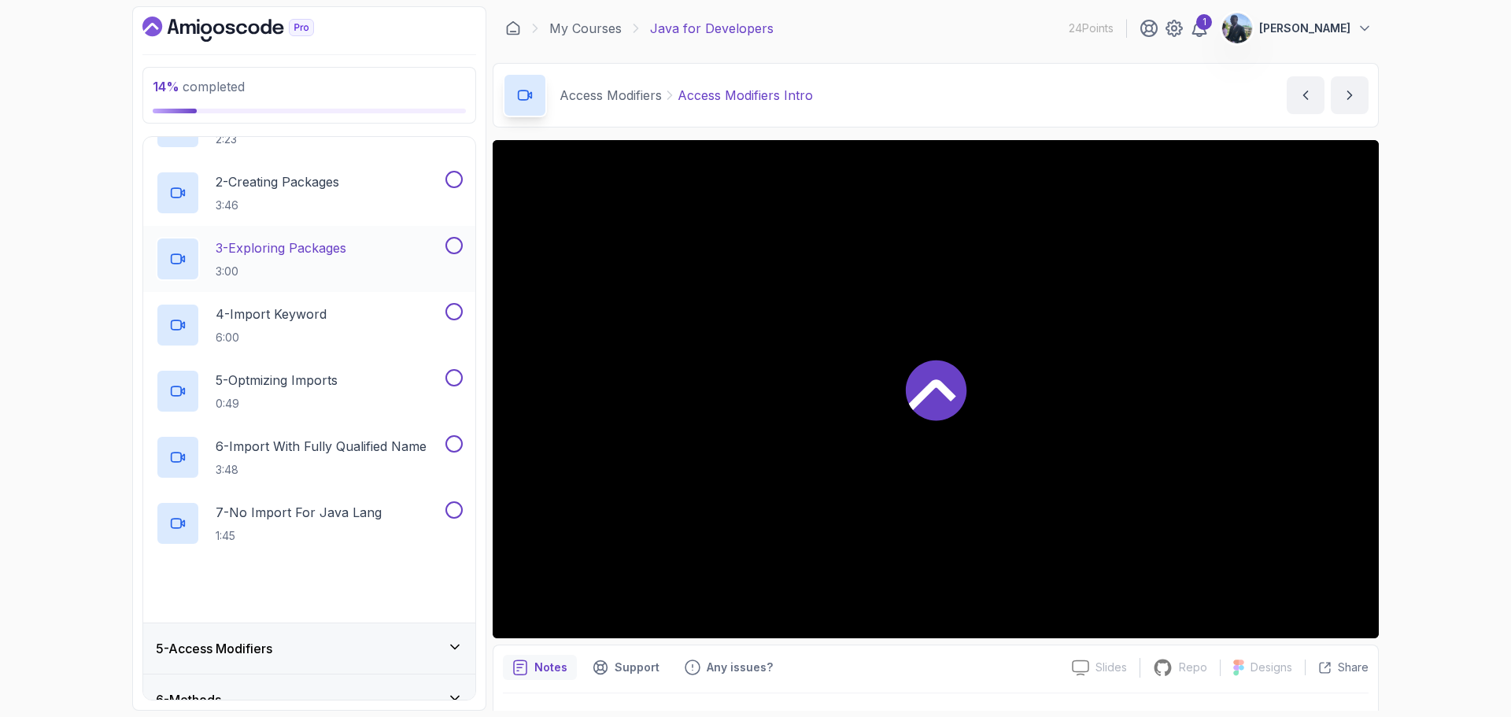
scroll to position [253, 0]
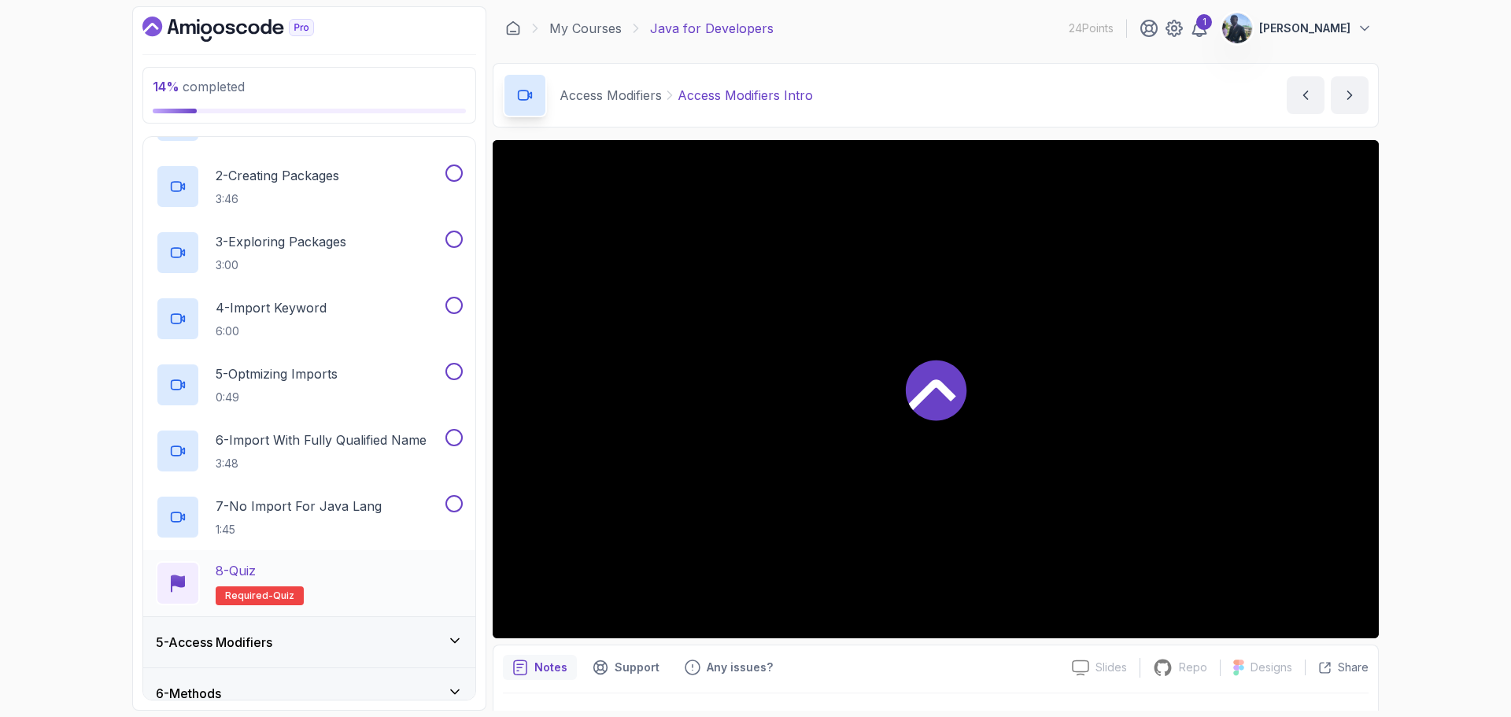
click at [293, 575] on div "8 - Quiz" at bounding box center [260, 570] width 88 height 19
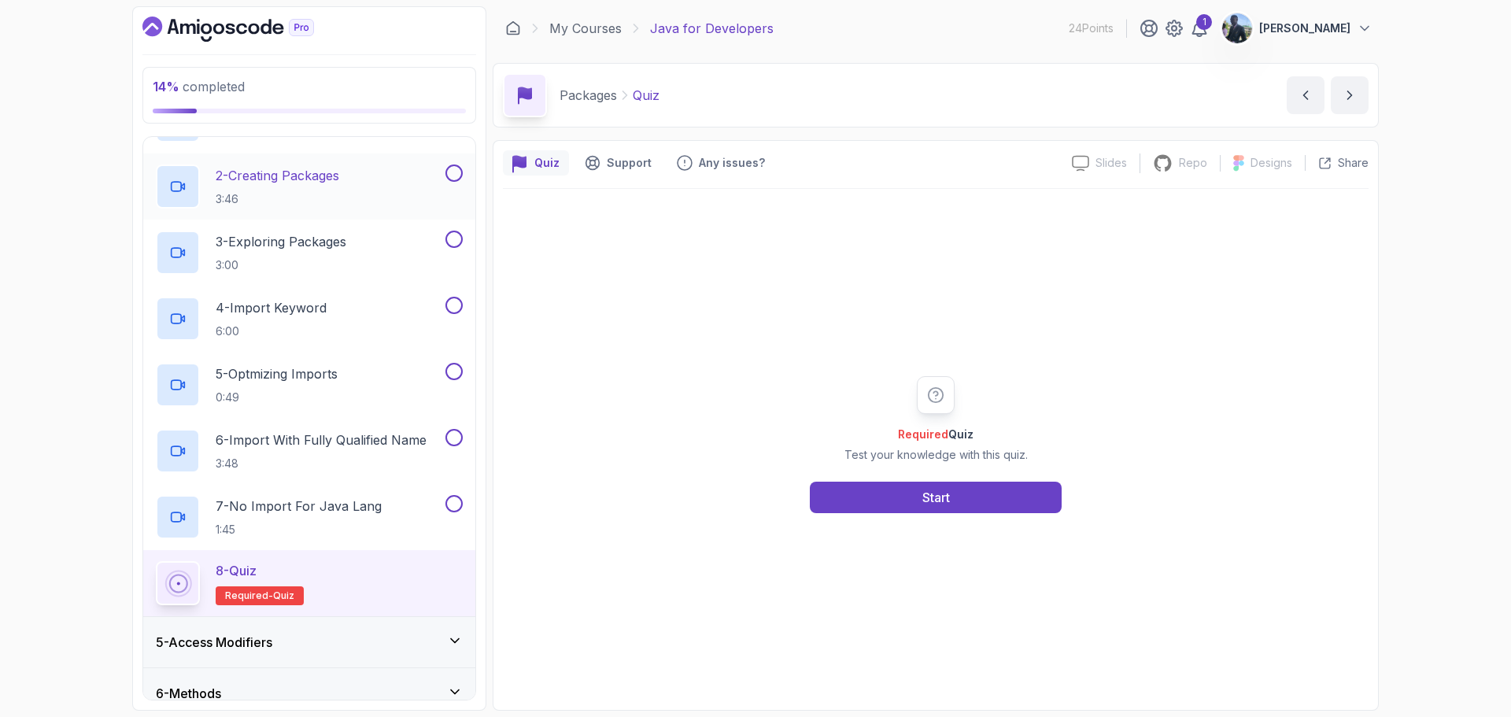
click at [456, 175] on button at bounding box center [453, 172] width 17 height 17
click at [452, 236] on button at bounding box center [453, 239] width 17 height 17
click at [453, 306] on button at bounding box center [453, 305] width 17 height 17
click at [452, 368] on button at bounding box center [453, 371] width 17 height 17
click at [455, 439] on button at bounding box center [453, 437] width 17 height 17
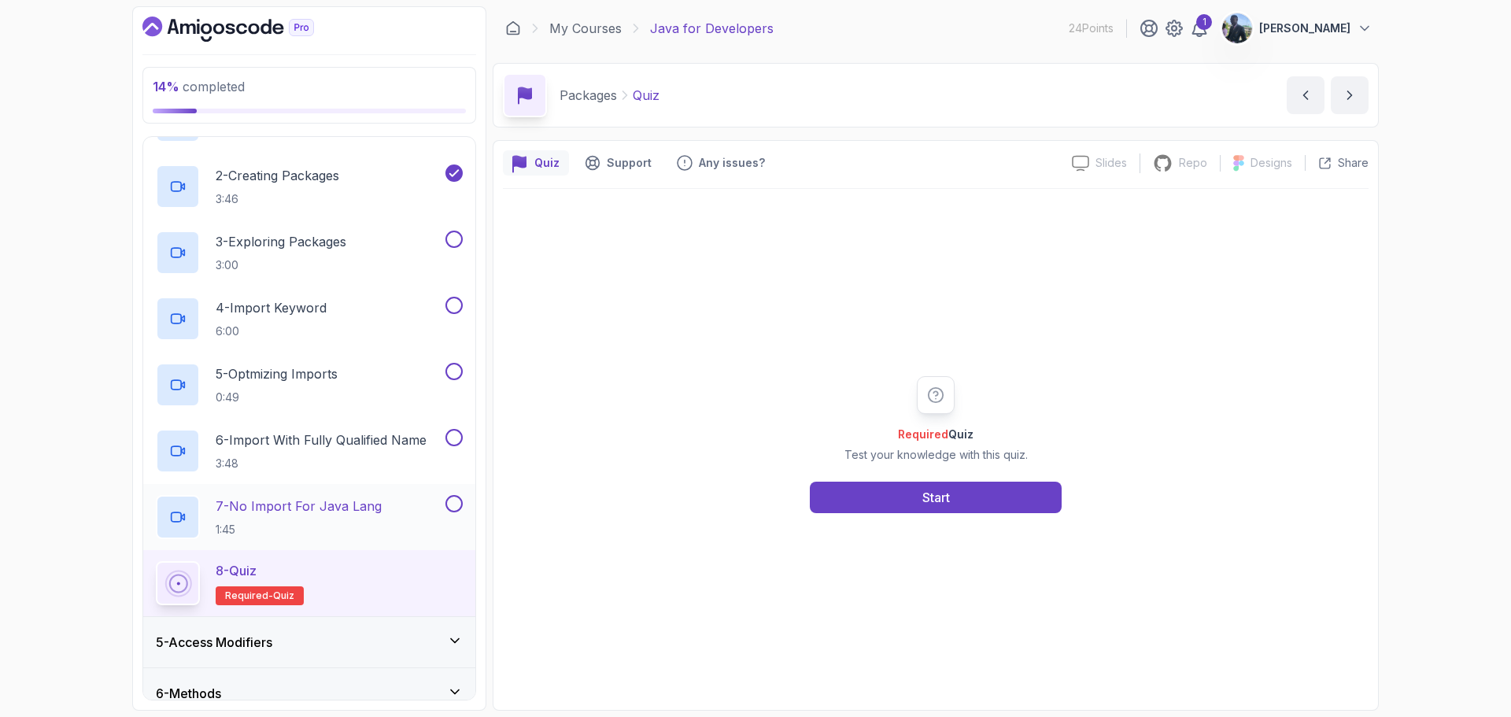
click at [453, 509] on button at bounding box center [453, 503] width 17 height 17
click at [869, 504] on button "Start" at bounding box center [936, 497] width 252 height 31
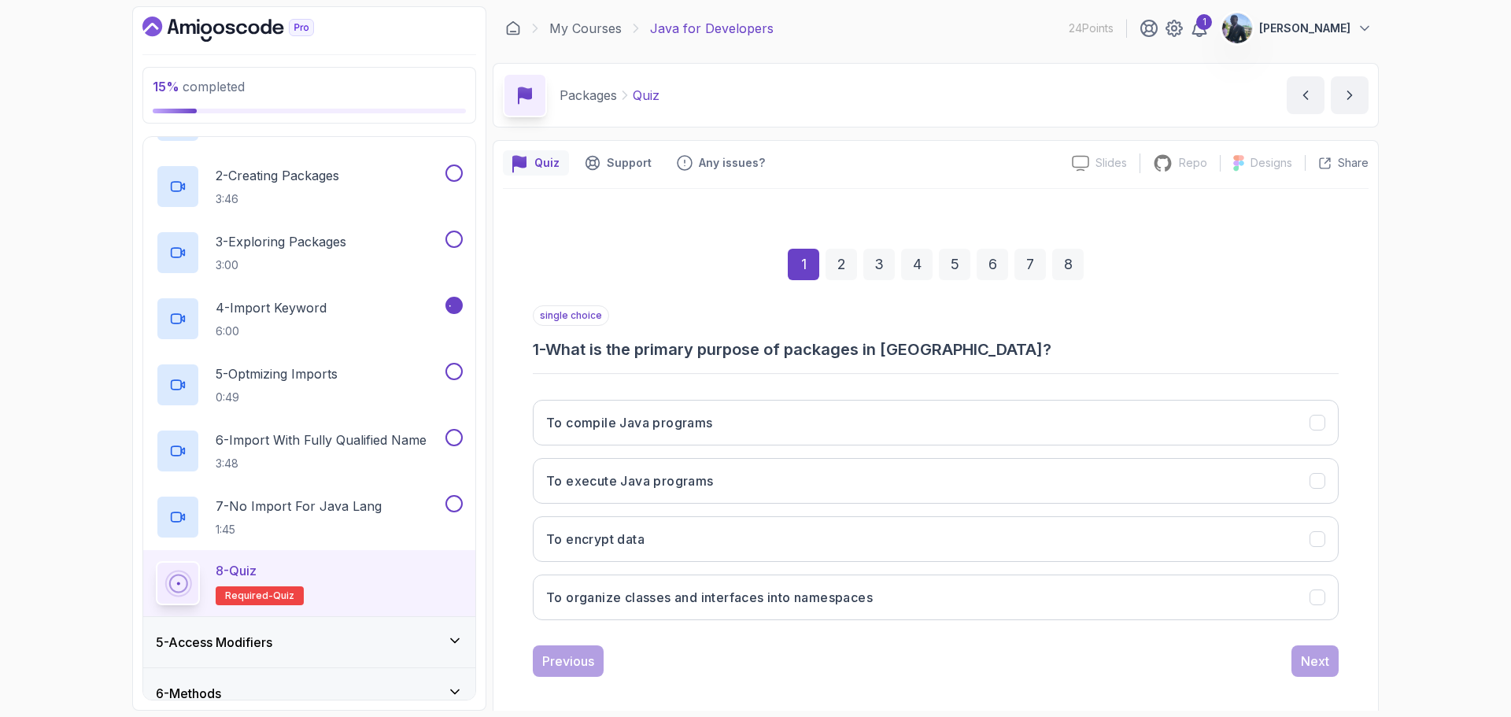
click at [869, 504] on div "To compile Java programs To execute Java programs To encrypt data To organize c…" at bounding box center [936, 509] width 806 height 245
click at [784, 653] on div "Previous Next" at bounding box center [936, 660] width 806 height 31
click at [867, 596] on h3 "To organize classes and interfaces into namespaces" at bounding box center [709, 597] width 327 height 19
click at [1312, 672] on button "Next" at bounding box center [1314, 660] width 47 height 31
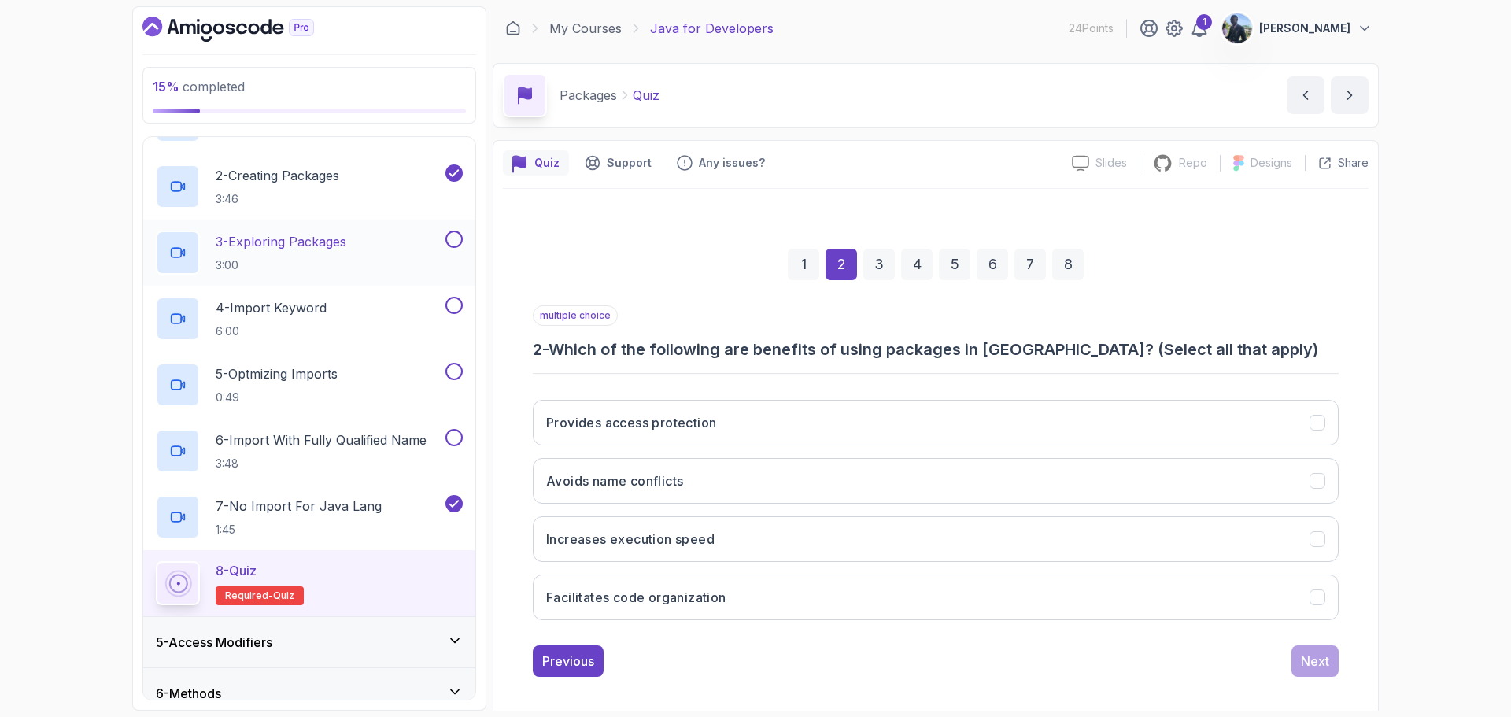
click at [456, 243] on button at bounding box center [453, 239] width 17 height 17
click at [984, 494] on button "Avoids name conflicts" at bounding box center [936, 481] width 806 height 46
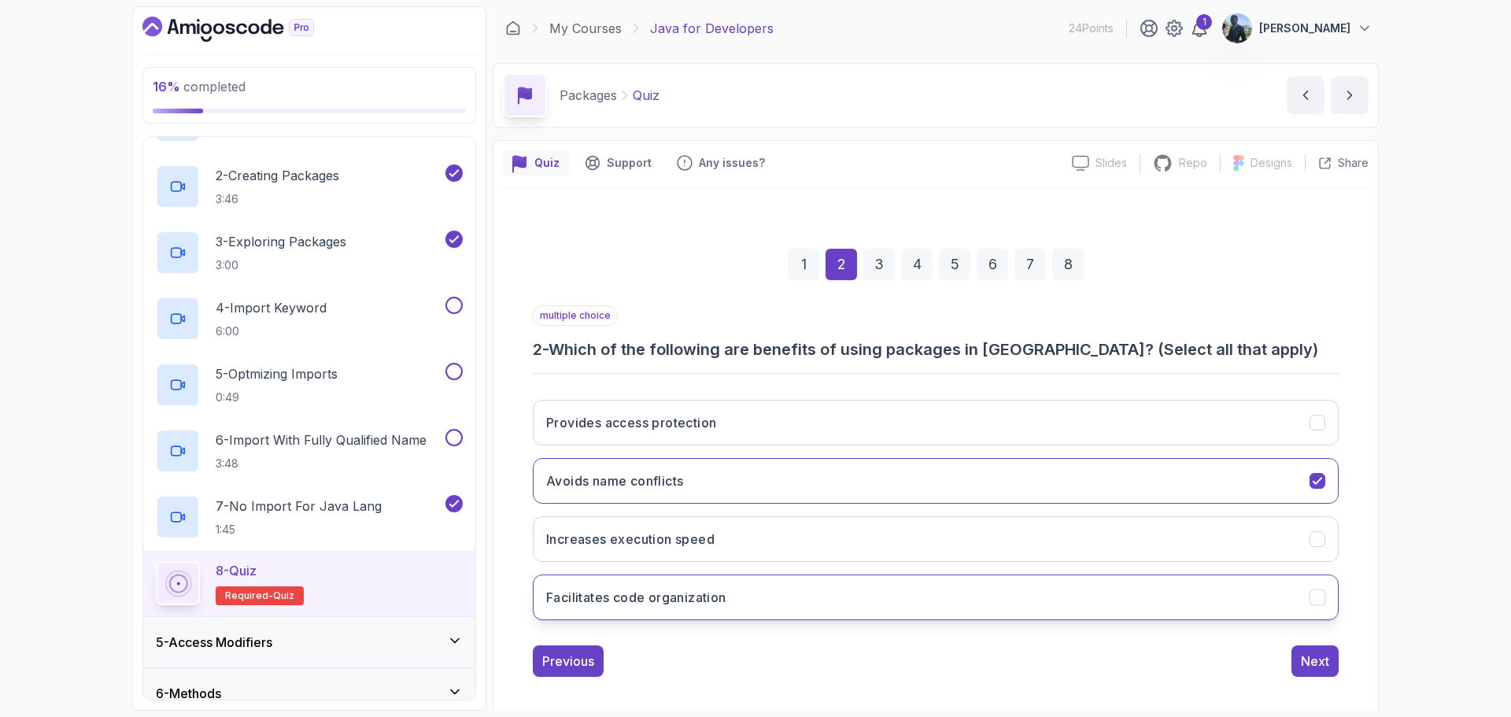
click at [945, 589] on button "Facilitates code organization" at bounding box center [936, 597] width 806 height 46
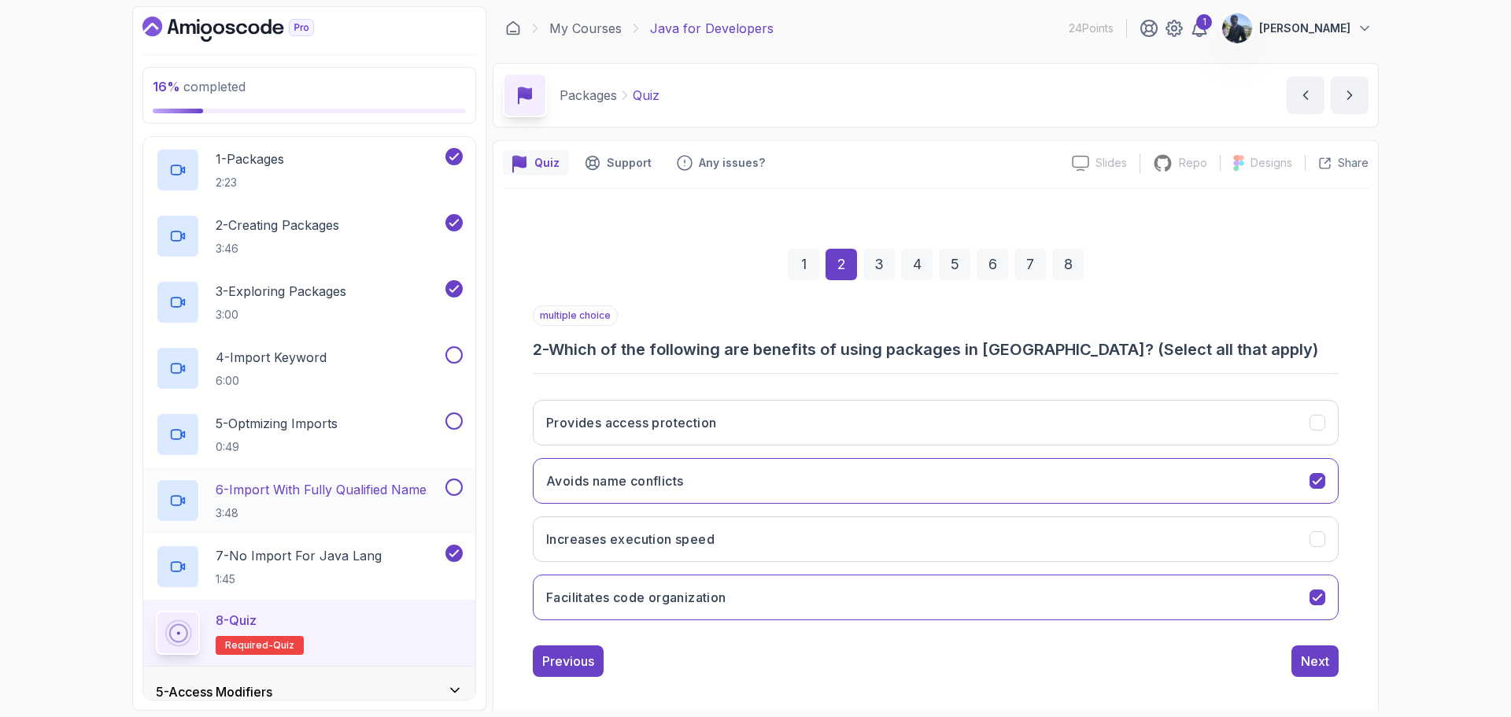
scroll to position [213, 0]
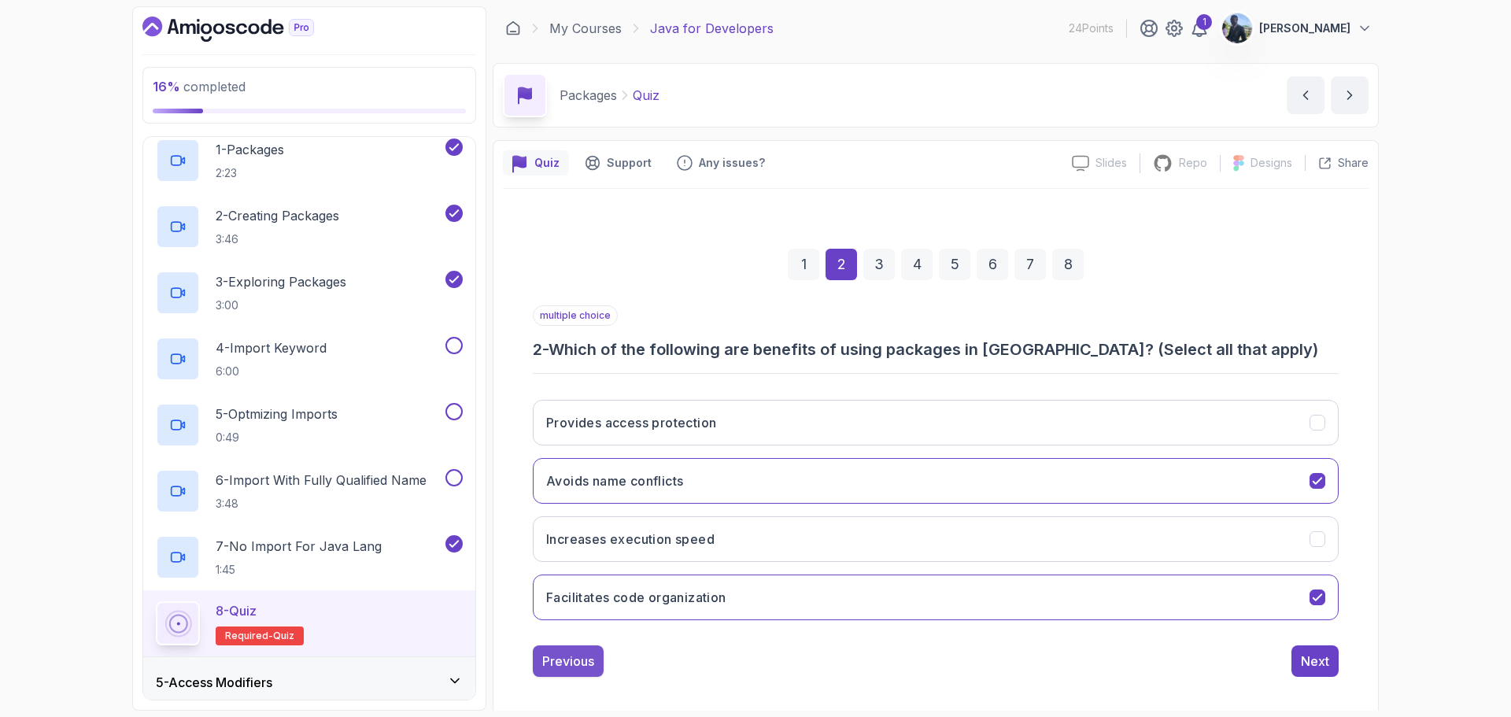
click at [556, 660] on div "Previous" at bounding box center [568, 661] width 52 height 19
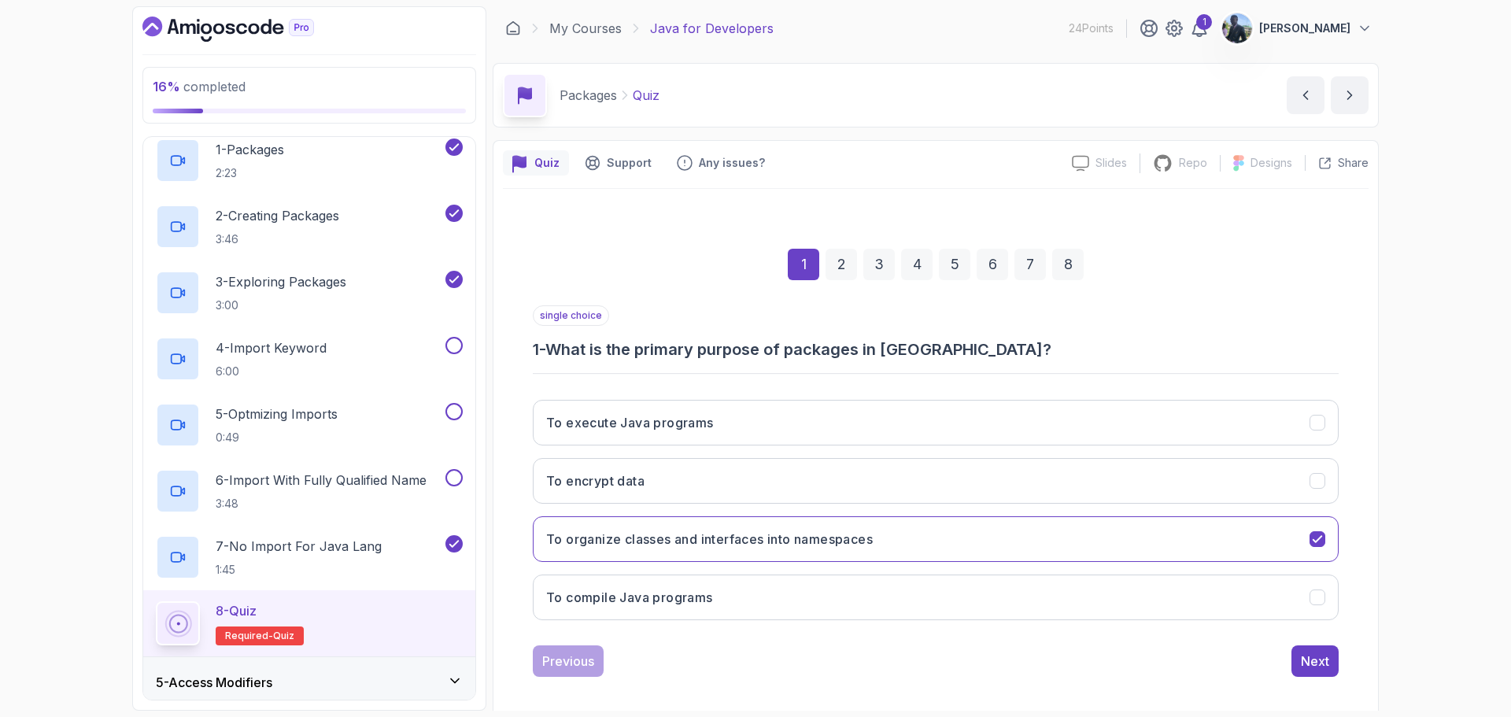
click at [1305, 644] on div "single choice 1 - What is the primary purpose of packages in [GEOGRAPHIC_DATA]?…" at bounding box center [936, 490] width 806 height 371
click at [1308, 650] on button "Next" at bounding box center [1314, 660] width 47 height 31
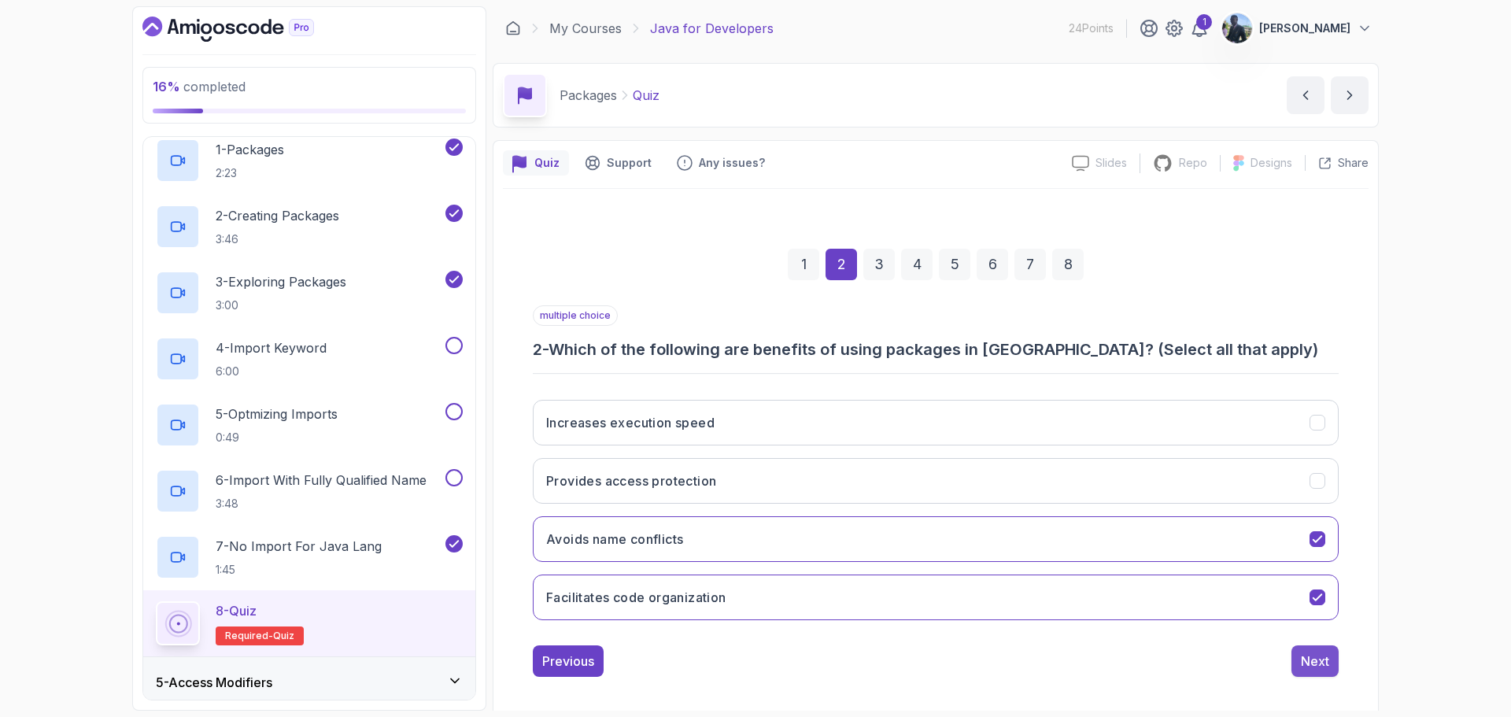
click at [1316, 659] on div "Next" at bounding box center [1315, 661] width 28 height 19
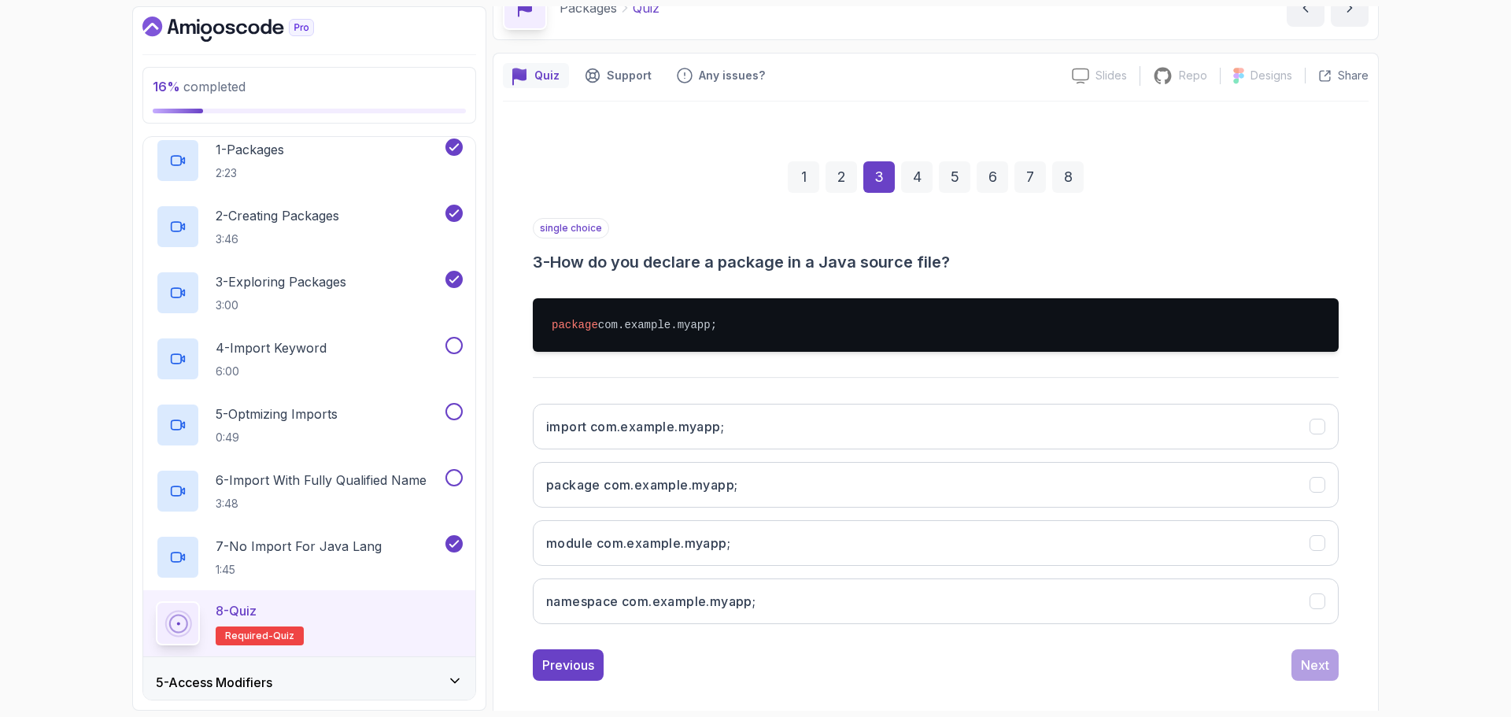
scroll to position [90, 0]
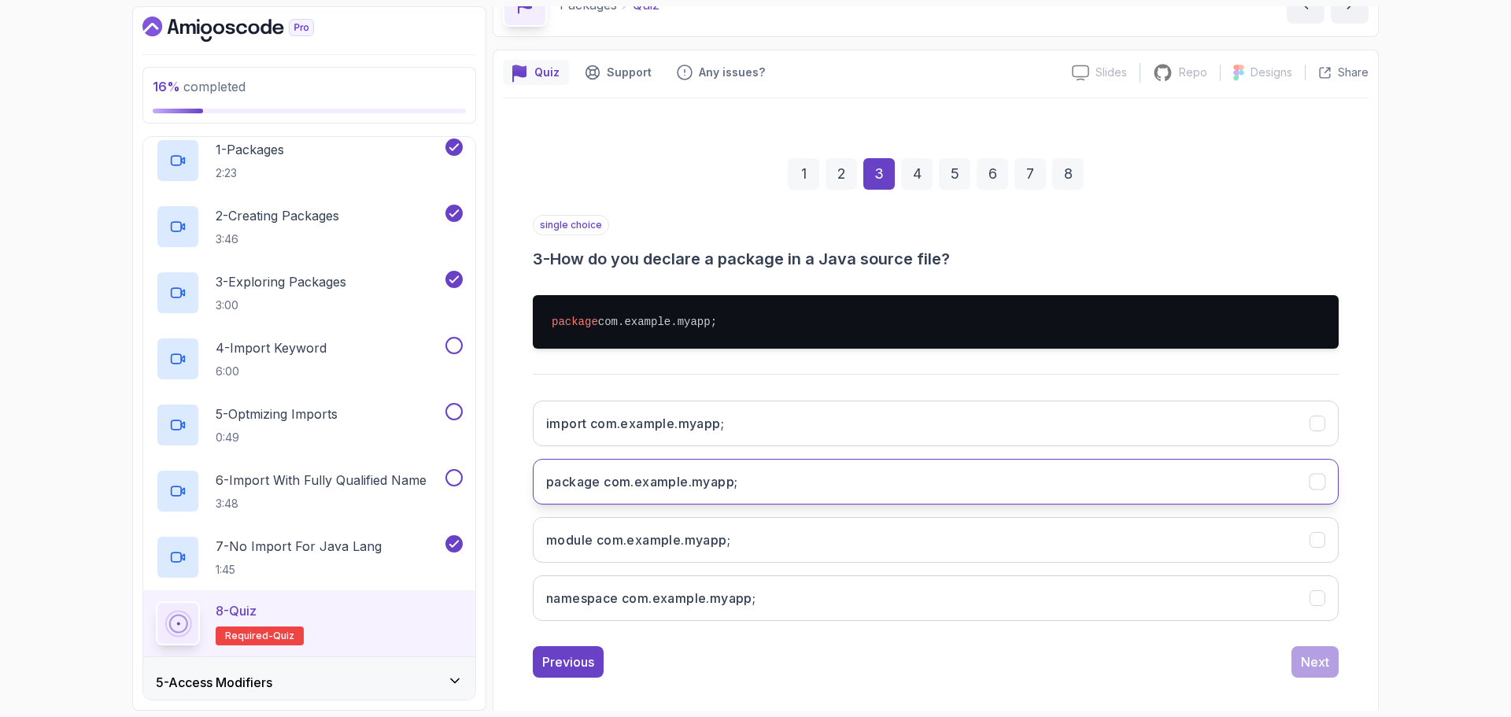
click at [849, 479] on button "package com.example.myapp;" at bounding box center [936, 482] width 806 height 46
click at [1311, 659] on div "Next" at bounding box center [1315, 661] width 28 height 19
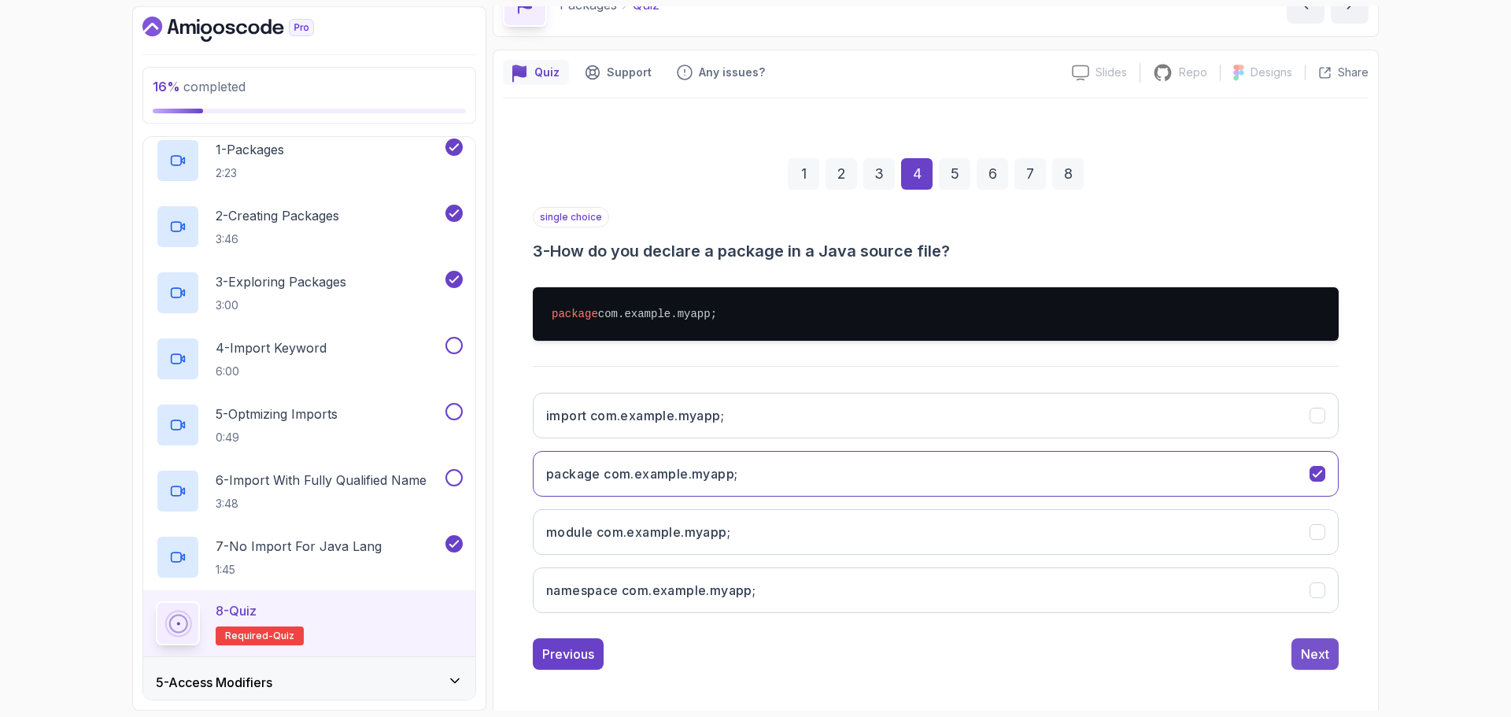
scroll to position [11, 0]
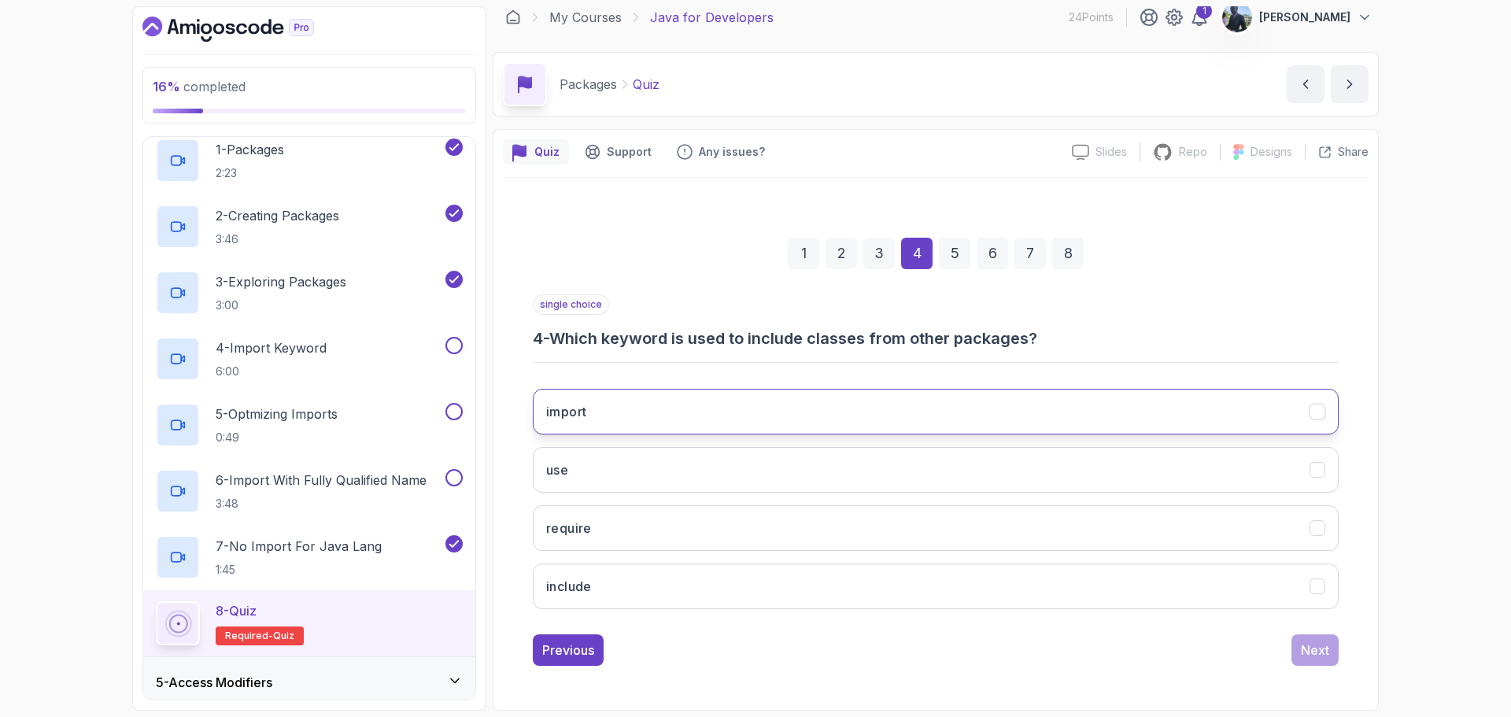
click at [1206, 400] on button "import" at bounding box center [936, 412] width 806 height 46
click at [1327, 650] on div "Next" at bounding box center [1315, 649] width 28 height 19
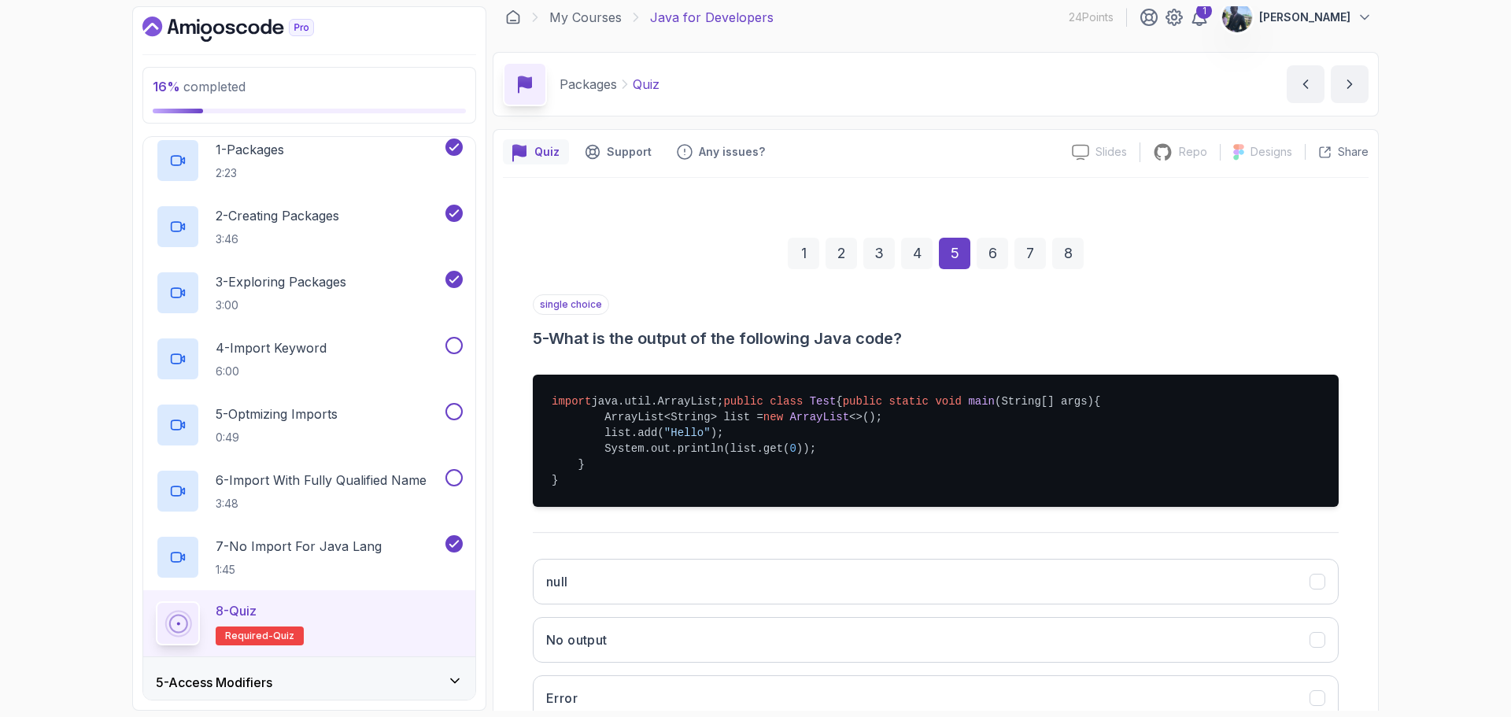
scroll to position [212, 0]
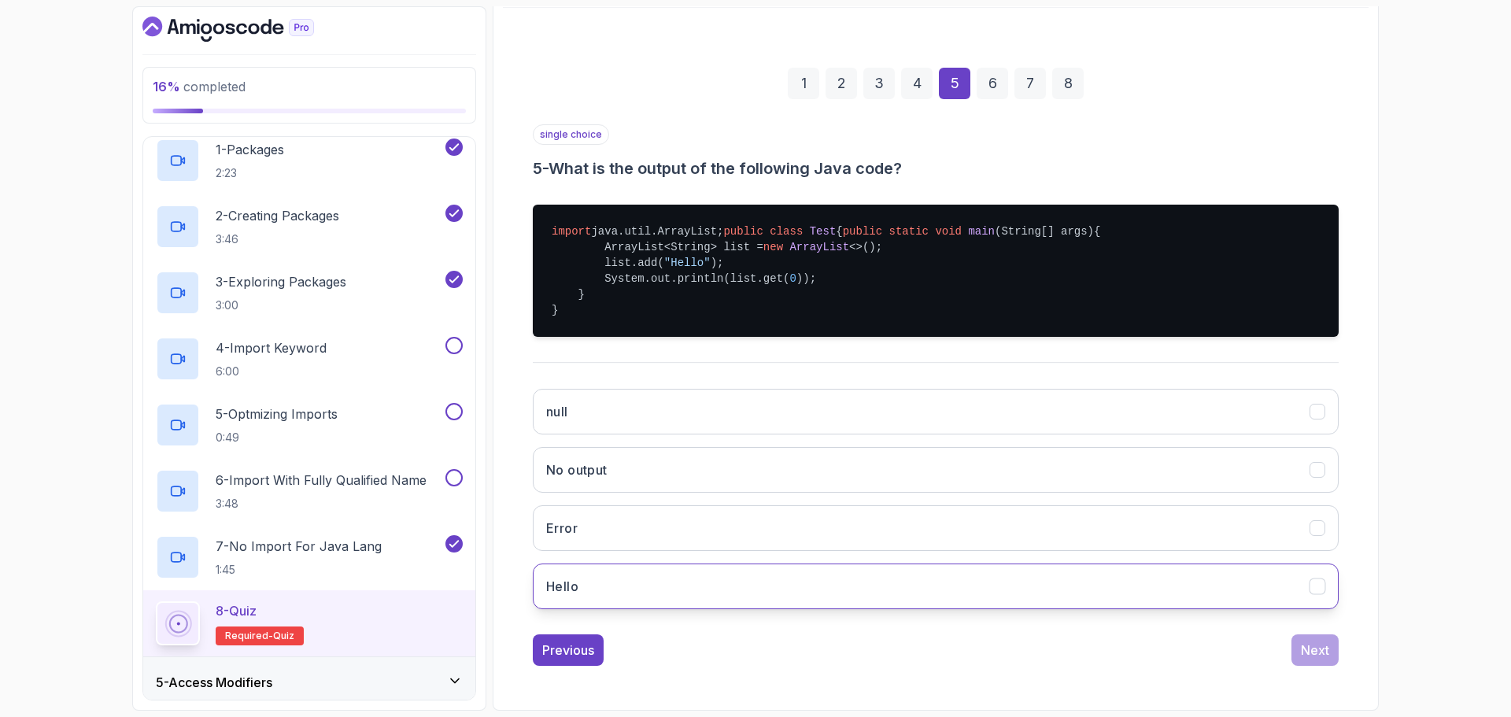
click at [1279, 586] on button "Hello" at bounding box center [936, 586] width 806 height 46
click at [1316, 644] on div "Next" at bounding box center [1315, 649] width 28 height 19
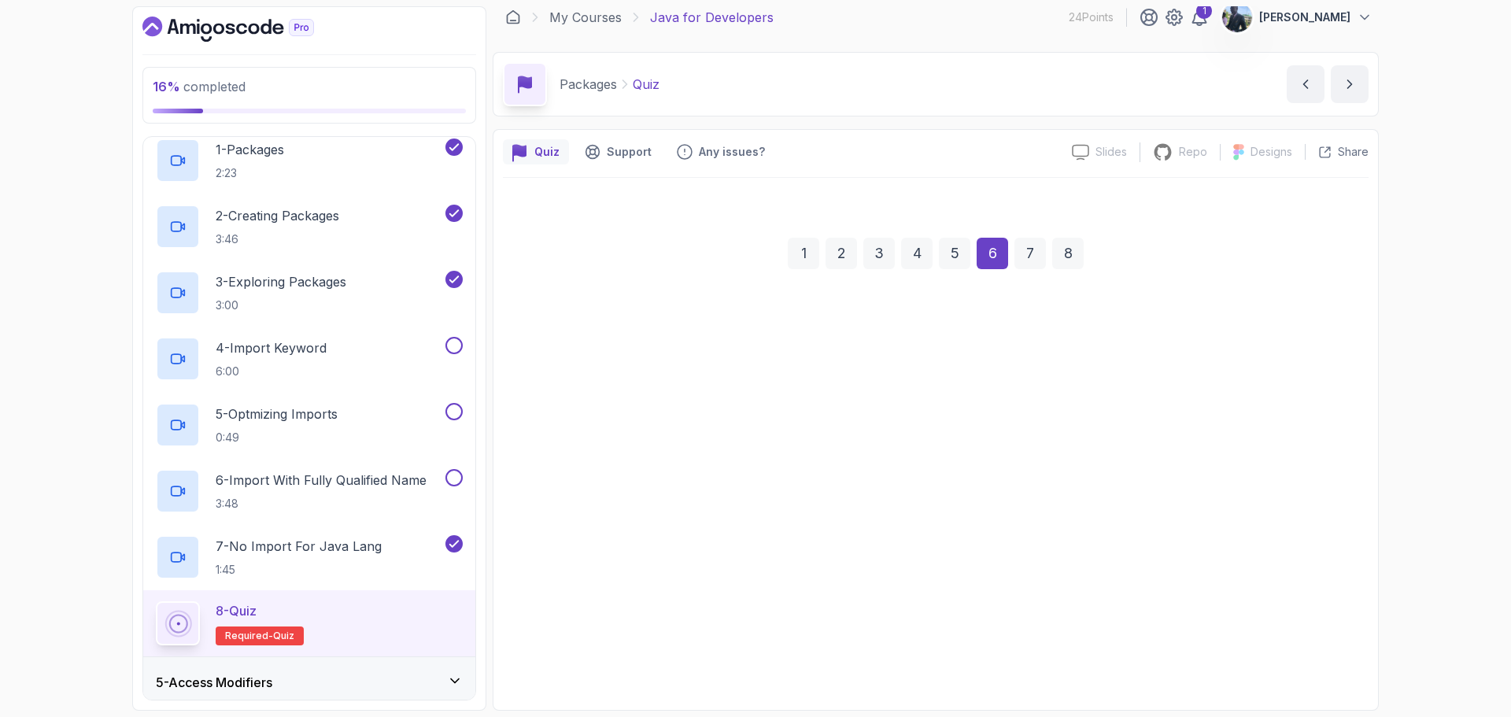
scroll to position [11, 0]
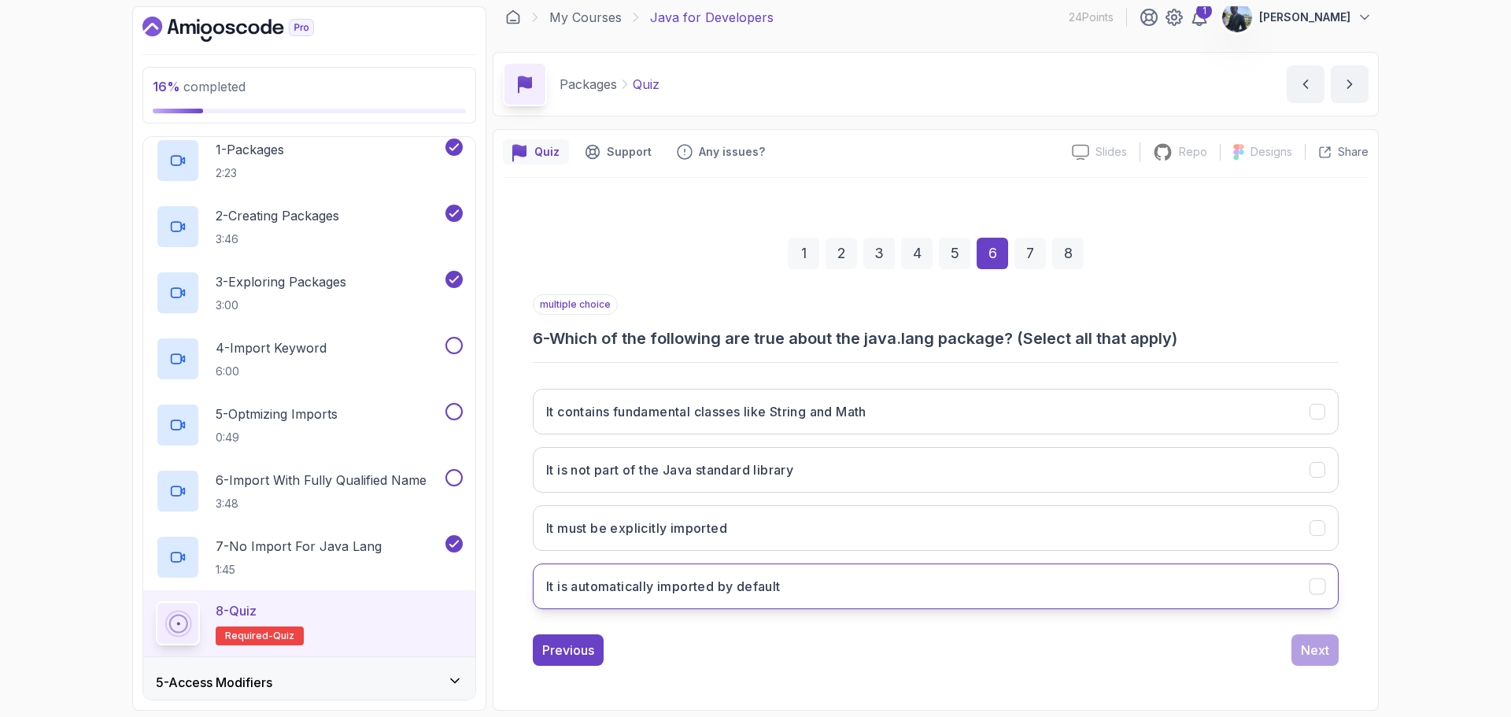
click at [1279, 567] on button "It is automatically imported by default" at bounding box center [936, 586] width 806 height 46
click at [1334, 653] on button "Next" at bounding box center [1314, 649] width 47 height 31
click at [1165, 585] on button "By using the fully qualified name of the class" at bounding box center [936, 586] width 806 height 46
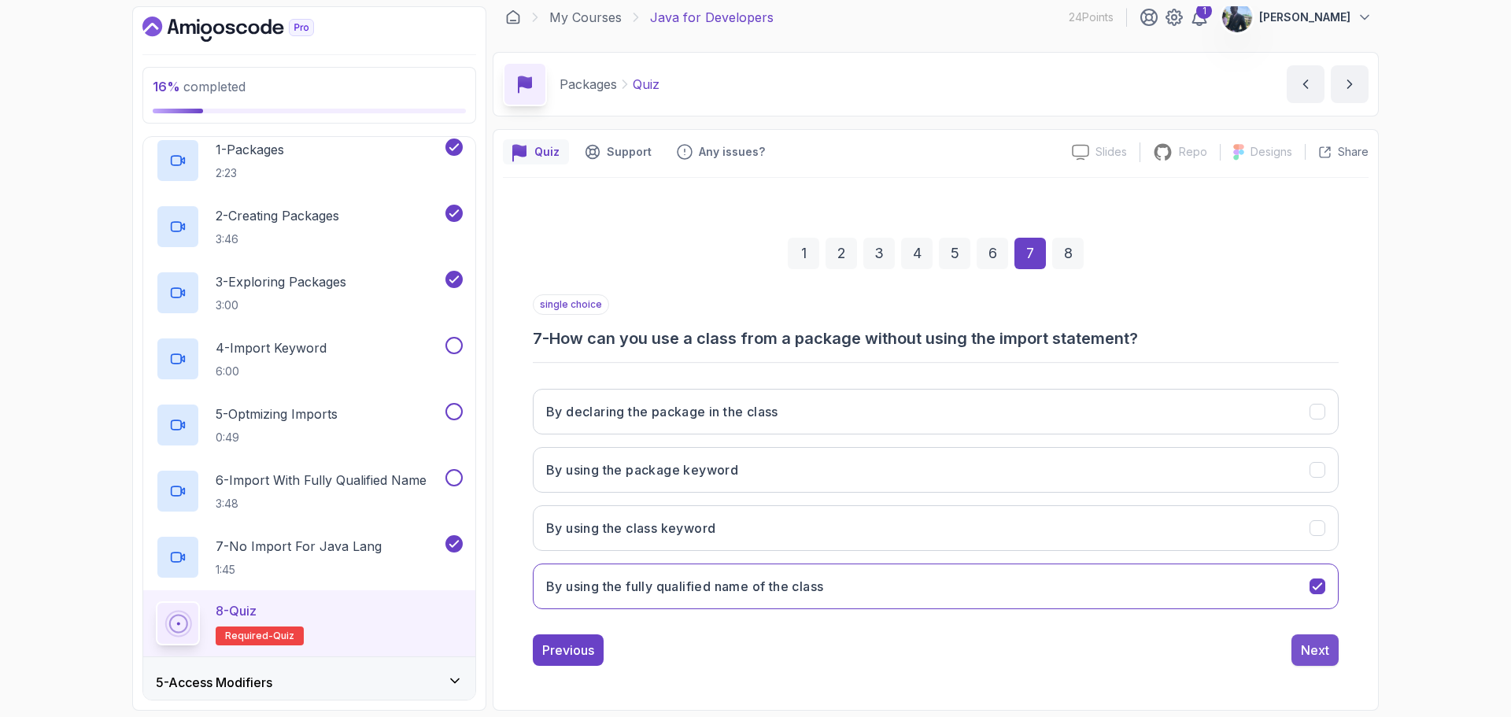
click at [1317, 643] on div "Next" at bounding box center [1315, 649] width 28 height 19
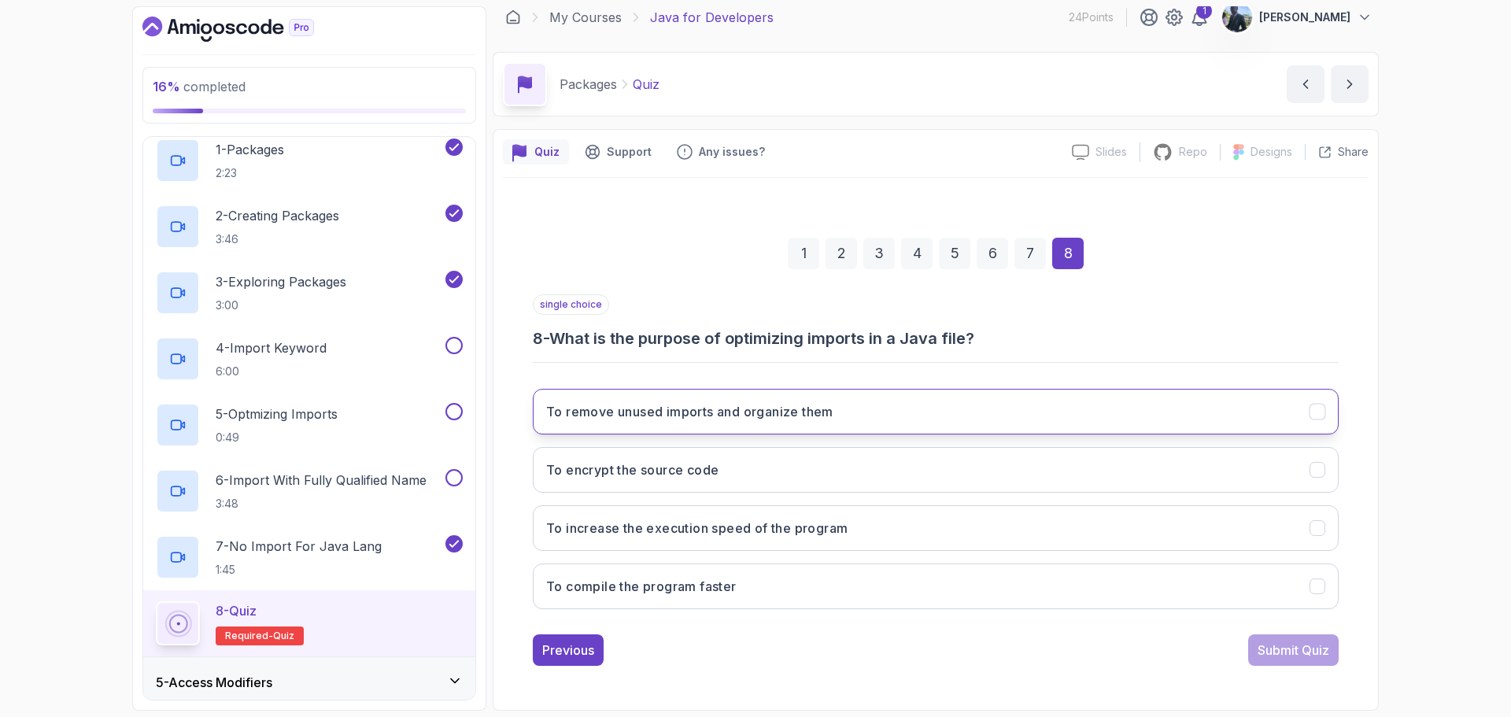
drag, startPoint x: 1257, startPoint y: 419, endPoint x: 1319, endPoint y: 427, distance: 62.8
click at [1319, 427] on button "To remove unused imports and organize them" at bounding box center [936, 412] width 806 height 46
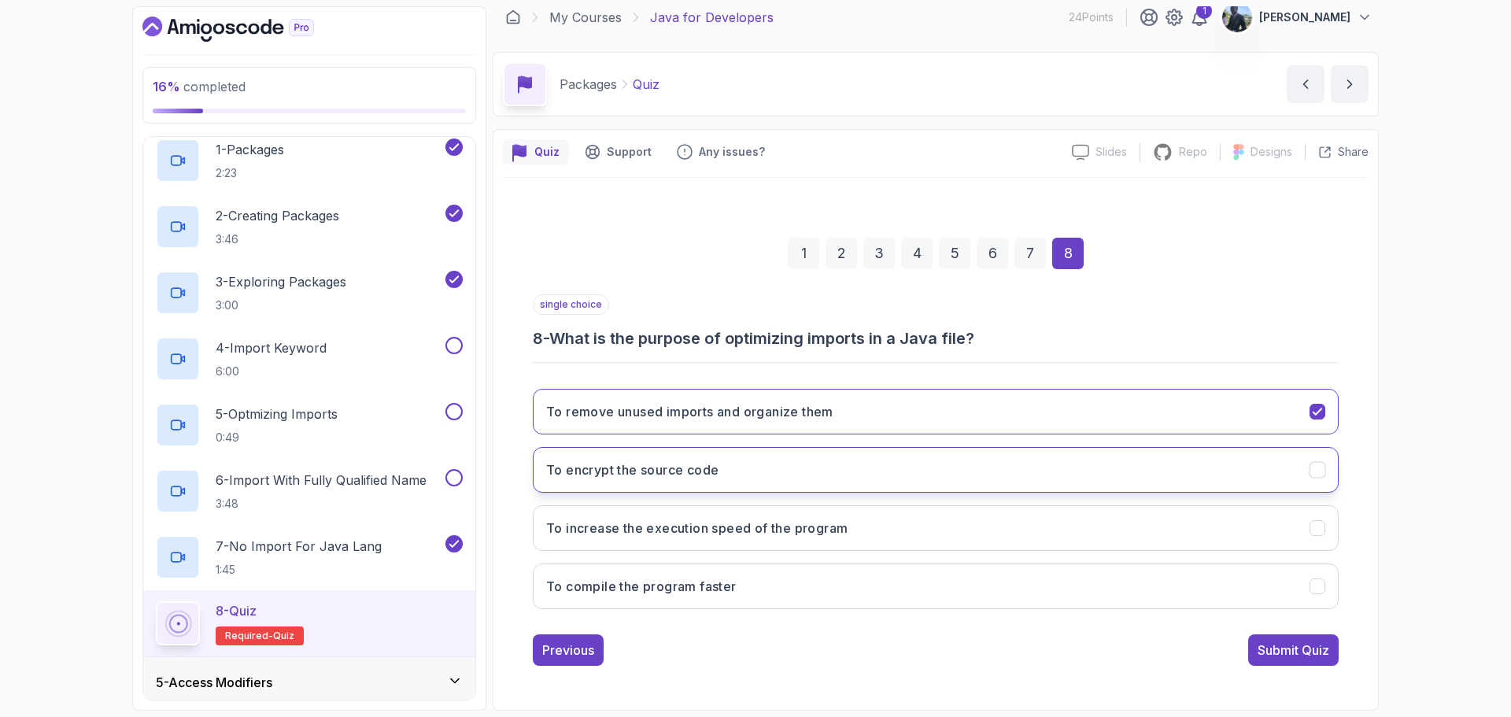
drag, startPoint x: 1319, startPoint y: 427, endPoint x: 1316, endPoint y: 467, distance: 39.4
click at [1316, 467] on icon "To encrypt the source code" at bounding box center [1317, 470] width 15 height 15
click at [1316, 418] on icon "To remove unused imports and organize them" at bounding box center [1317, 411] width 15 height 15
click at [1298, 652] on div "Submit Quiz" at bounding box center [1293, 649] width 72 height 19
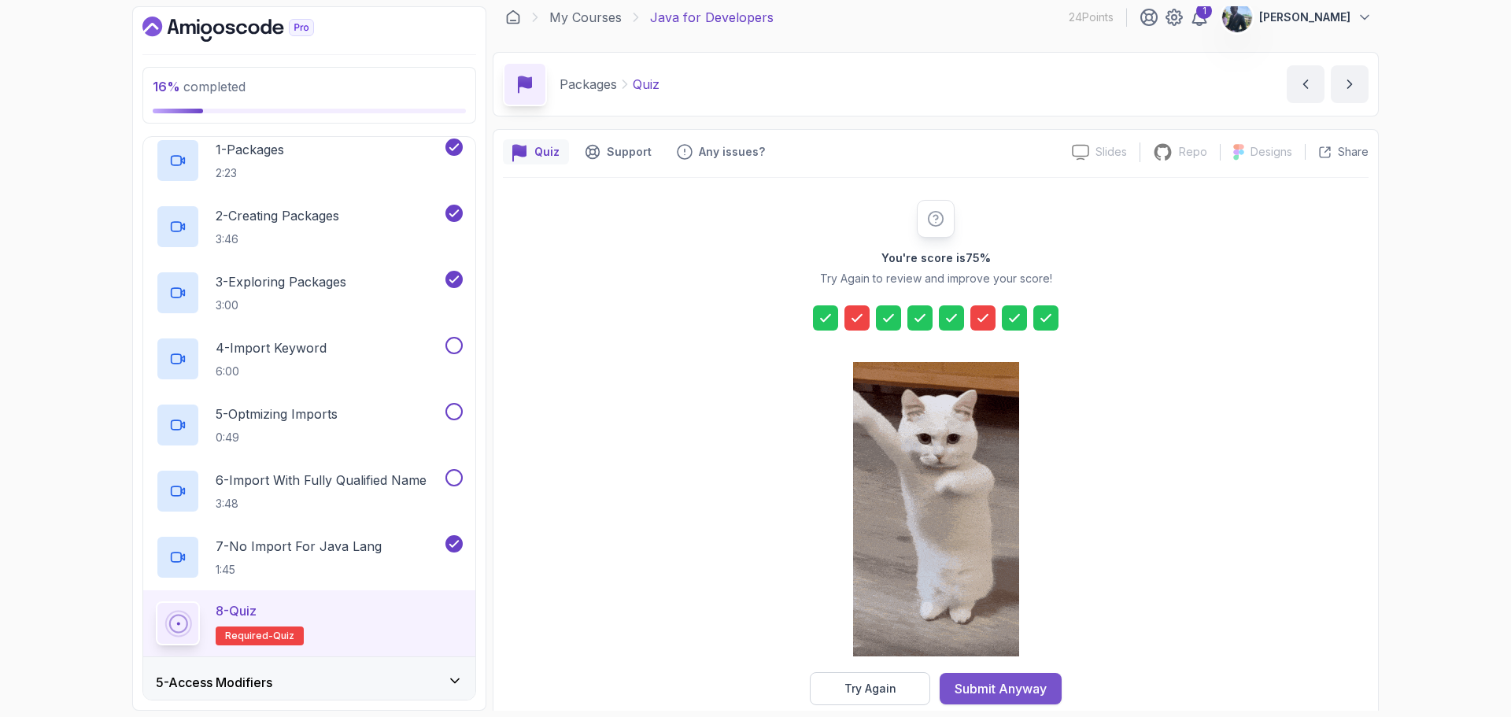
click at [1020, 680] on div "Submit Anyway" at bounding box center [1000, 688] width 92 height 19
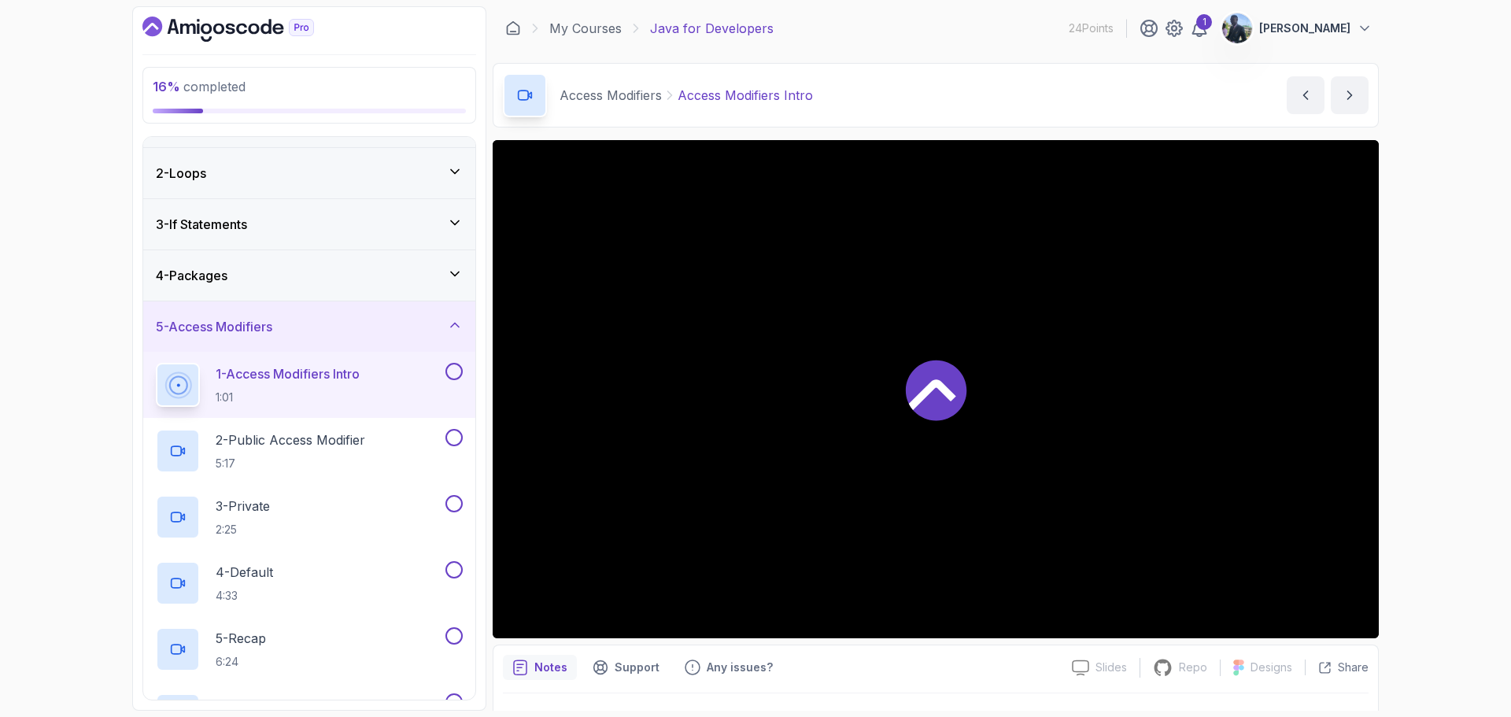
scroll to position [37, 0]
click at [450, 281] on icon at bounding box center [455, 277] width 16 height 16
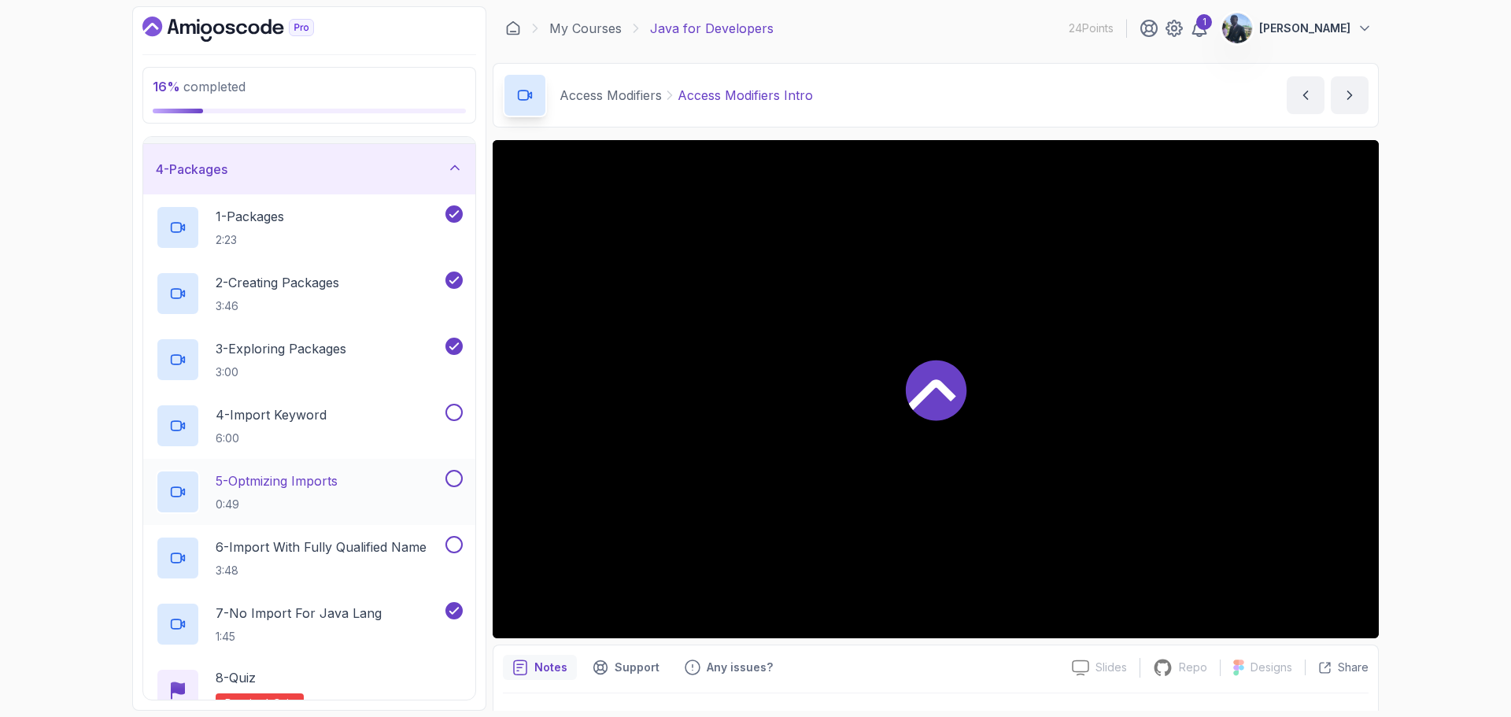
scroll to position [162, 0]
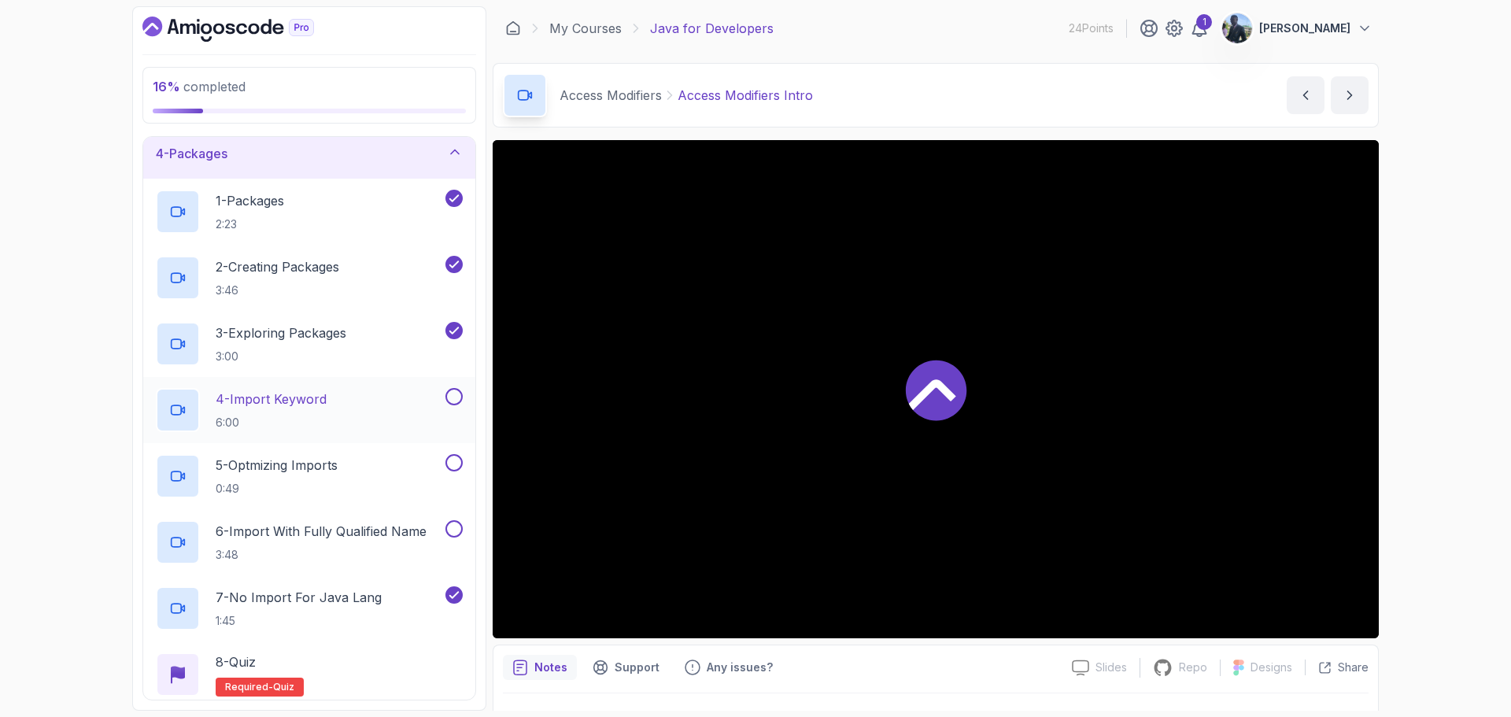
click at [458, 393] on button at bounding box center [453, 396] width 17 height 17
click at [452, 462] on button at bounding box center [453, 462] width 17 height 17
click at [455, 529] on button at bounding box center [453, 528] width 17 height 17
click at [401, 406] on div "4 - Import Keyword 6:00" at bounding box center [299, 410] width 286 height 44
click at [300, 430] on p "6:00" at bounding box center [271, 423] width 111 height 16
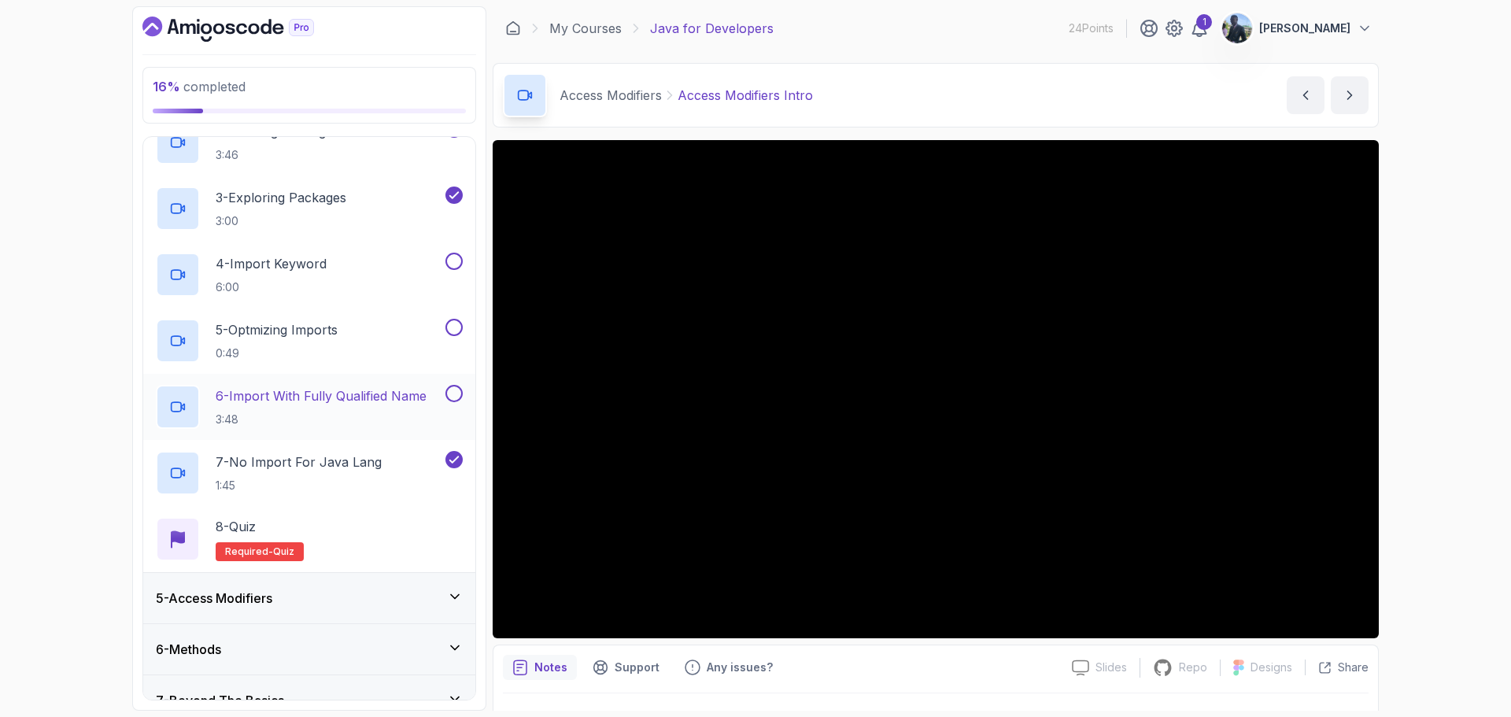
scroll to position [296, 0]
click at [350, 382] on div "6 - Import With Fully Qualified Name 3:48" at bounding box center [309, 408] width 332 height 66
click at [441, 401] on div "6 - Import With Fully Qualified Name 3:48" at bounding box center [299, 408] width 286 height 44
click at [452, 395] on button at bounding box center [453, 394] width 17 height 17
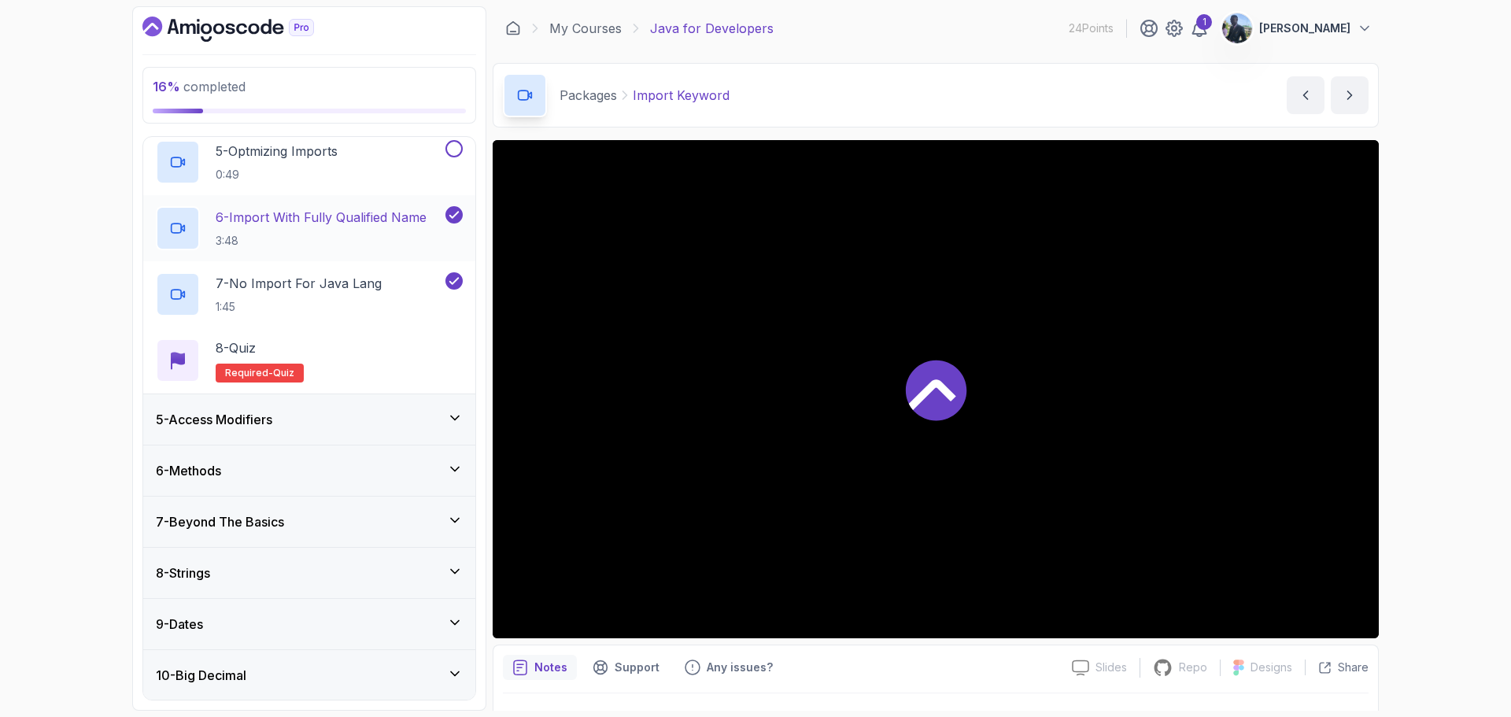
scroll to position [101, 0]
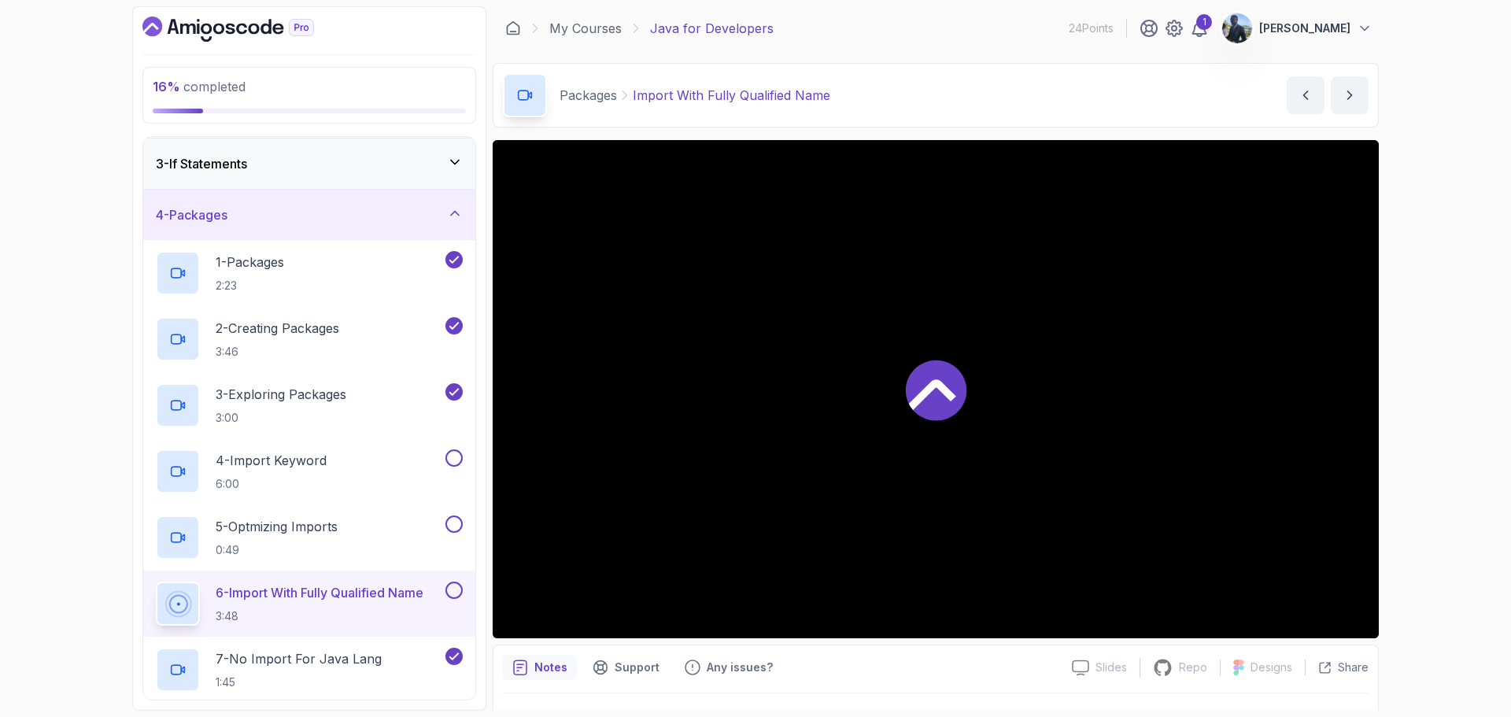
click at [455, 589] on button at bounding box center [453, 589] width 17 height 17
